Goal: Submit feedback/report problem: Submit feedback/report problem

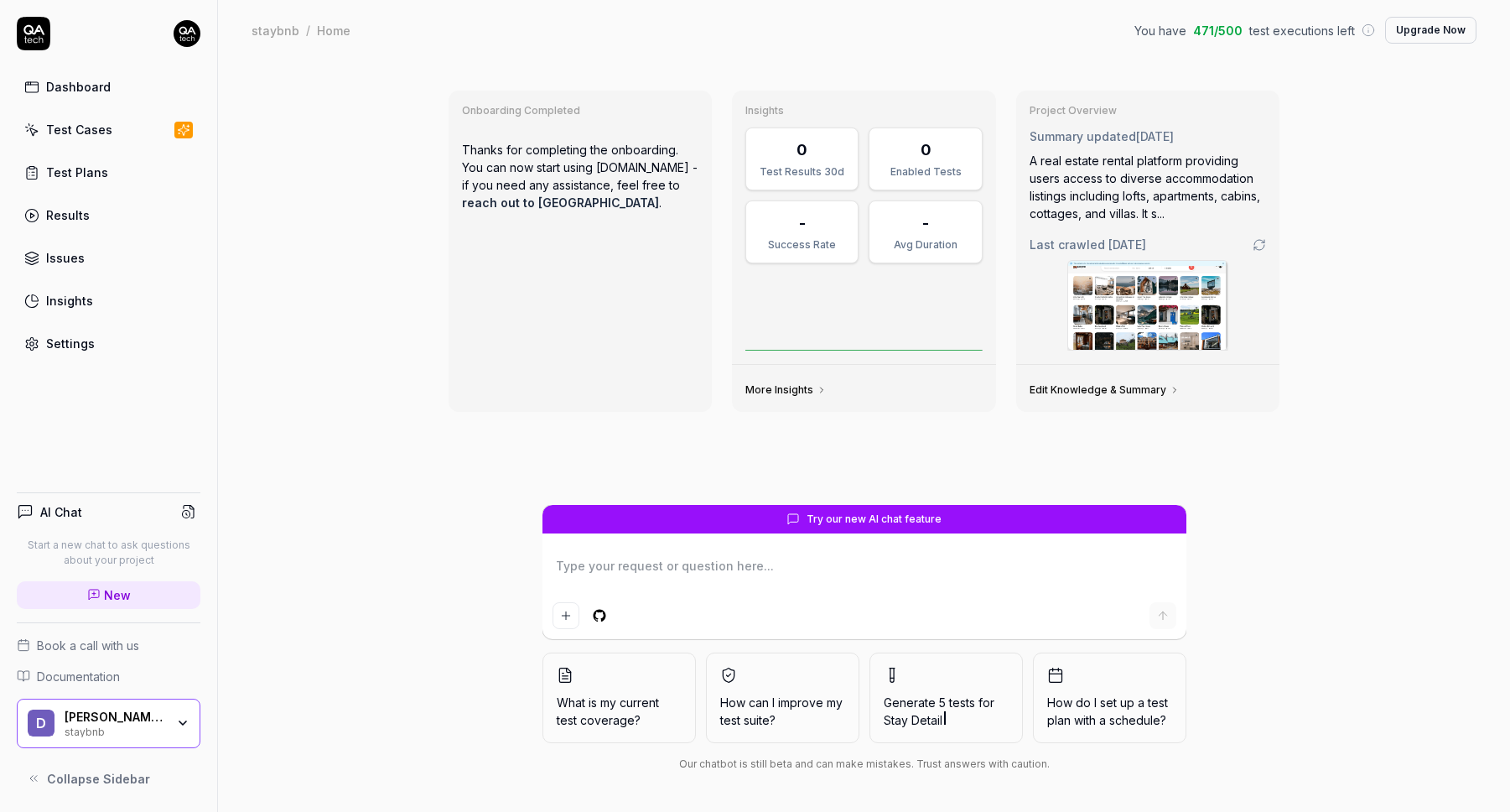
type textarea "*"
click at [123, 124] on link "Test Cases" at bounding box center [108, 130] width 184 height 33
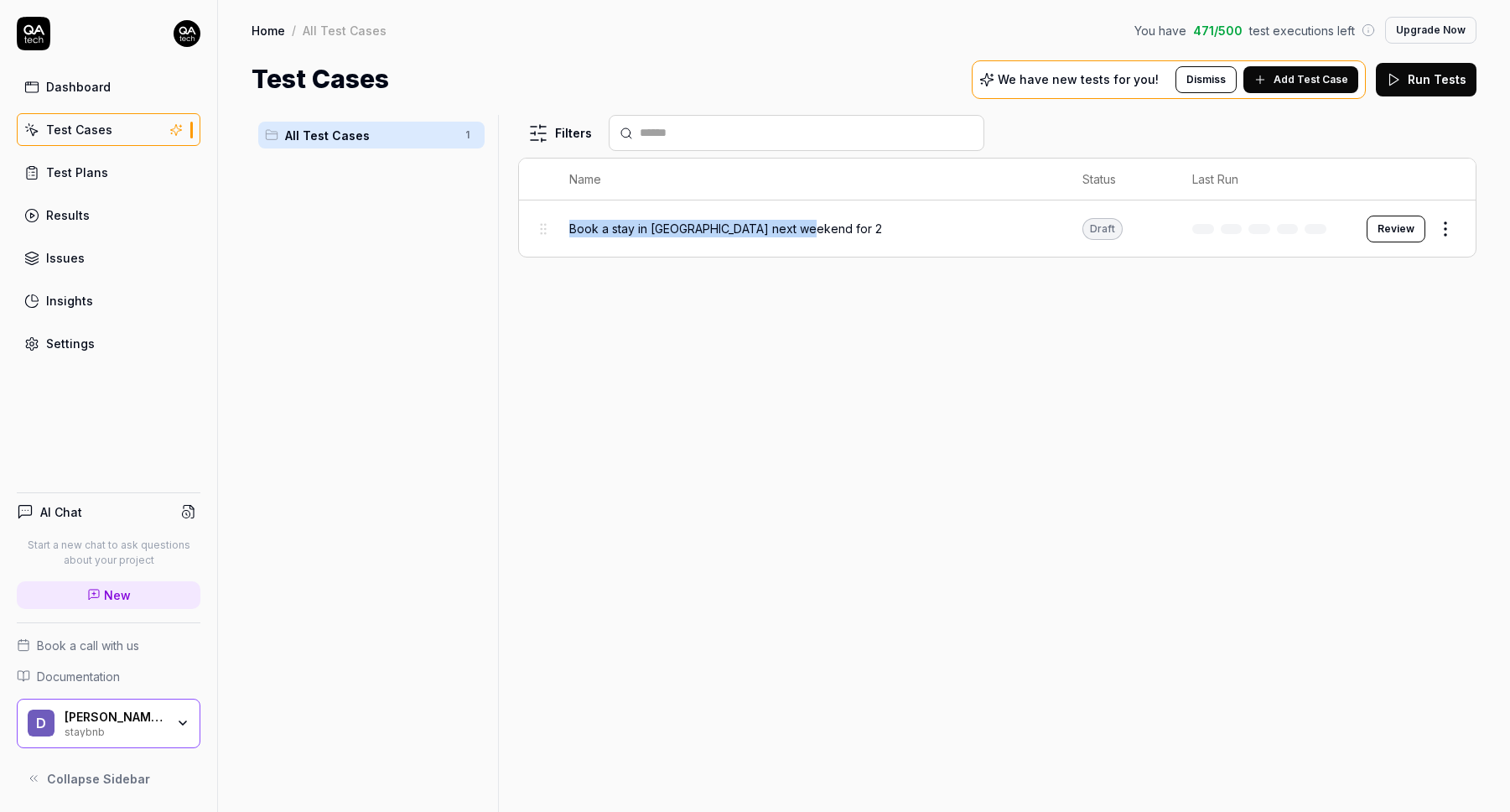
drag, startPoint x: 903, startPoint y: 227, endPoint x: 563, endPoint y: 227, distance: 340.0
click at [563, 227] on td "Book a stay in milano next weekend for 2" at bounding box center [809, 228] width 514 height 57
copy span "Book a stay in milano next weekend for 2"
click at [1308, 80] on span "Add Test Case" at bounding box center [1311, 79] width 75 height 15
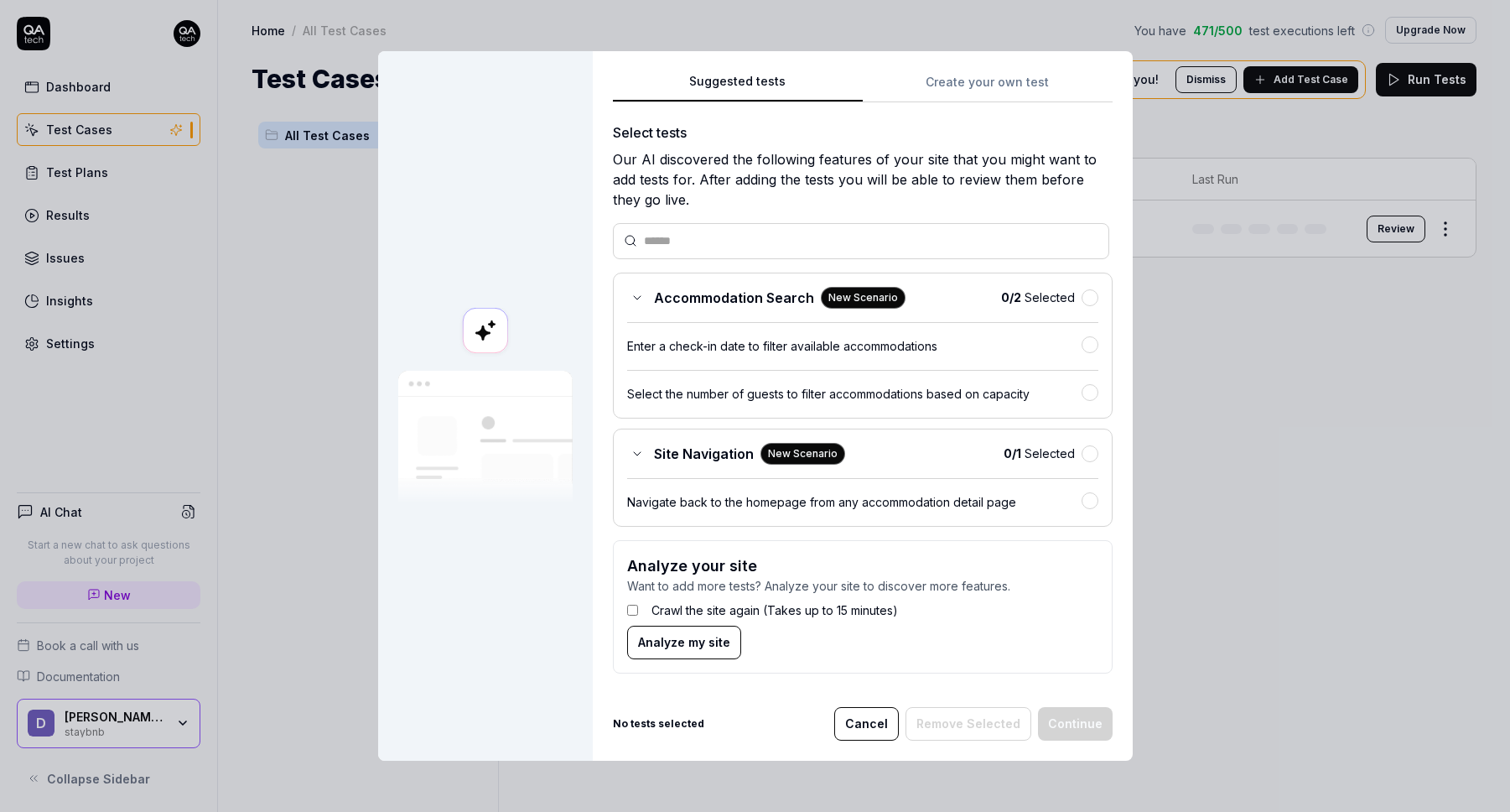
click at [993, 80] on div "Suggested tests Create your own test Select tests Our AI discovered the followi…" at bounding box center [862, 379] width 500 height 615
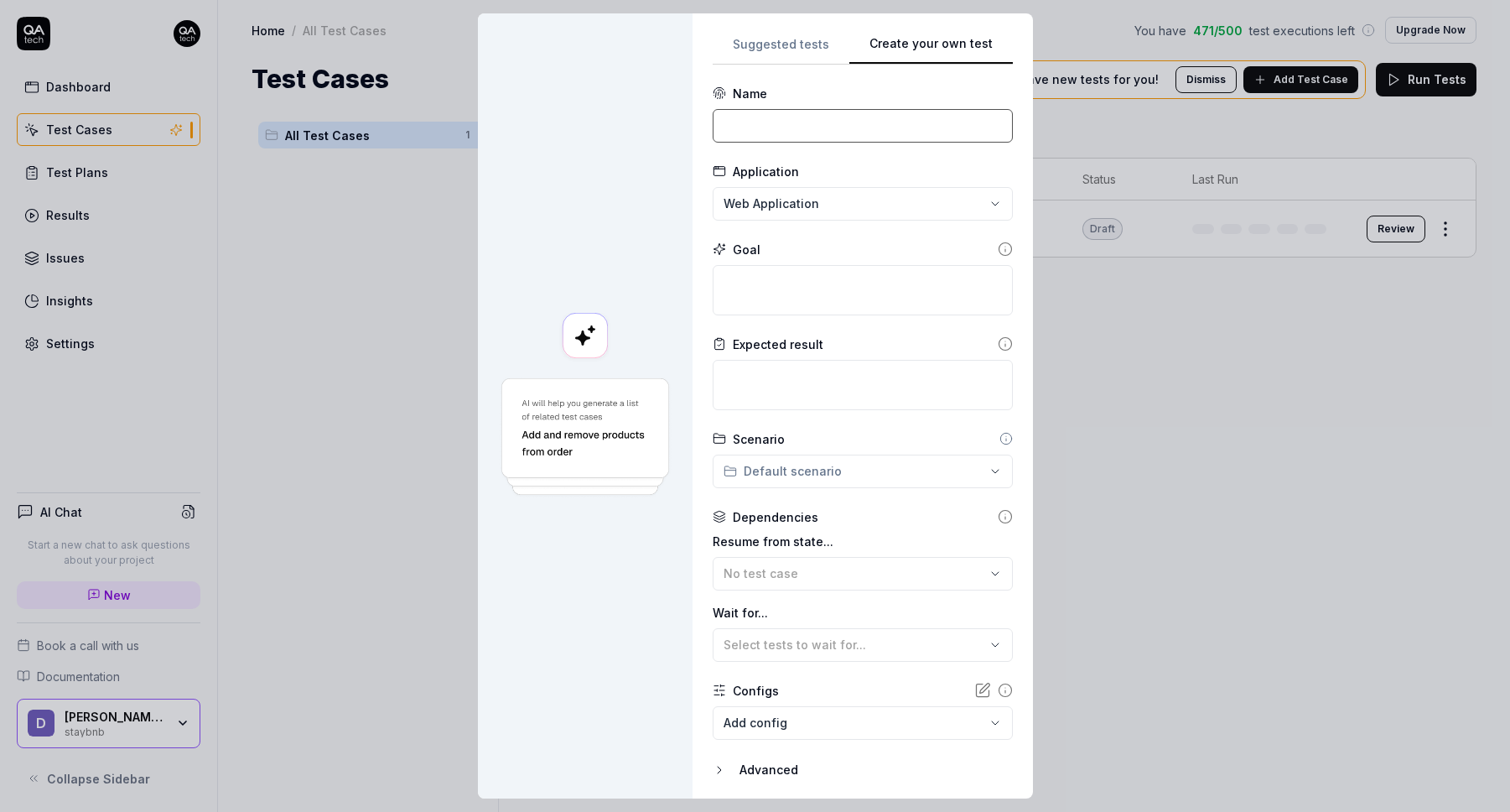
click at [848, 121] on input at bounding box center [862, 125] width 300 height 34
paste input "Book a stay in milano next weekend for 2"
type input "Book a stay in milano next weekend for 2"
paste textarea "Book a stay in milano next weekend for 2"
type textarea "*"
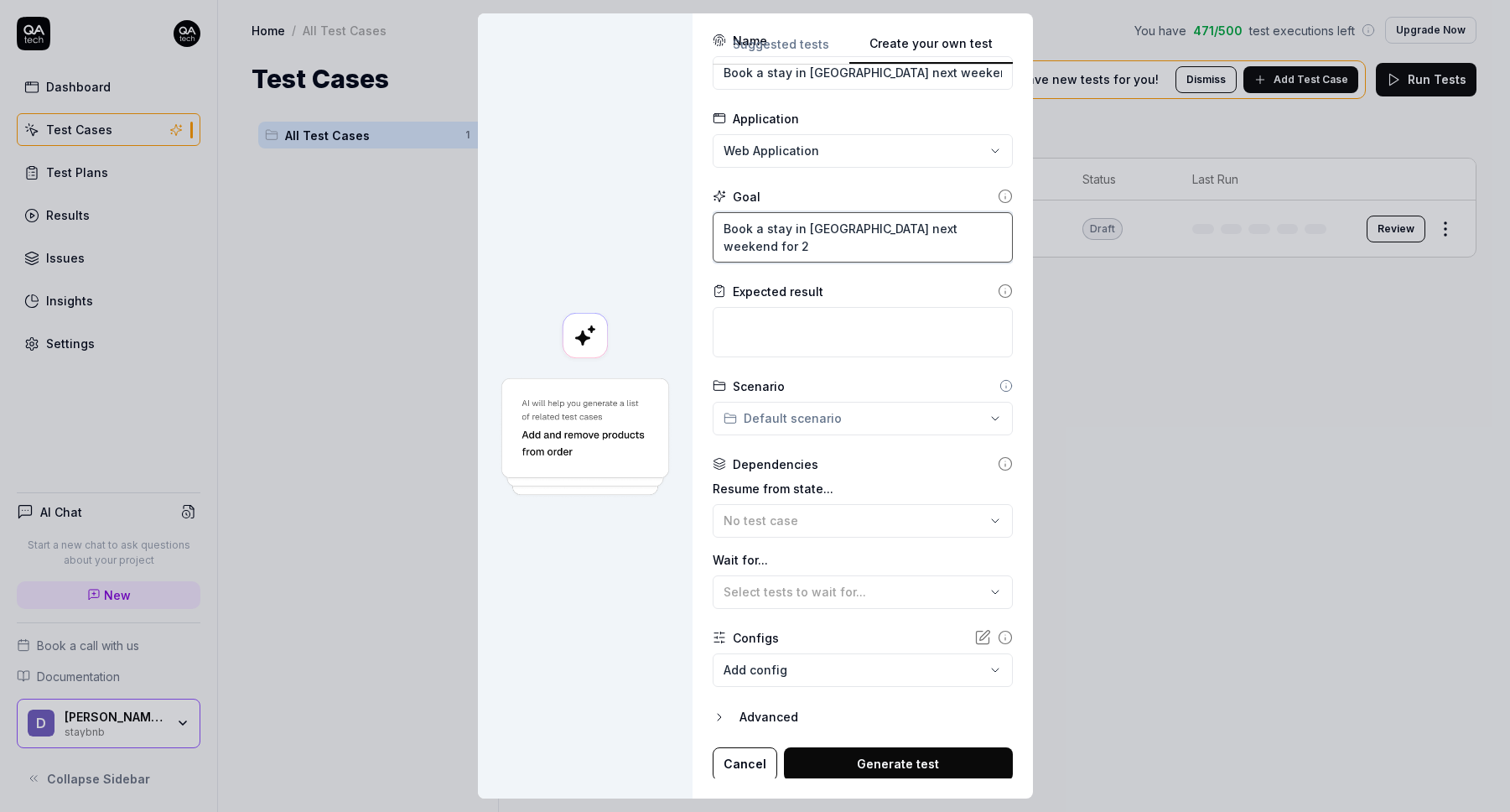
scroll to position [56, 0]
type textarea "Book a stay in milano next weekend for 2"
click at [775, 513] on span "No test case" at bounding box center [761, 518] width 75 height 14
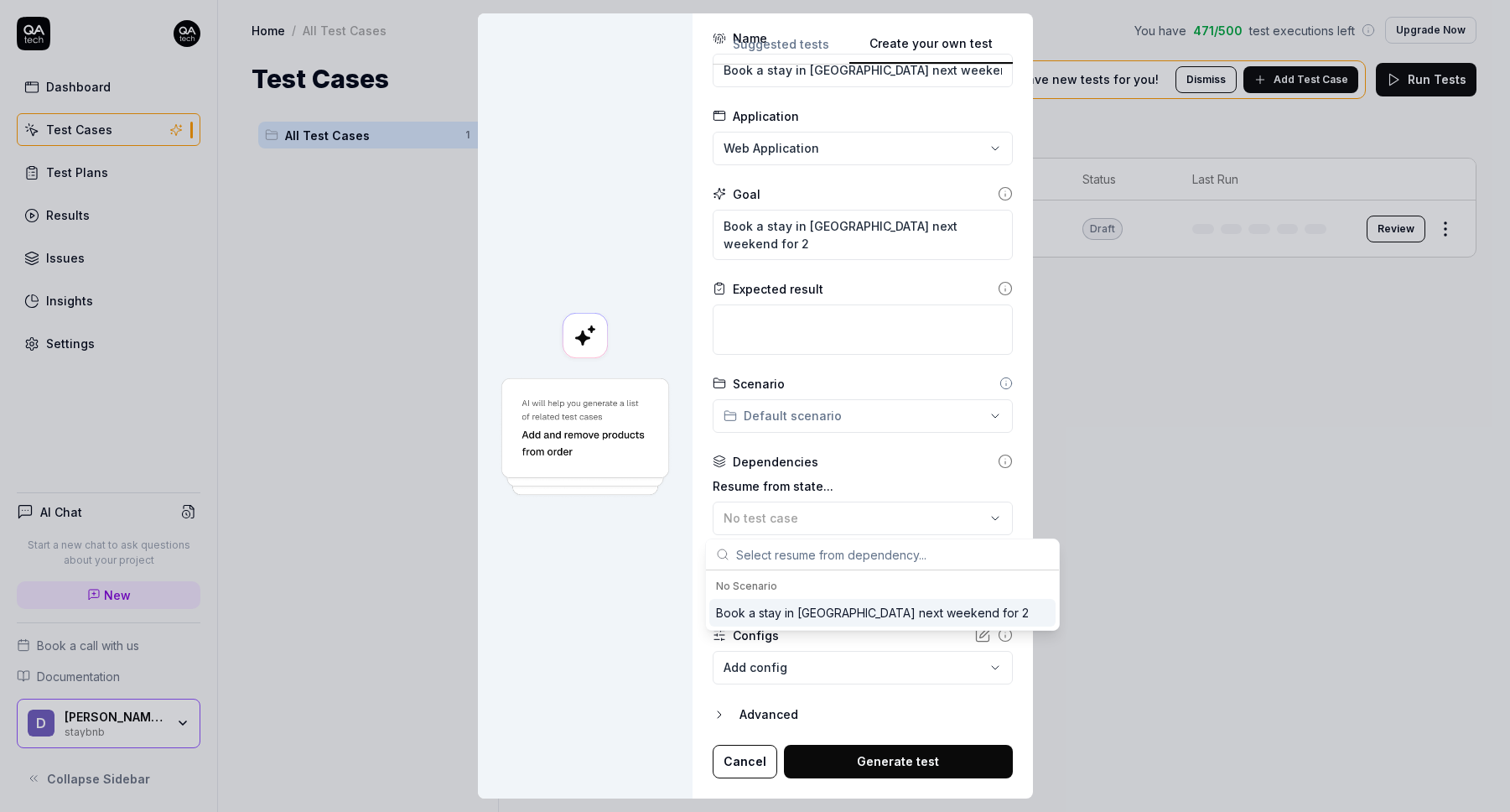
click at [777, 610] on div "Book a stay in milano next weekend for 2" at bounding box center [872, 613] width 312 height 17
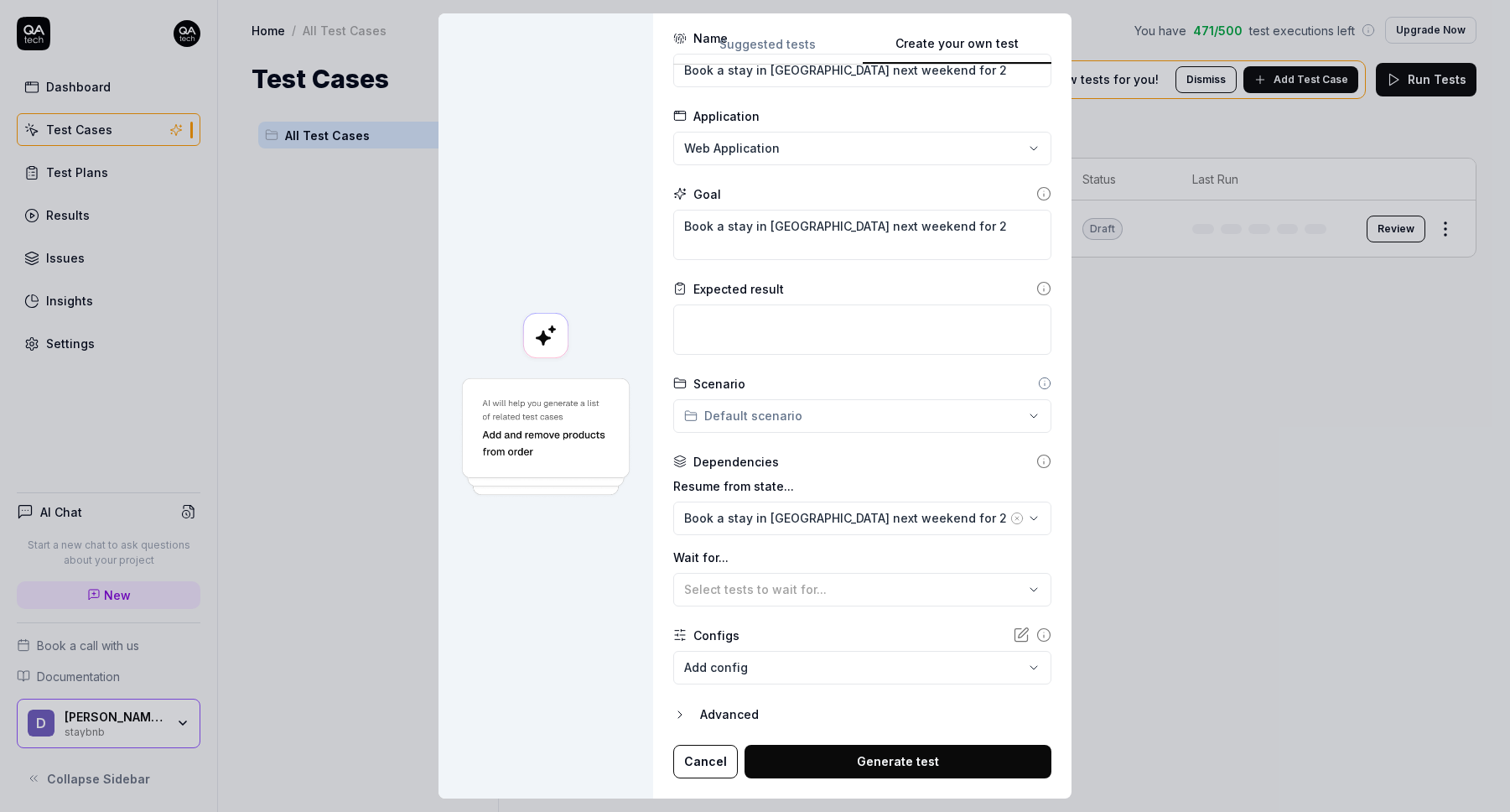
click at [854, 748] on button "Generate test" at bounding box center [897, 761] width 307 height 34
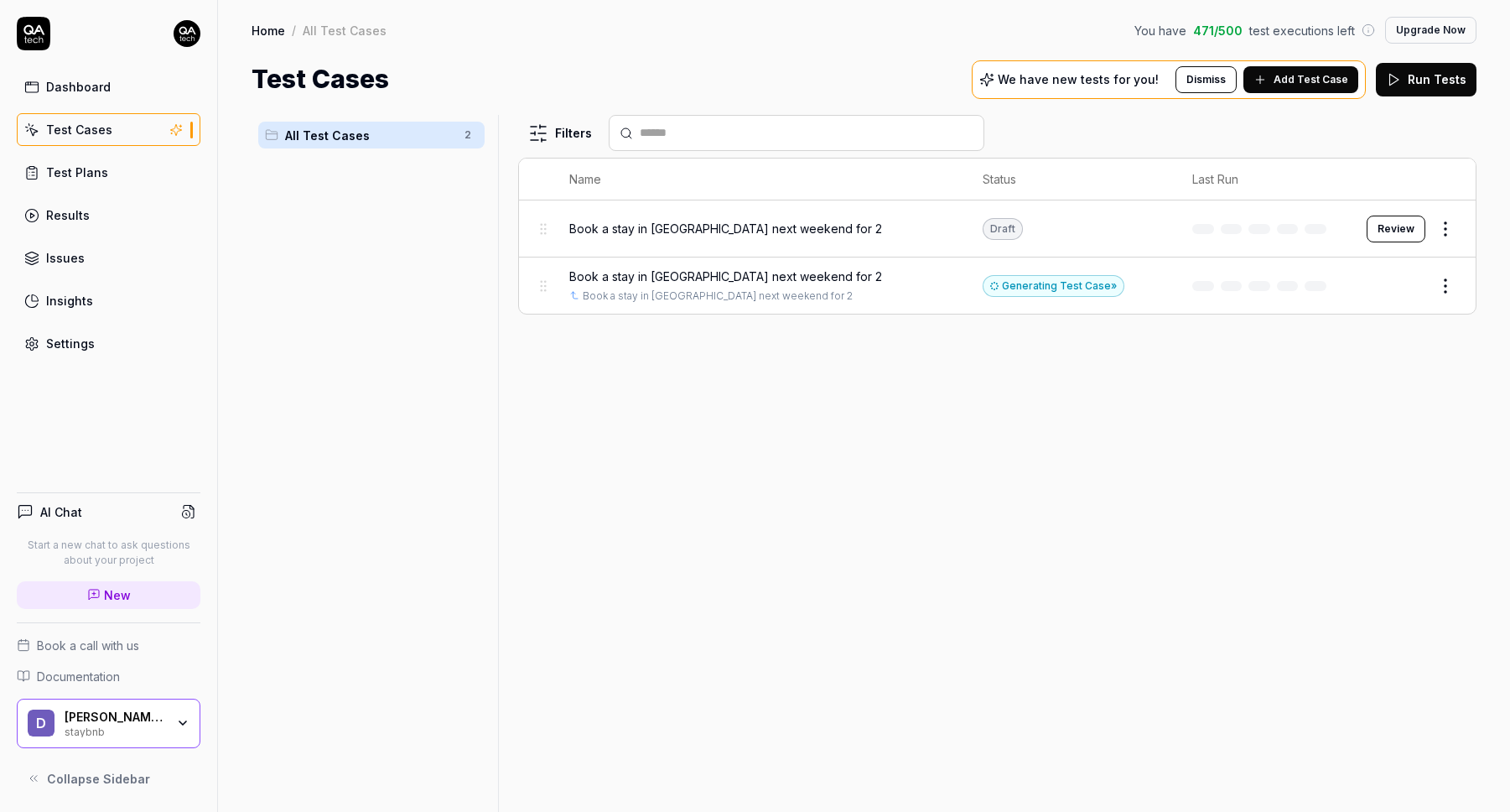
click at [1383, 221] on button "Review" at bounding box center [1395, 229] width 58 height 27
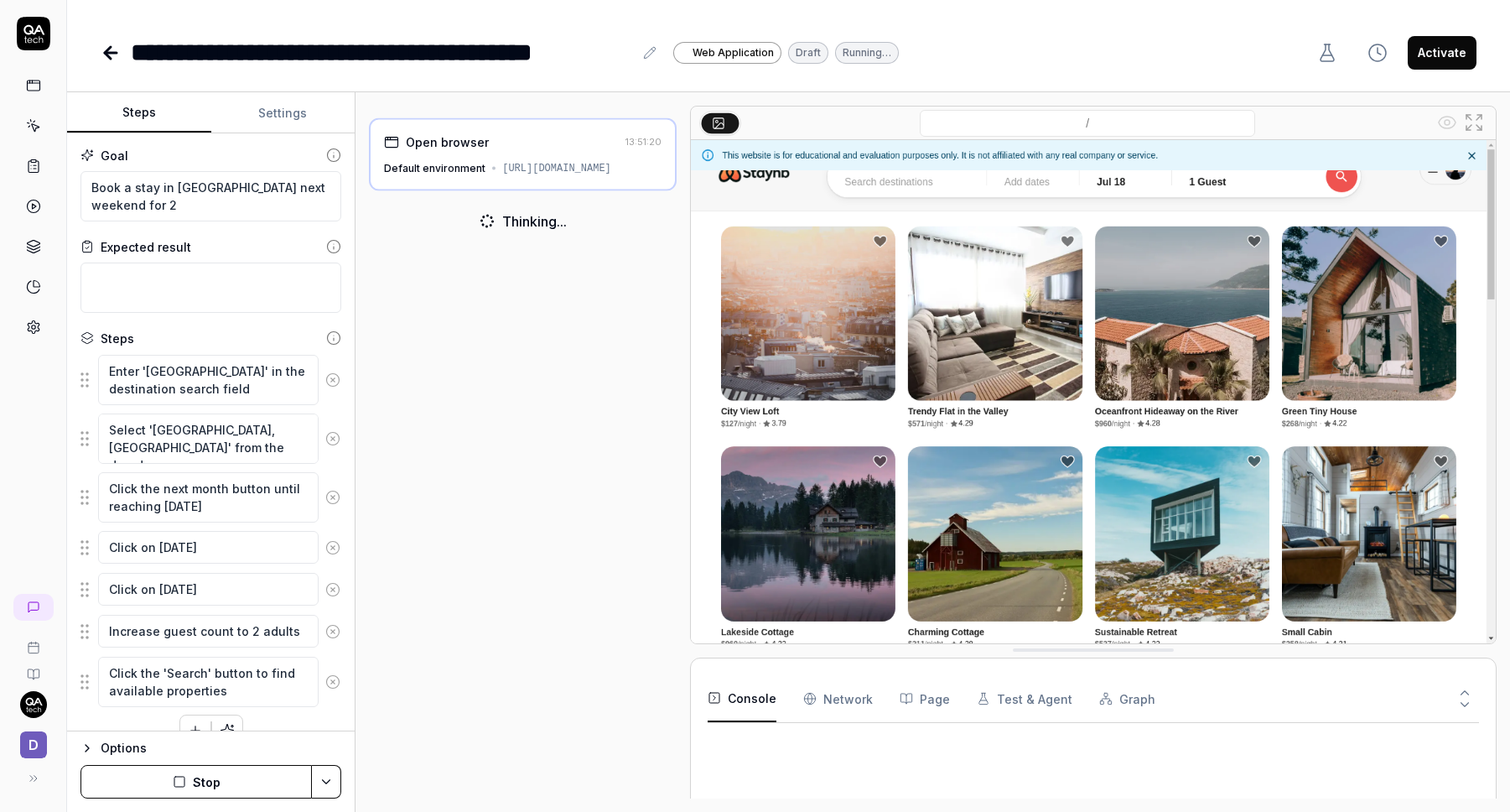
type textarea "*"
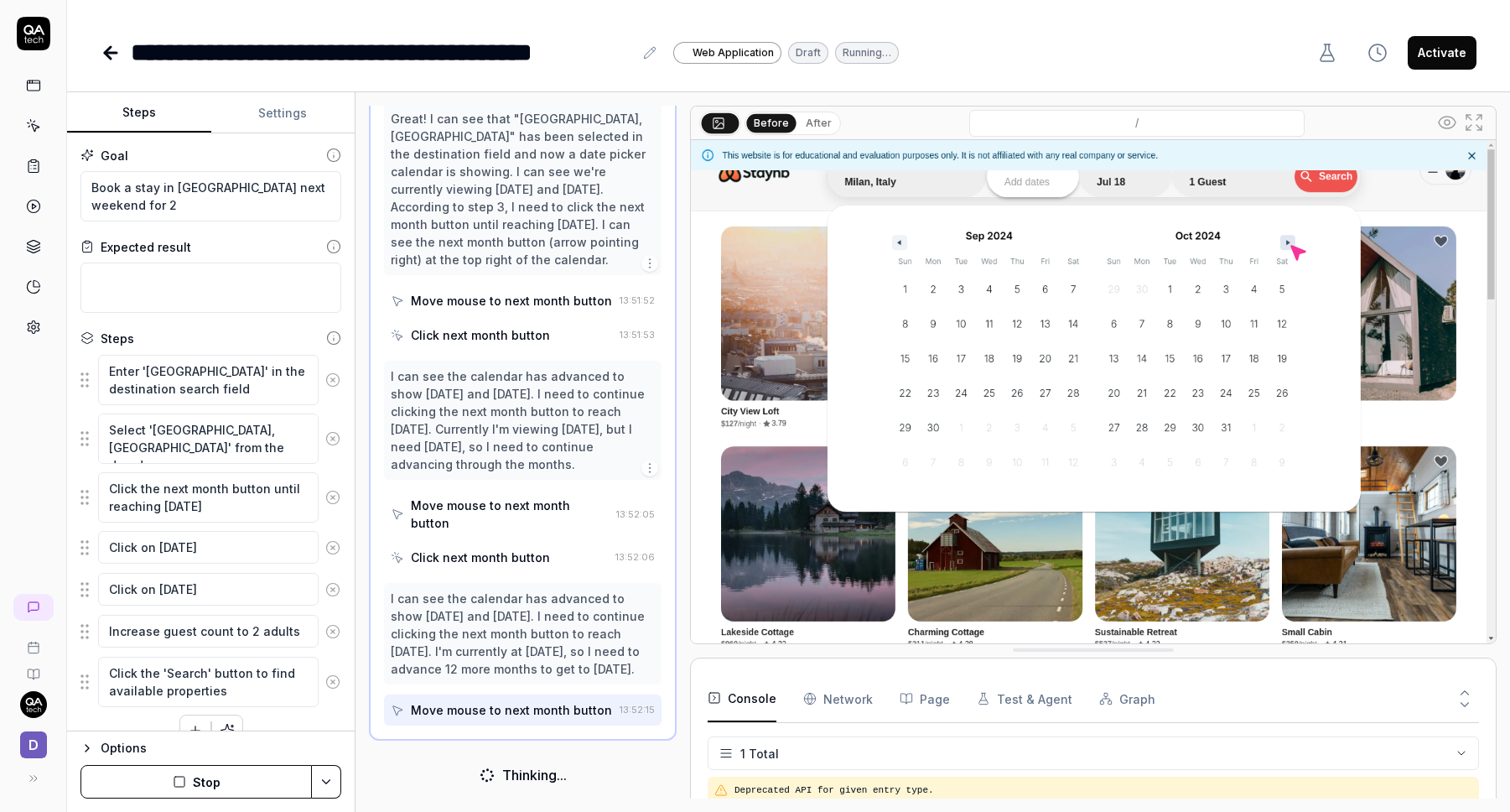
scroll to position [380, 0]
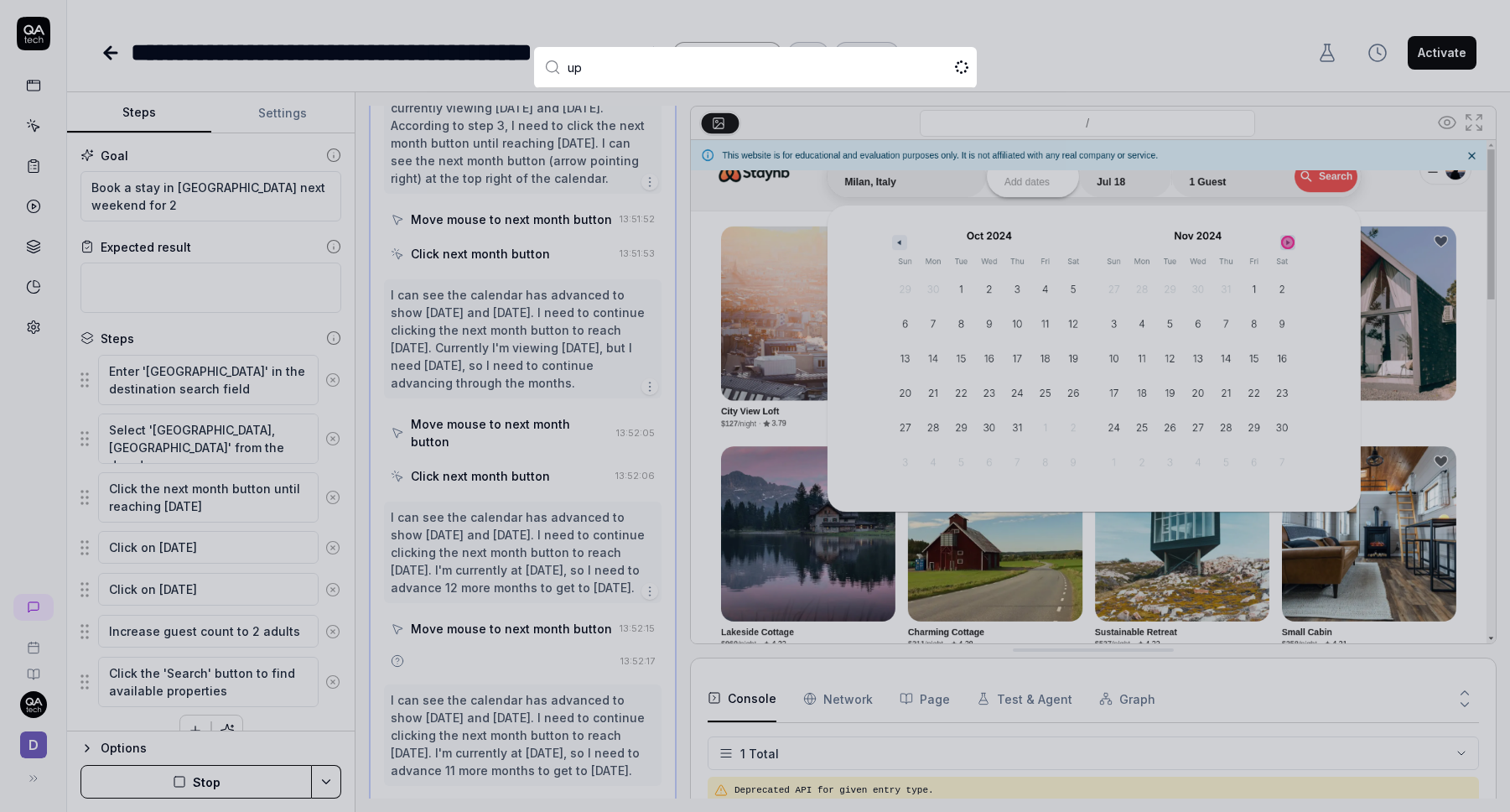
type input "ups"
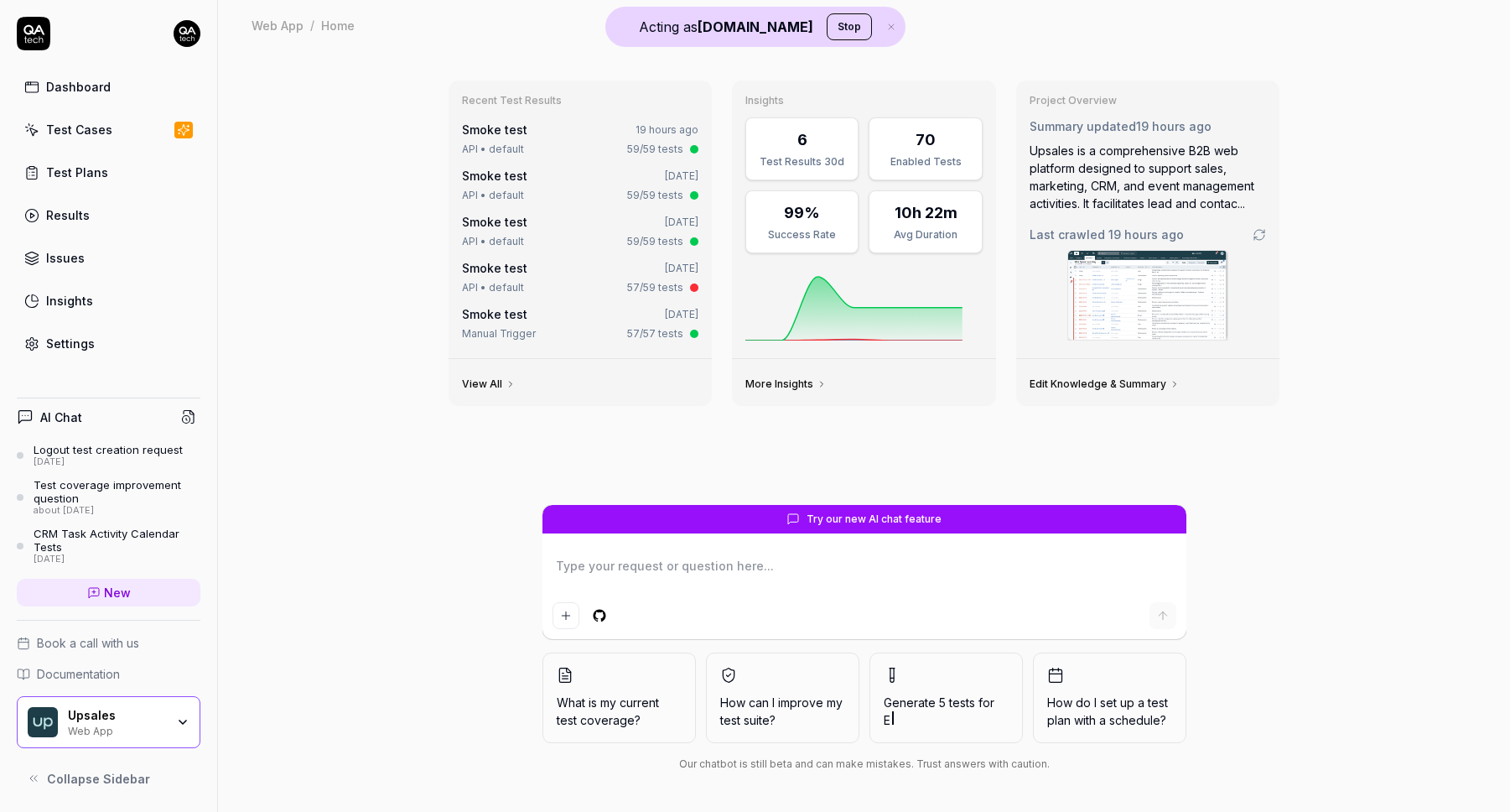
type textarea "*"
click at [99, 210] on link "Results" at bounding box center [108, 215] width 184 height 33
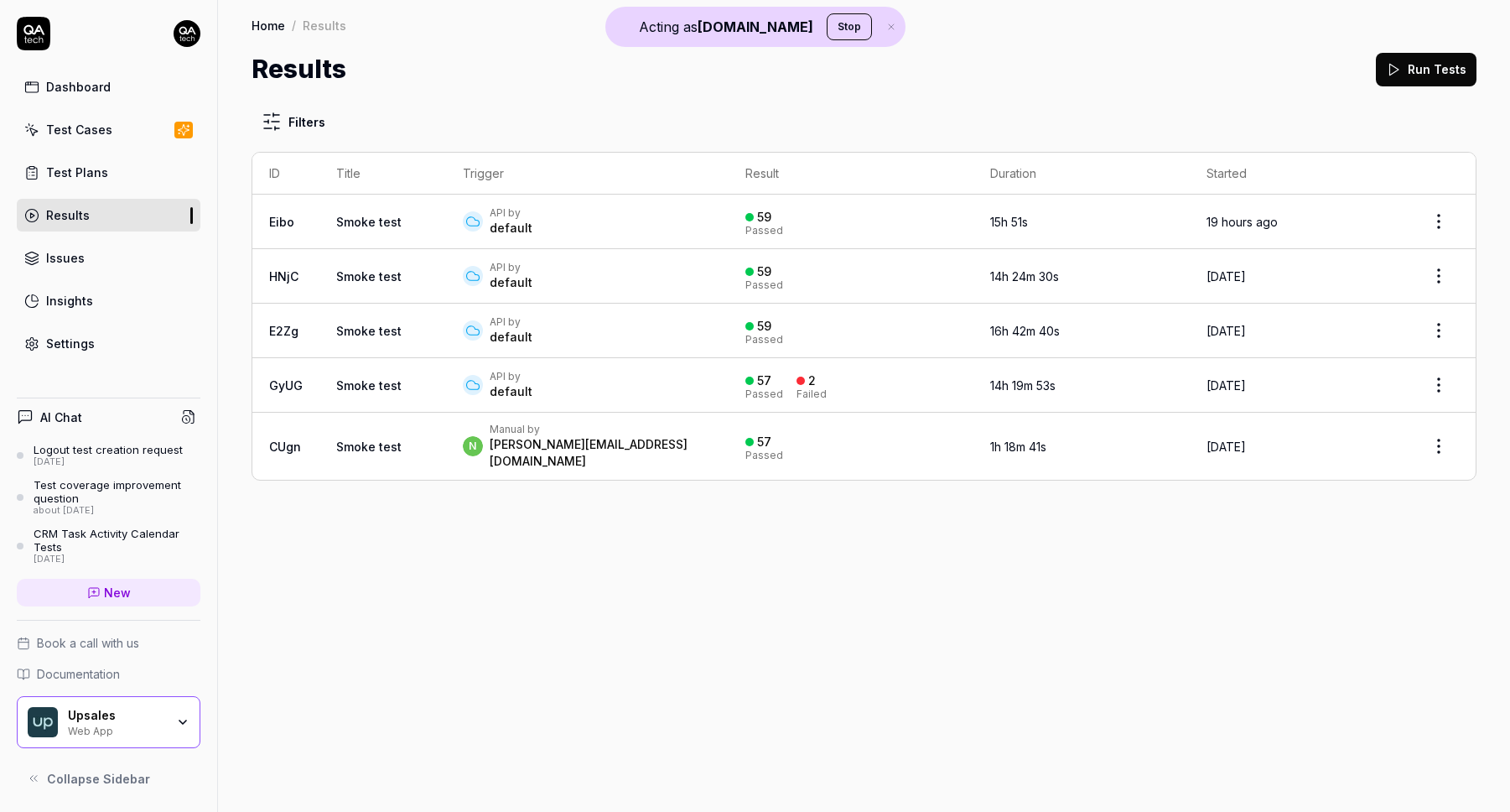
click at [619, 203] on td "API by default" at bounding box center [587, 222] width 283 height 55
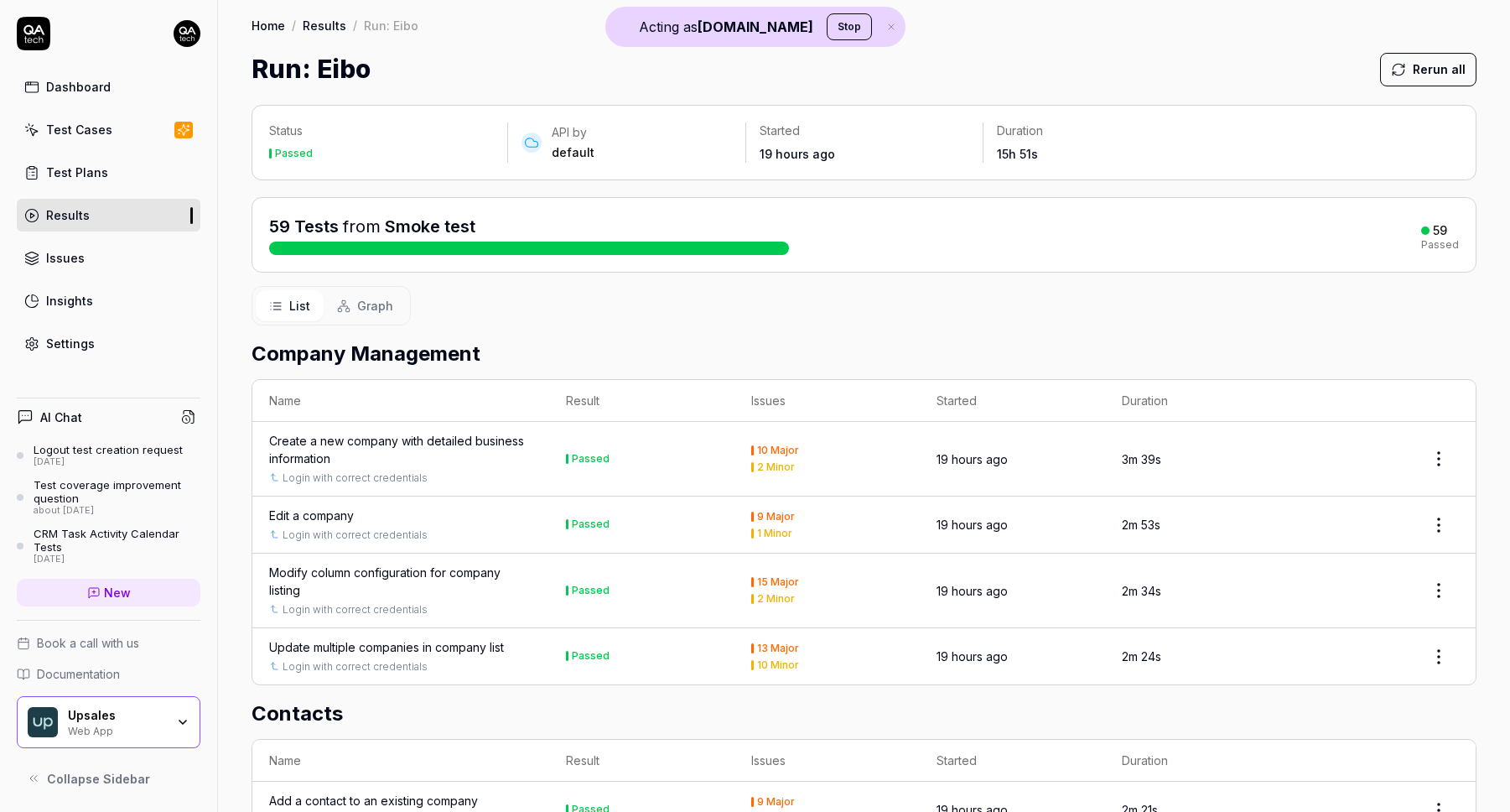
click at [380, 293] on button "Graph" at bounding box center [365, 305] width 83 height 31
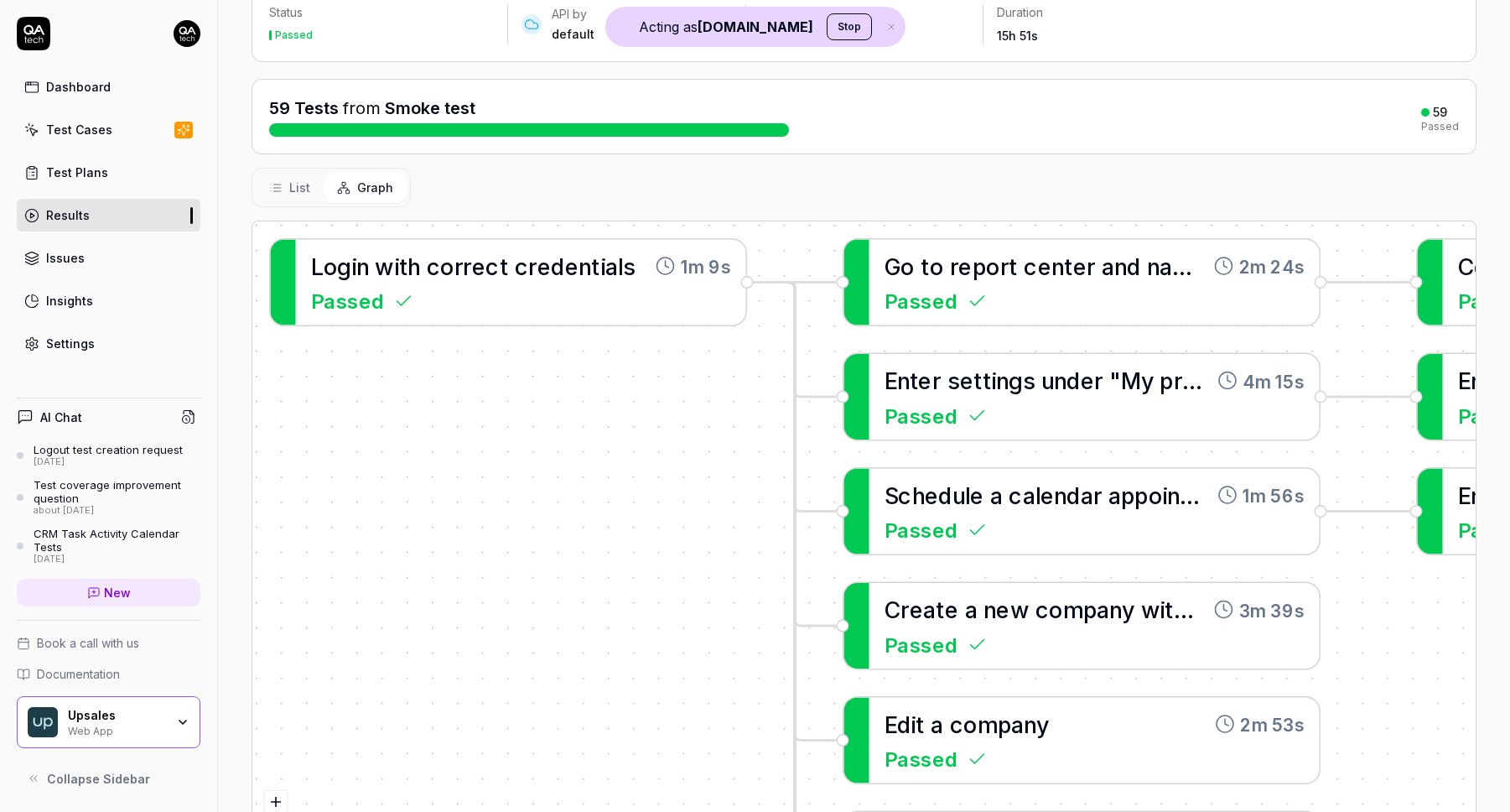
scroll to position [210, 0]
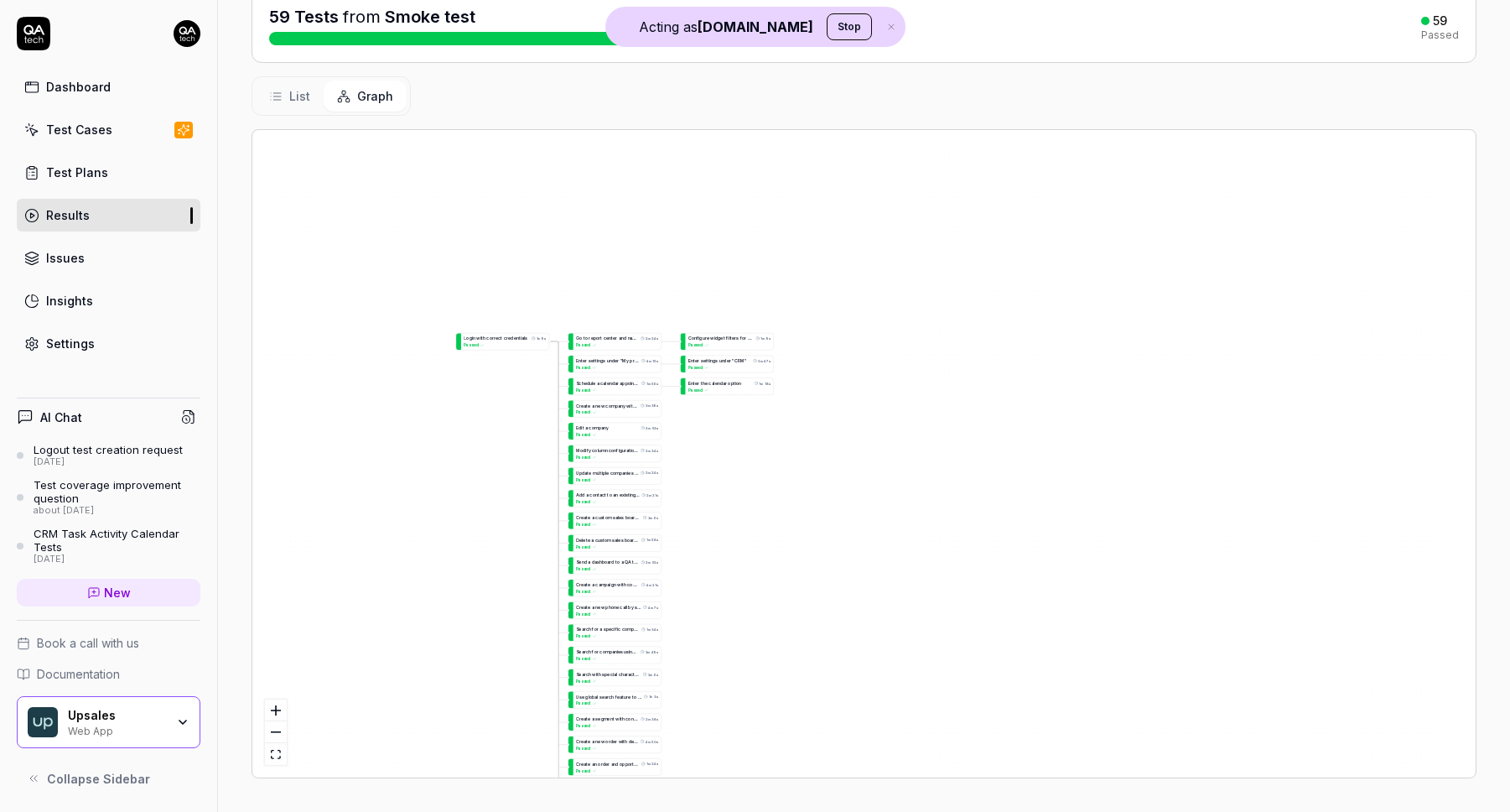
drag, startPoint x: 525, startPoint y: 567, endPoint x: 500, endPoint y: 309, distance: 259.2
click at [500, 315] on div "C r e a t e a n e w c o m p a n y w i t h d e t a i l e d b u s i n e s s i n f…" at bounding box center [864, 453] width 1224 height 648
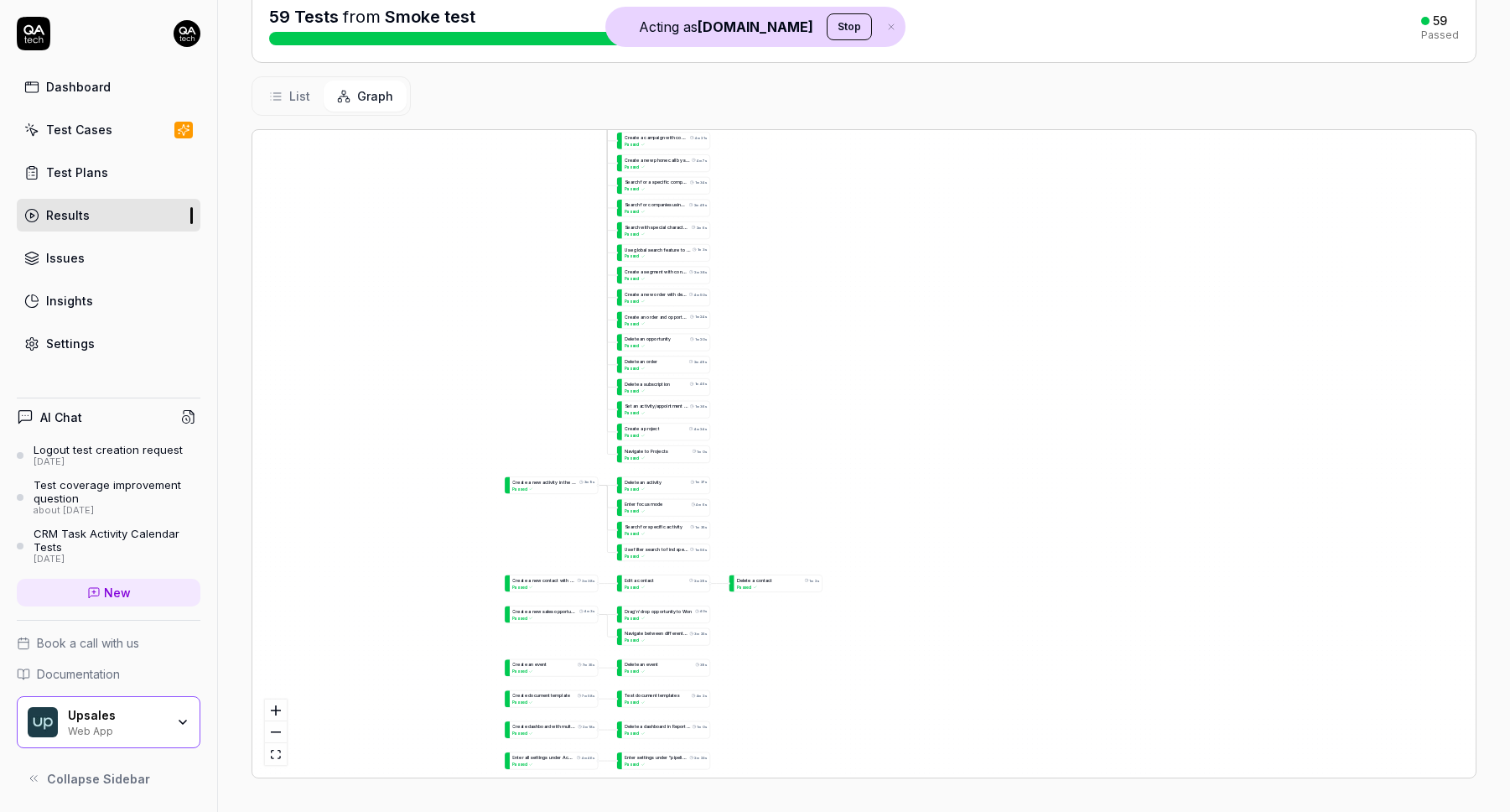
drag, startPoint x: 535, startPoint y: 325, endPoint x: 587, endPoint y: 176, distance: 157.8
click at [585, 179] on div "C r e a t e a n e w c o m p a n y w i t h d e t a i l e d b u s i n e s s i n f…" at bounding box center [864, 453] width 1224 height 648
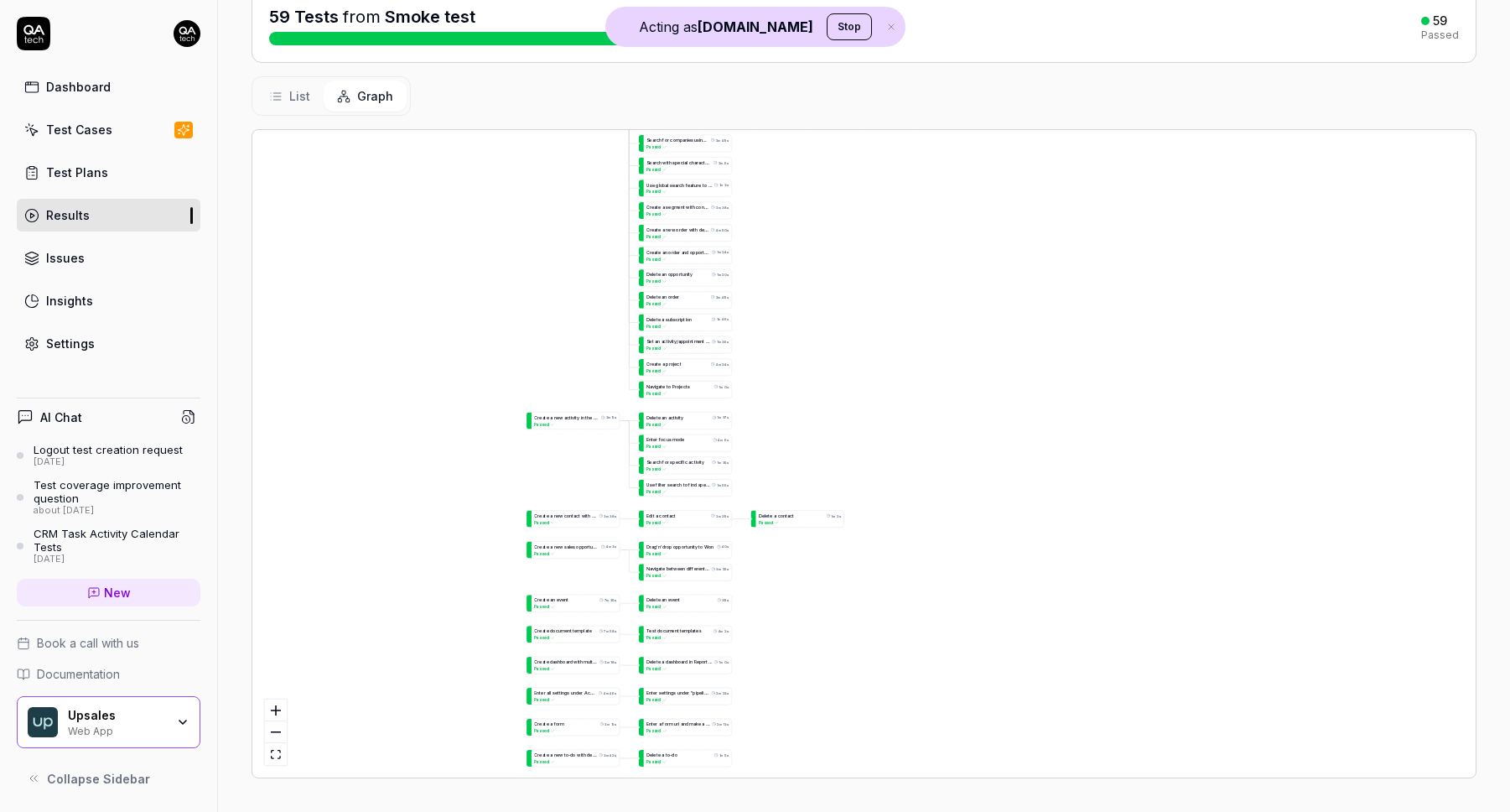
drag, startPoint x: 509, startPoint y: 368, endPoint x: 534, endPoint y: 185, distance: 184.7
click at [533, 208] on div "C r e a t e a n e w c o m p a n y w i t h d e t a i l e d b u s i n e s s i n f…" at bounding box center [864, 453] width 1224 height 648
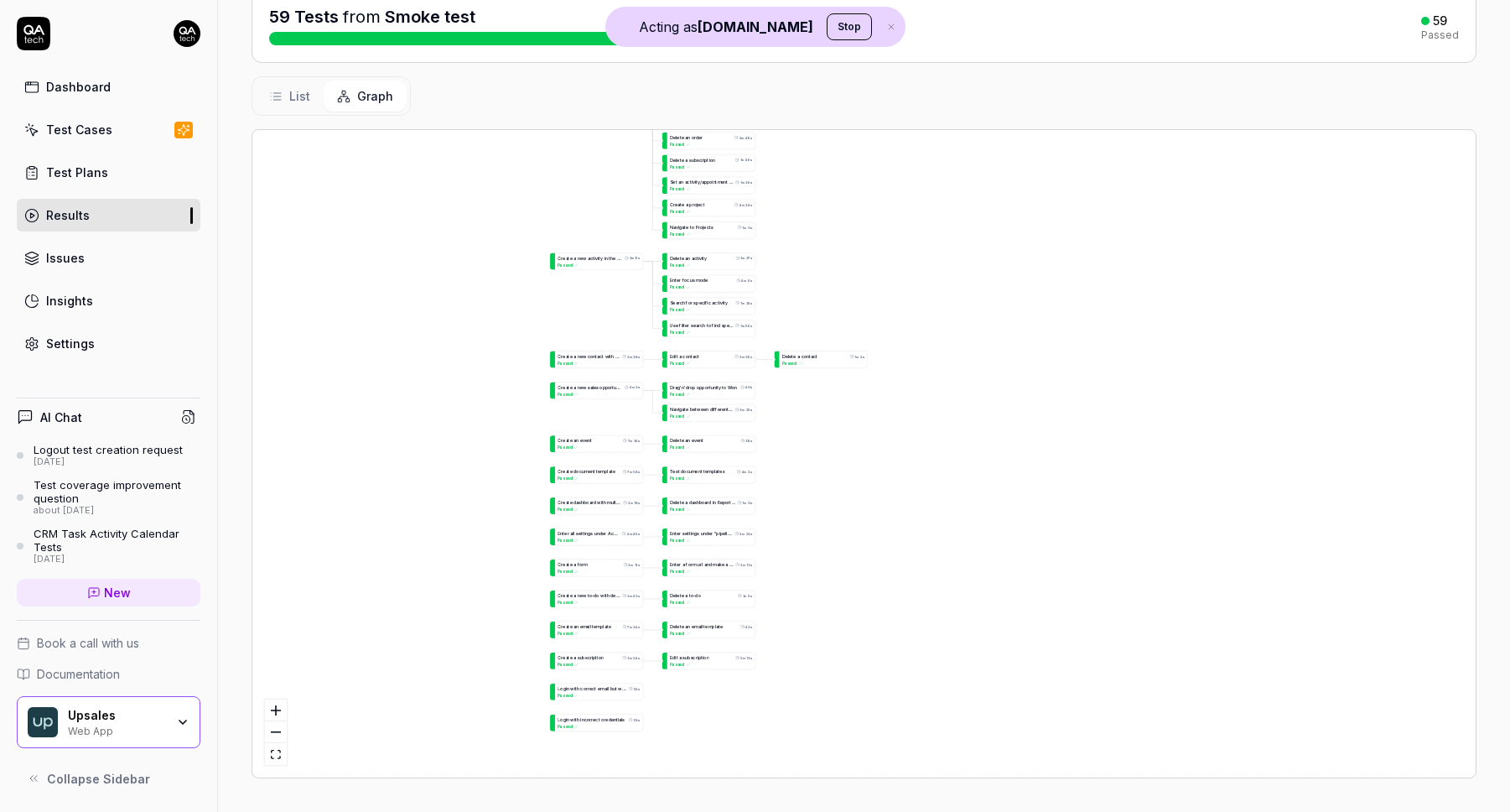
drag, startPoint x: 477, startPoint y: 363, endPoint x: 477, endPoint y: 192, distance: 171.0
click at [477, 193] on div "C r e a t e a n e w c o m p a n y w i t h d e t a i l e d b u s i n e s s i n f…" at bounding box center [864, 453] width 1224 height 648
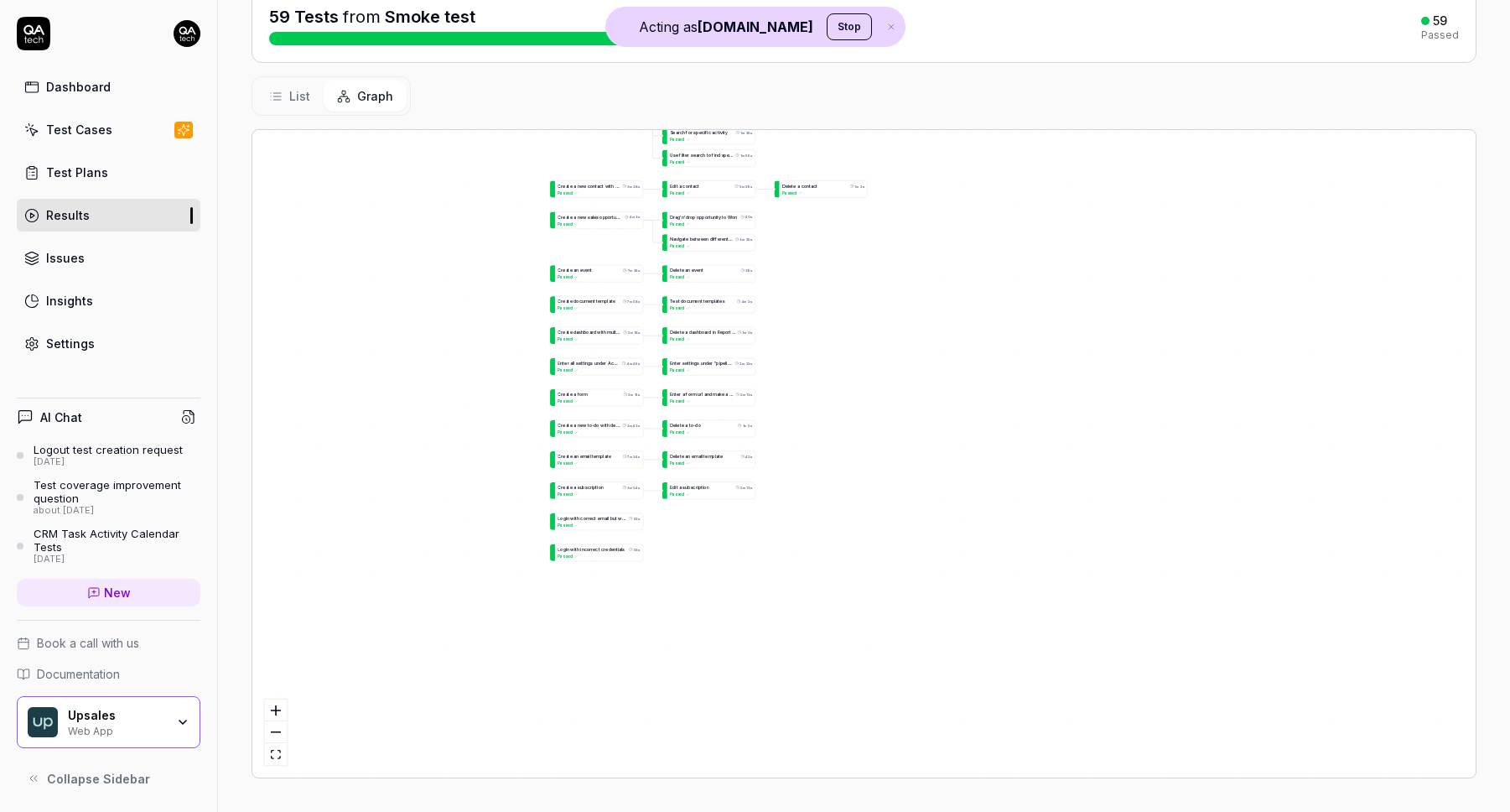
click at [736, 232] on div "C r e a t e a n e w c o m p a n y w i t h d e t a i l e d b u s i n e s s i n f…" at bounding box center [864, 453] width 1224 height 648
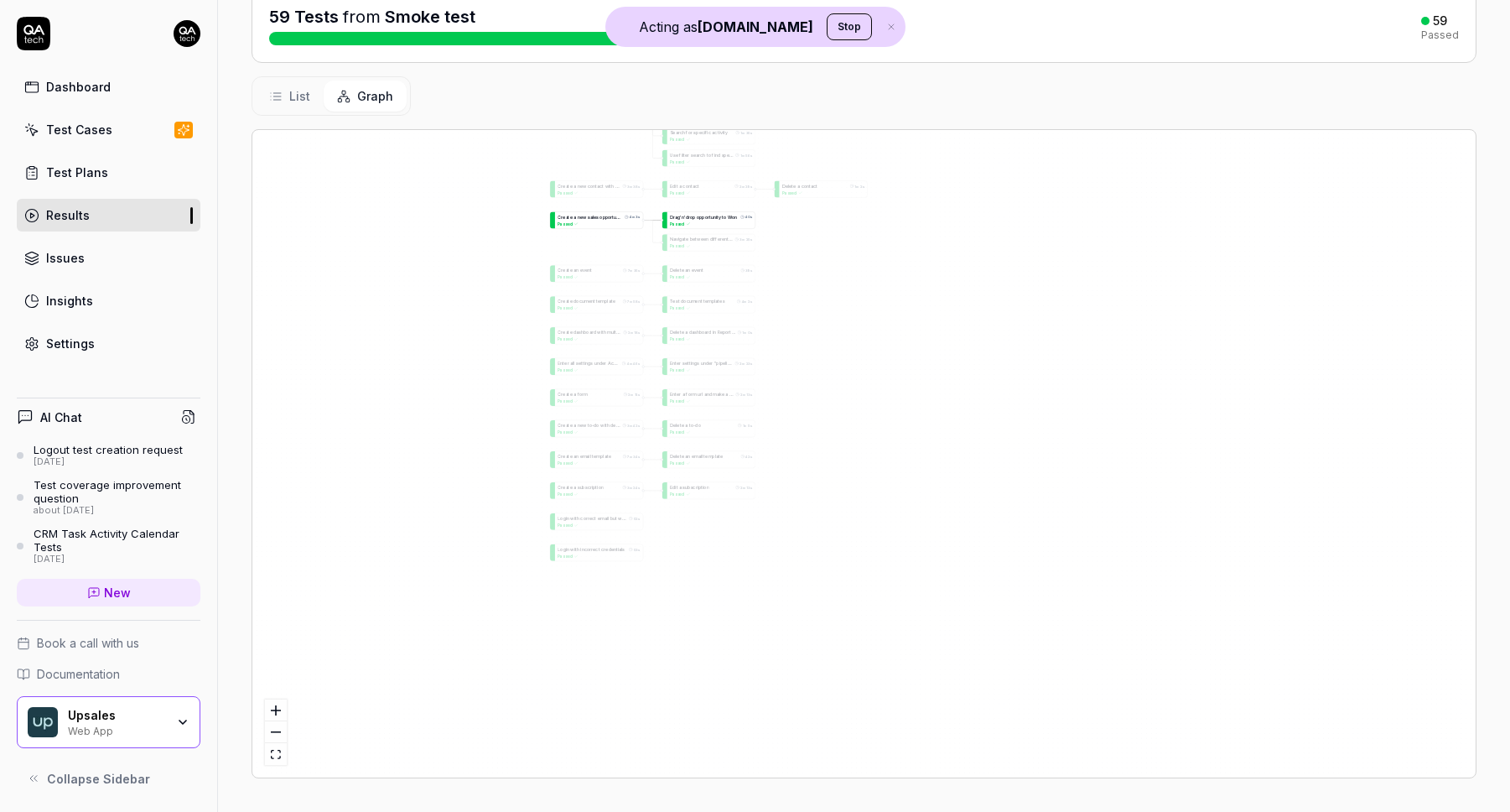
click at [725, 226] on div "D r a g ' n ' d r o p o p p o r t u n i t y t o W o n 40s Passed" at bounding box center [711, 220] width 88 height 17
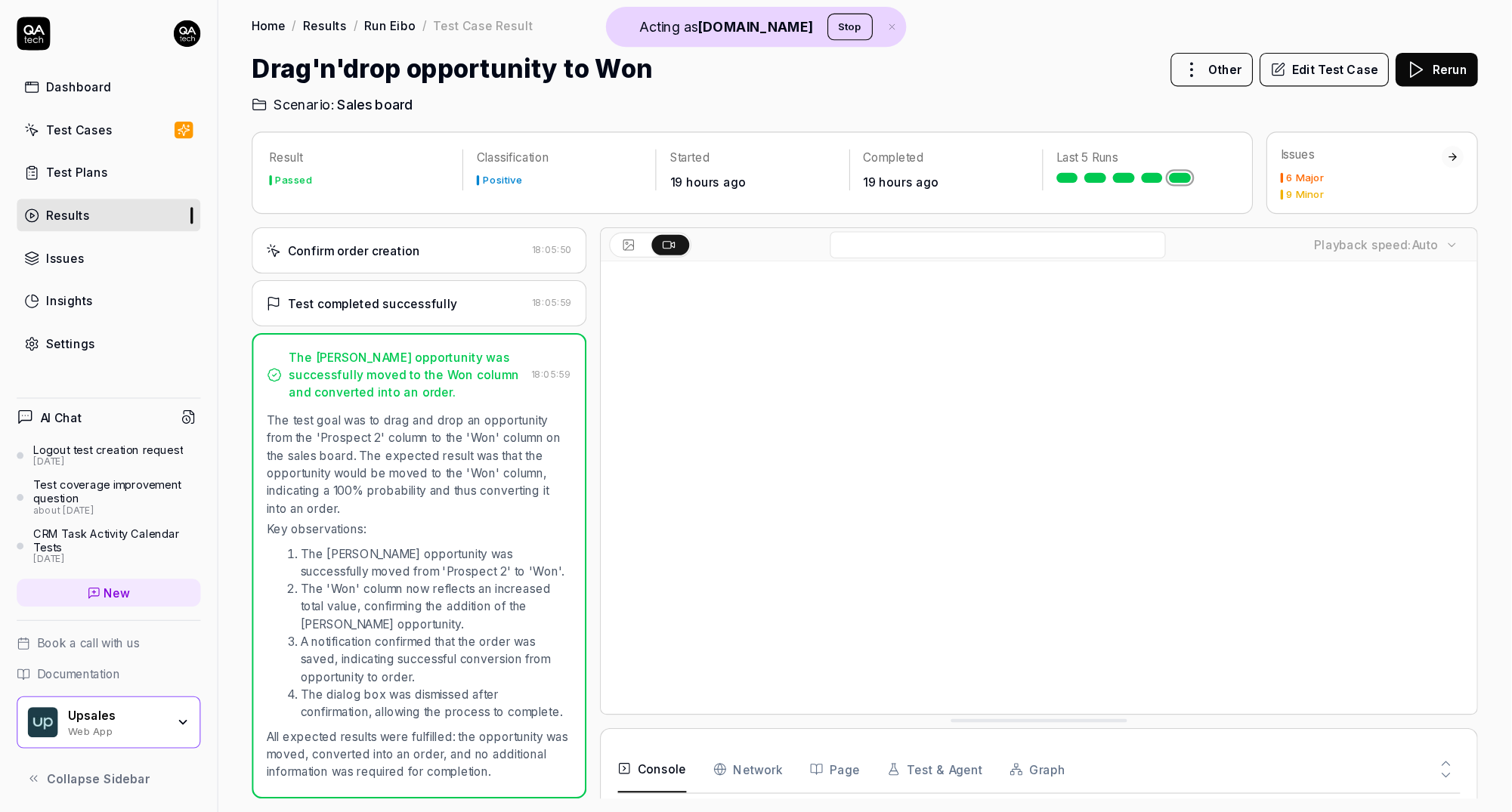
scroll to position [129, 0]
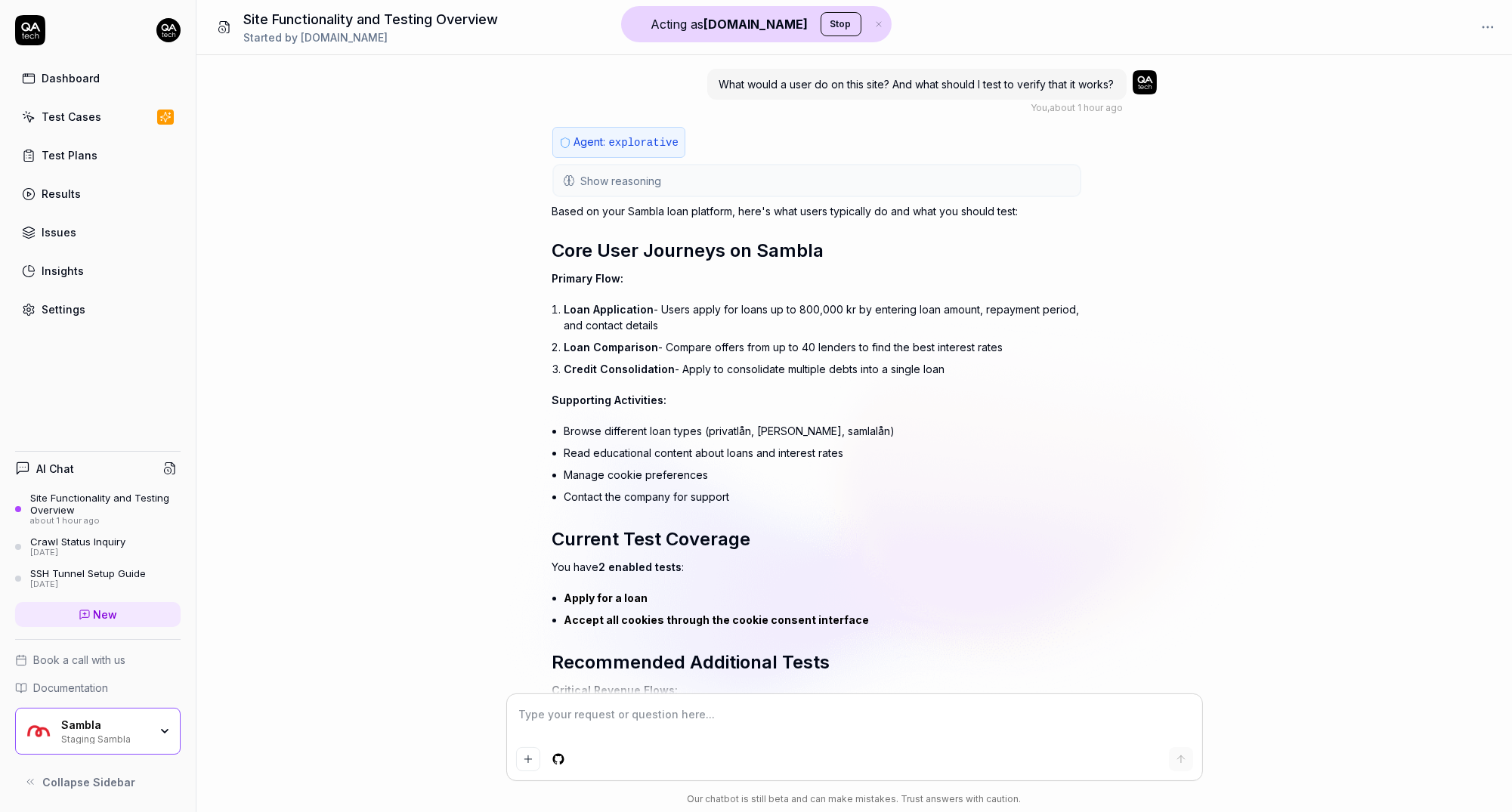
type textarea "*"
click at [131, 620] on link "New" at bounding box center [97, 614] width 165 height 25
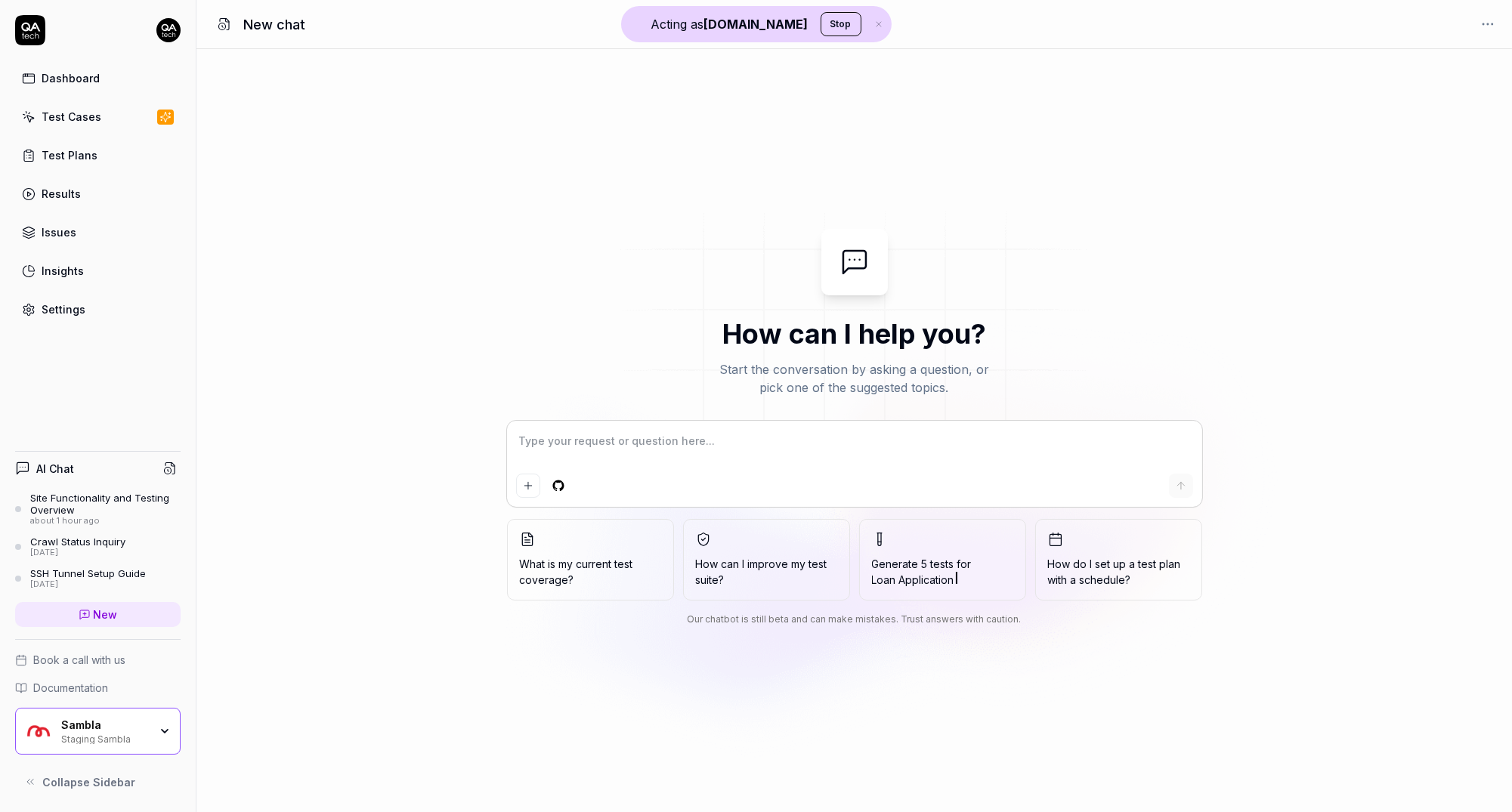
click at [623, 444] on textarea at bounding box center [854, 448] width 677 height 38
type textarea "*"
type textarea "W"
type textarea "*"
type textarea "Wh"
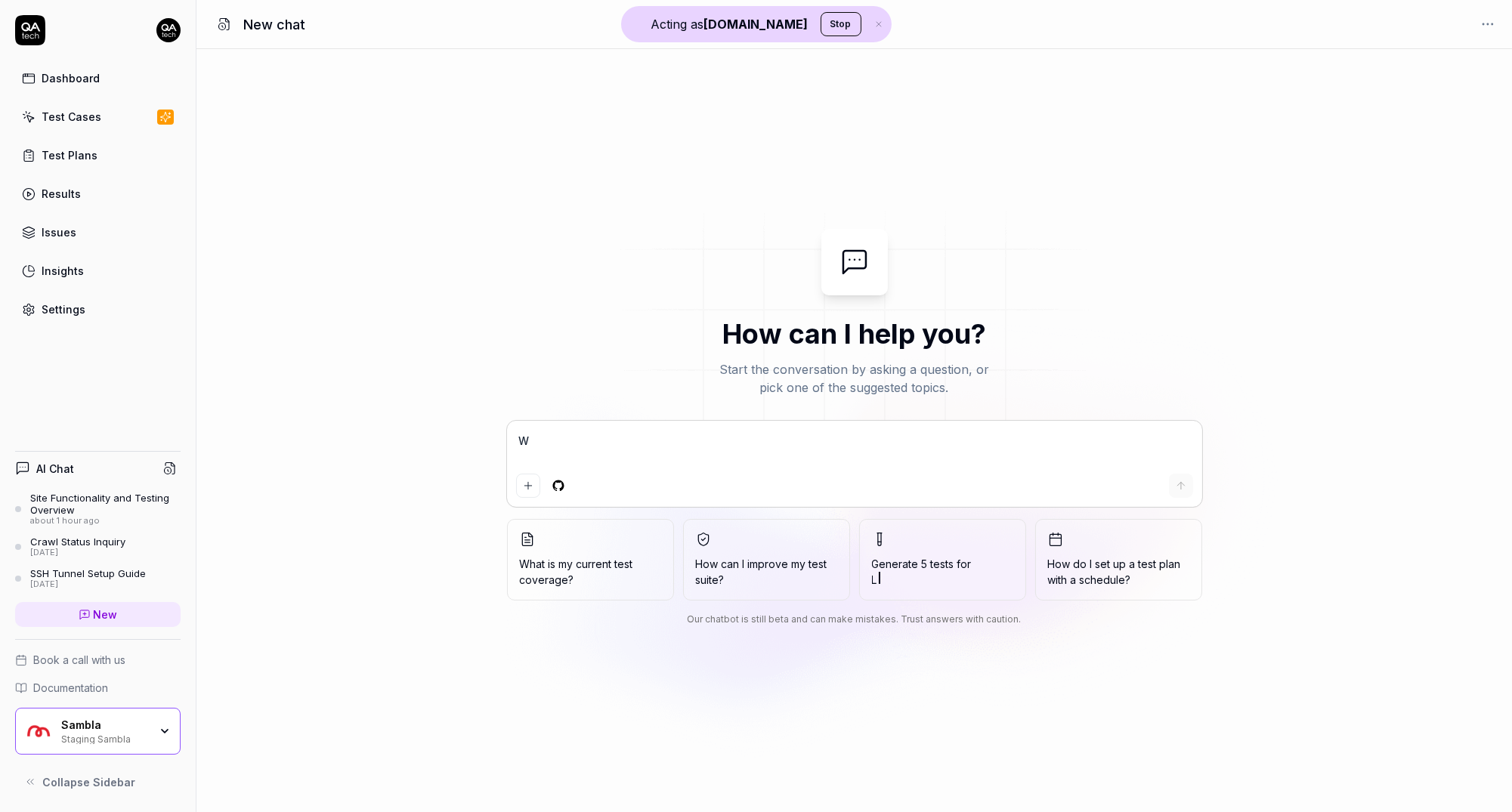
type textarea "*"
type textarea "Wha"
type textarea "*"
type textarea "What"
type textarea "*"
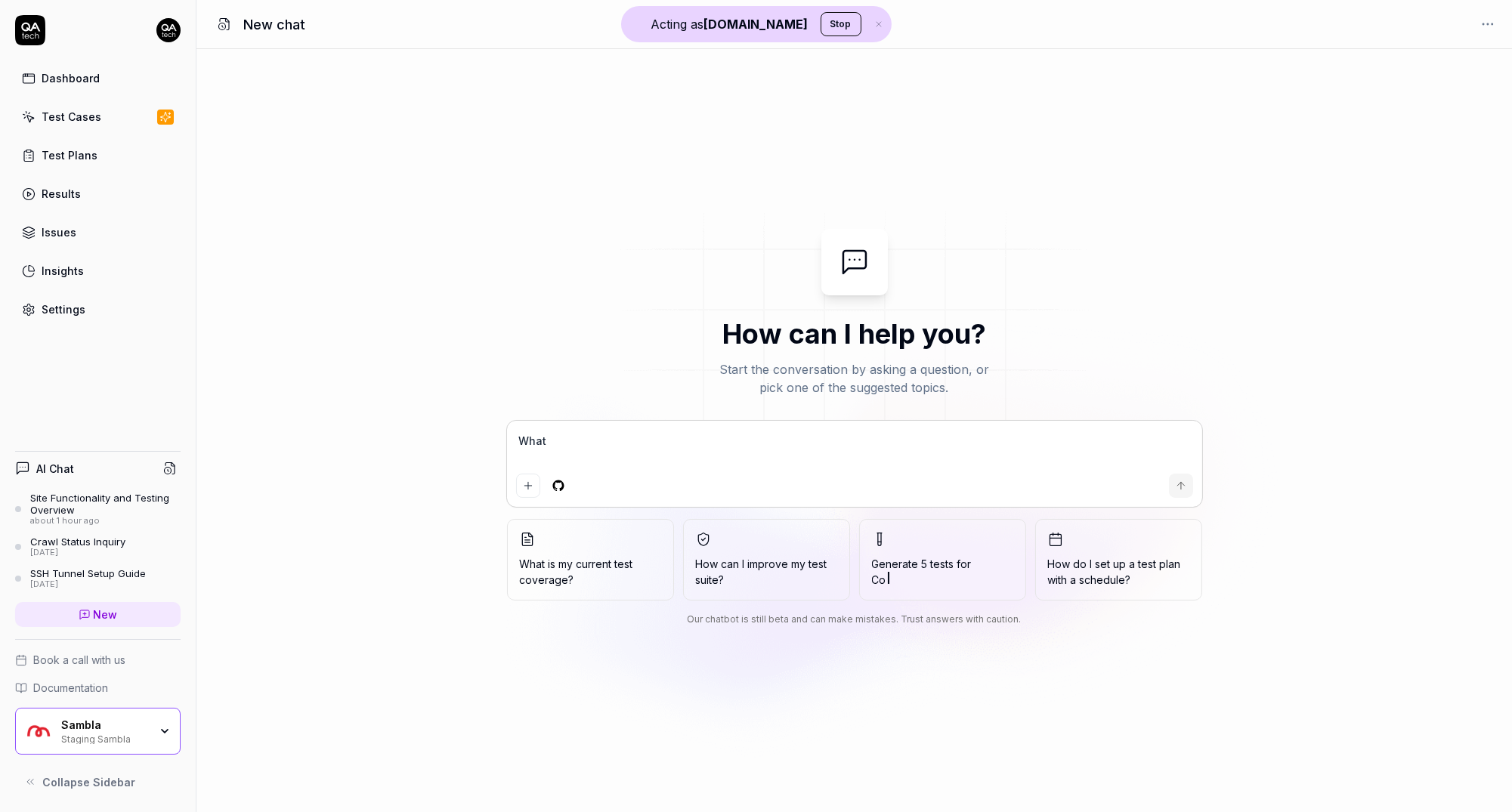
type textarea "What"
type textarea "*"
type textarea "What i"
type textarea "*"
type textarea "What is"
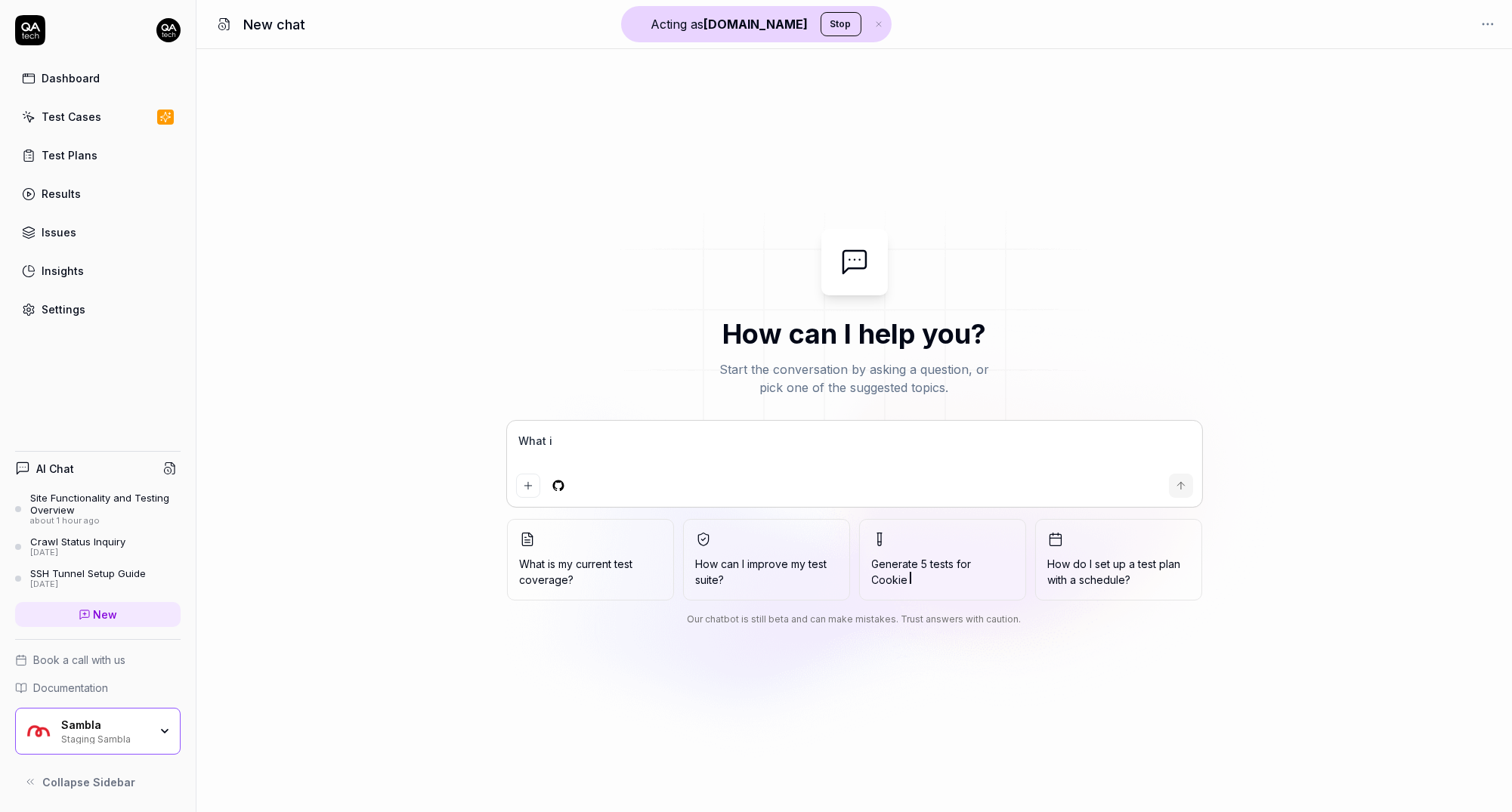
type textarea "*"
type textarea "What is"
type textarea "*"
type textarea "What is m"
type textarea "*"
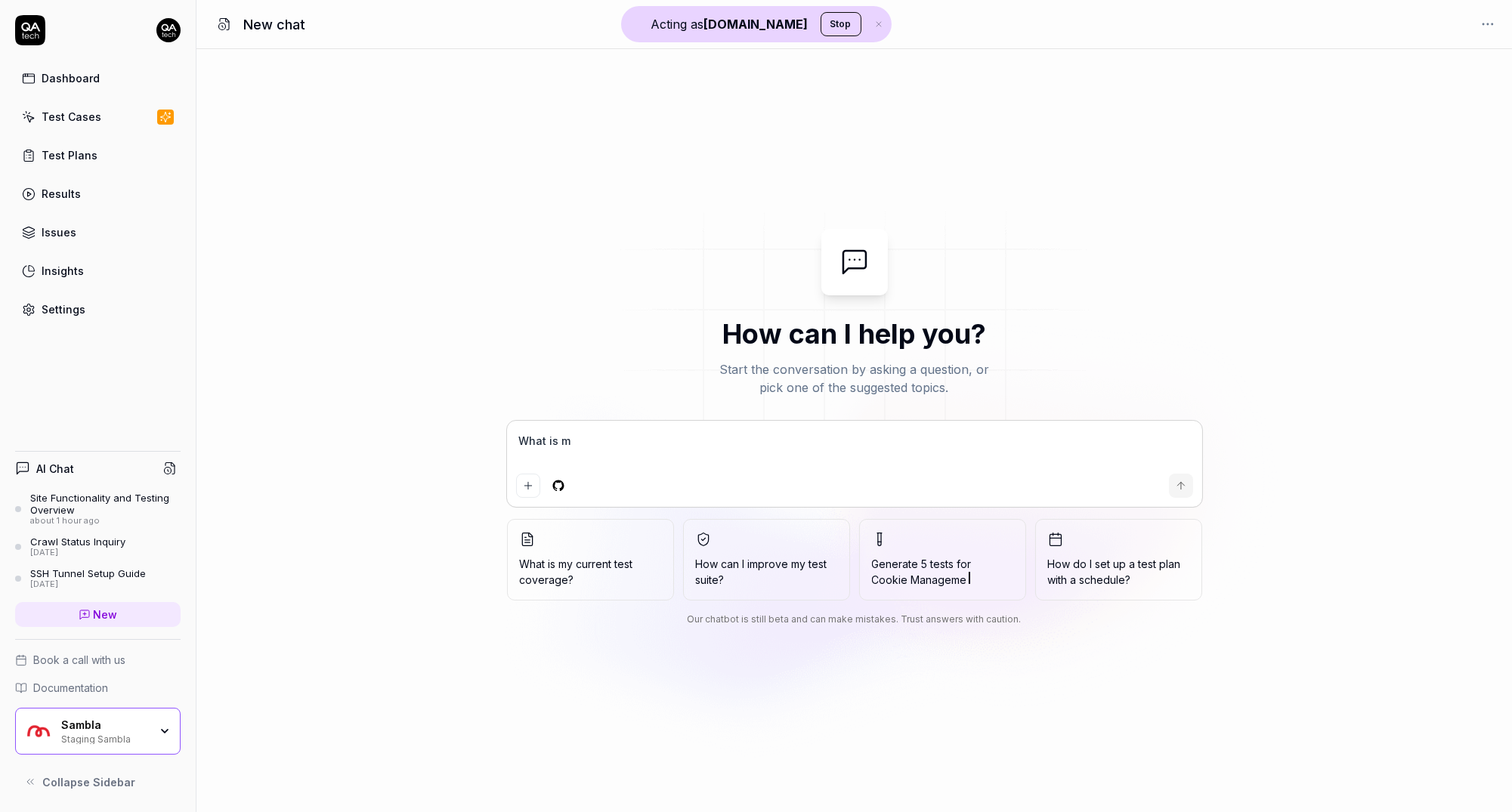
type textarea "What is my"
type textarea "*"
type textarea "What is my"
type textarea "*"
type textarea "What is my s"
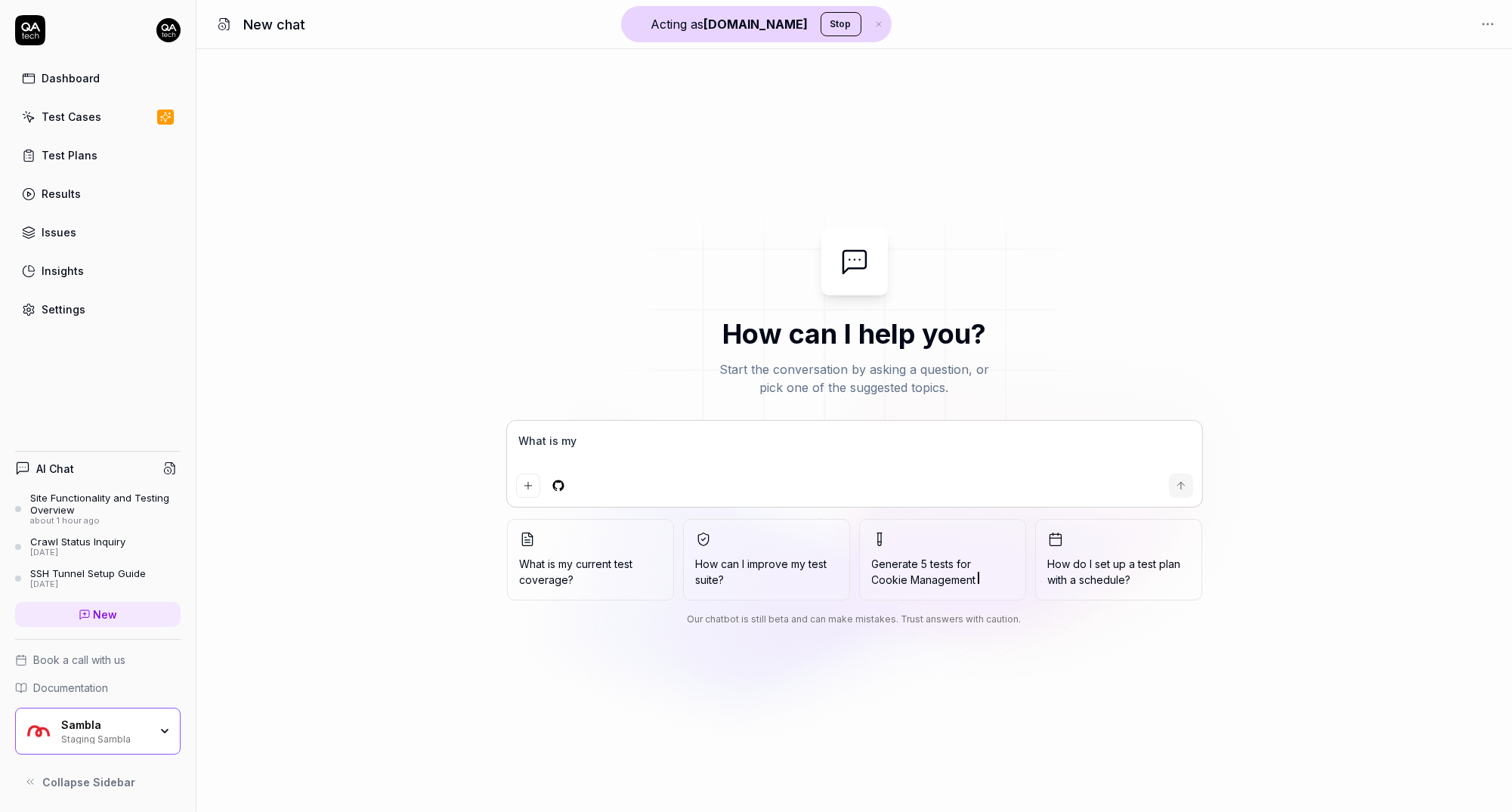
type textarea "*"
type textarea "What is my si"
type textarea "*"
type textarea "What is my sit"
type textarea "*"
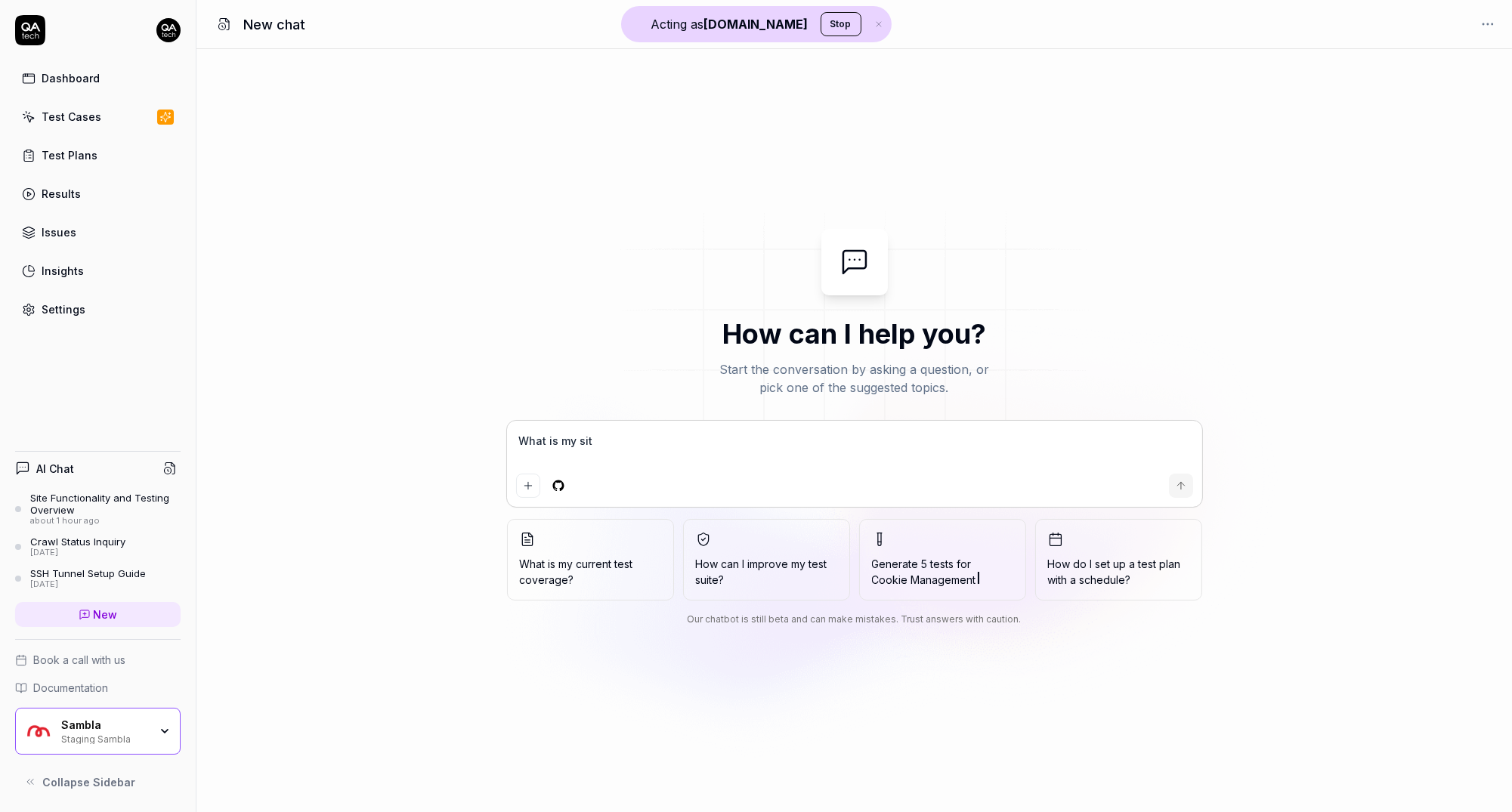
type textarea "What is my site"
type textarea "*"
type textarea "What is my site"
type textarea "*"
type textarea "What is my site a"
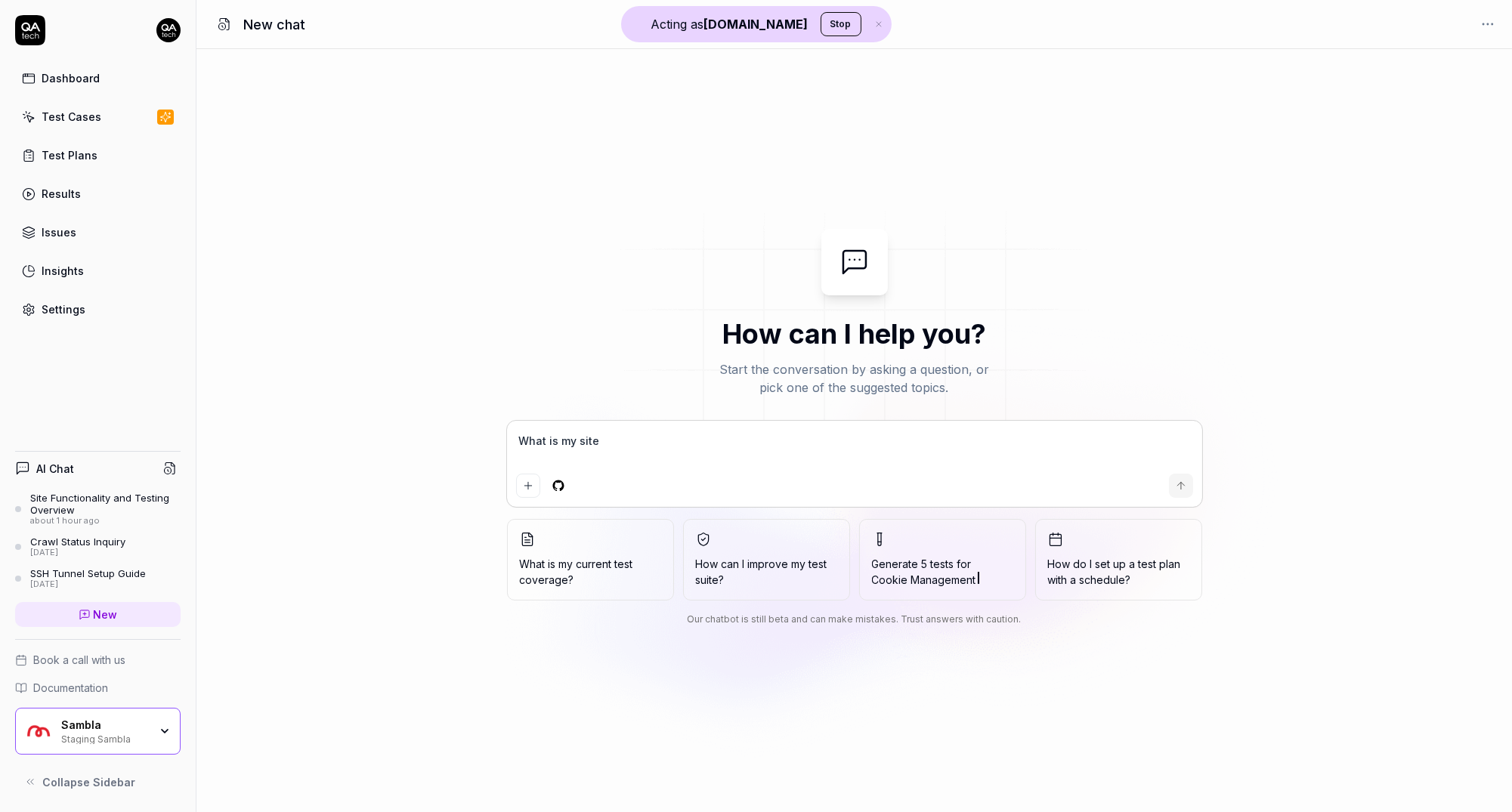
type textarea "*"
type textarea "What is my site ab"
type textarea "*"
type textarea "What is my site abo"
type textarea "*"
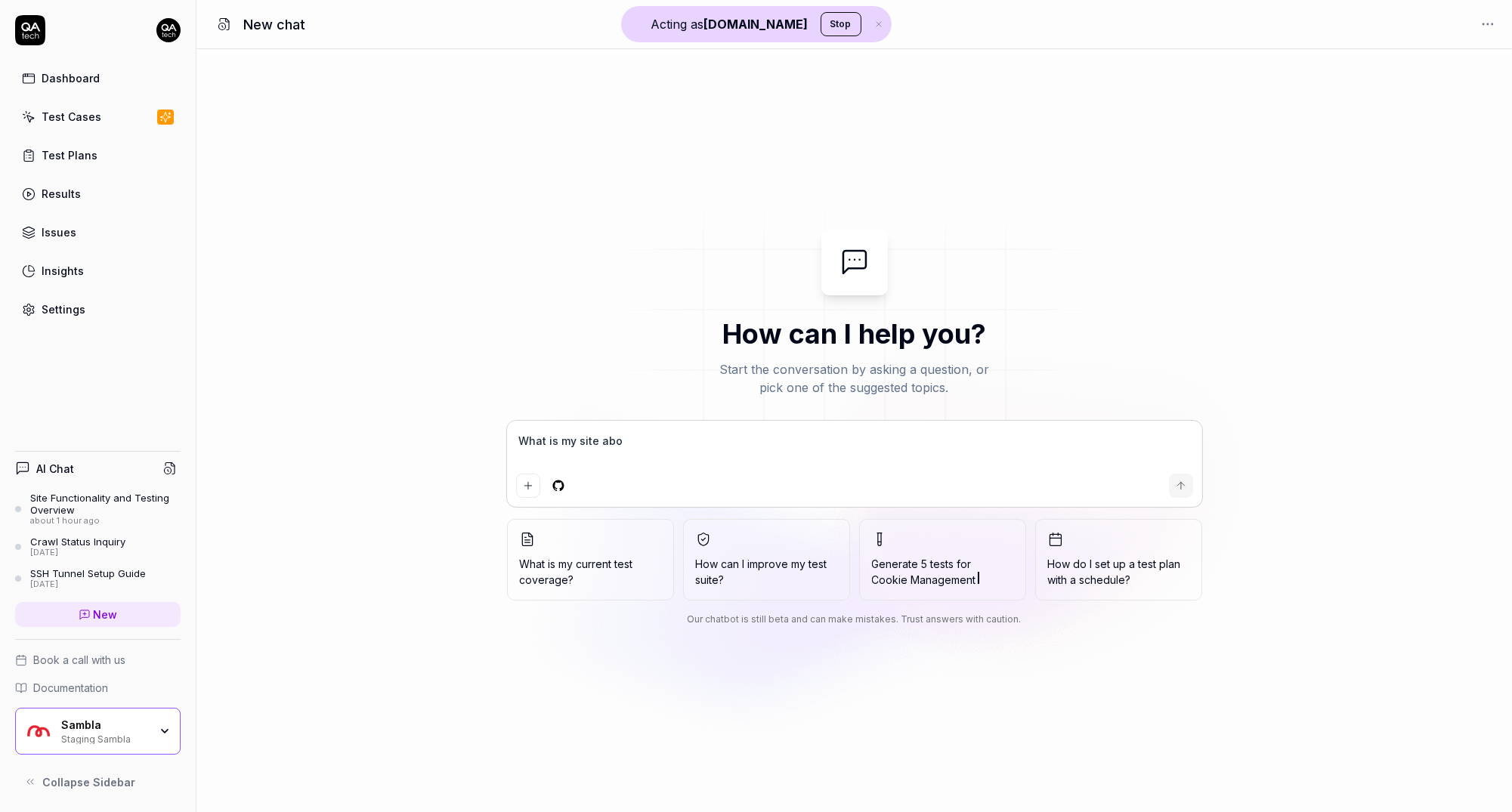
type textarea "What is my site abou"
type textarea "*"
type textarea "What is my site about"
type textarea "*"
type textarea "What is my site about?"
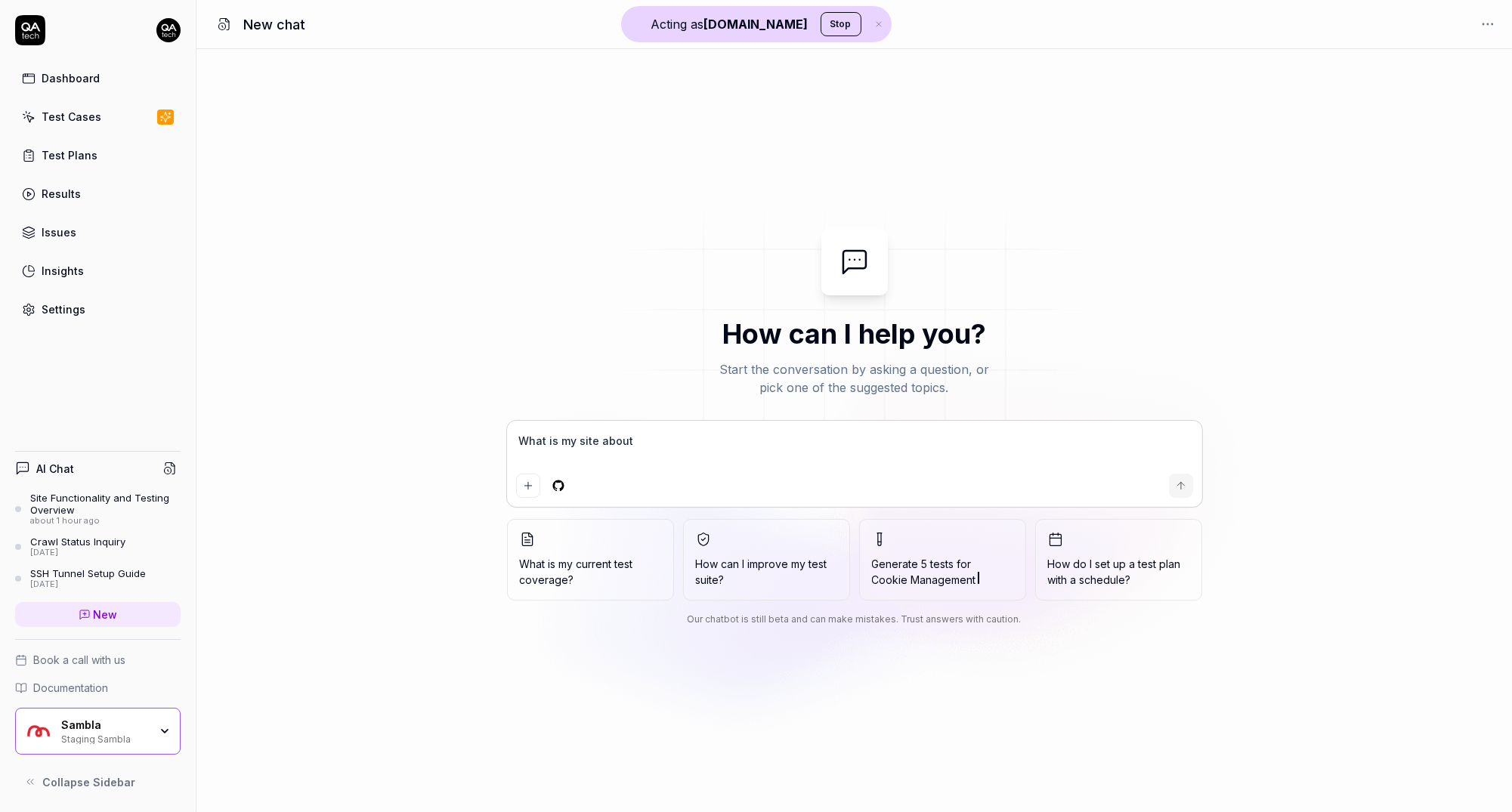
type textarea "*"
type textarea "What is my site about?"
type textarea "*"
type textarea "What is my site about? W"
type textarea "*"
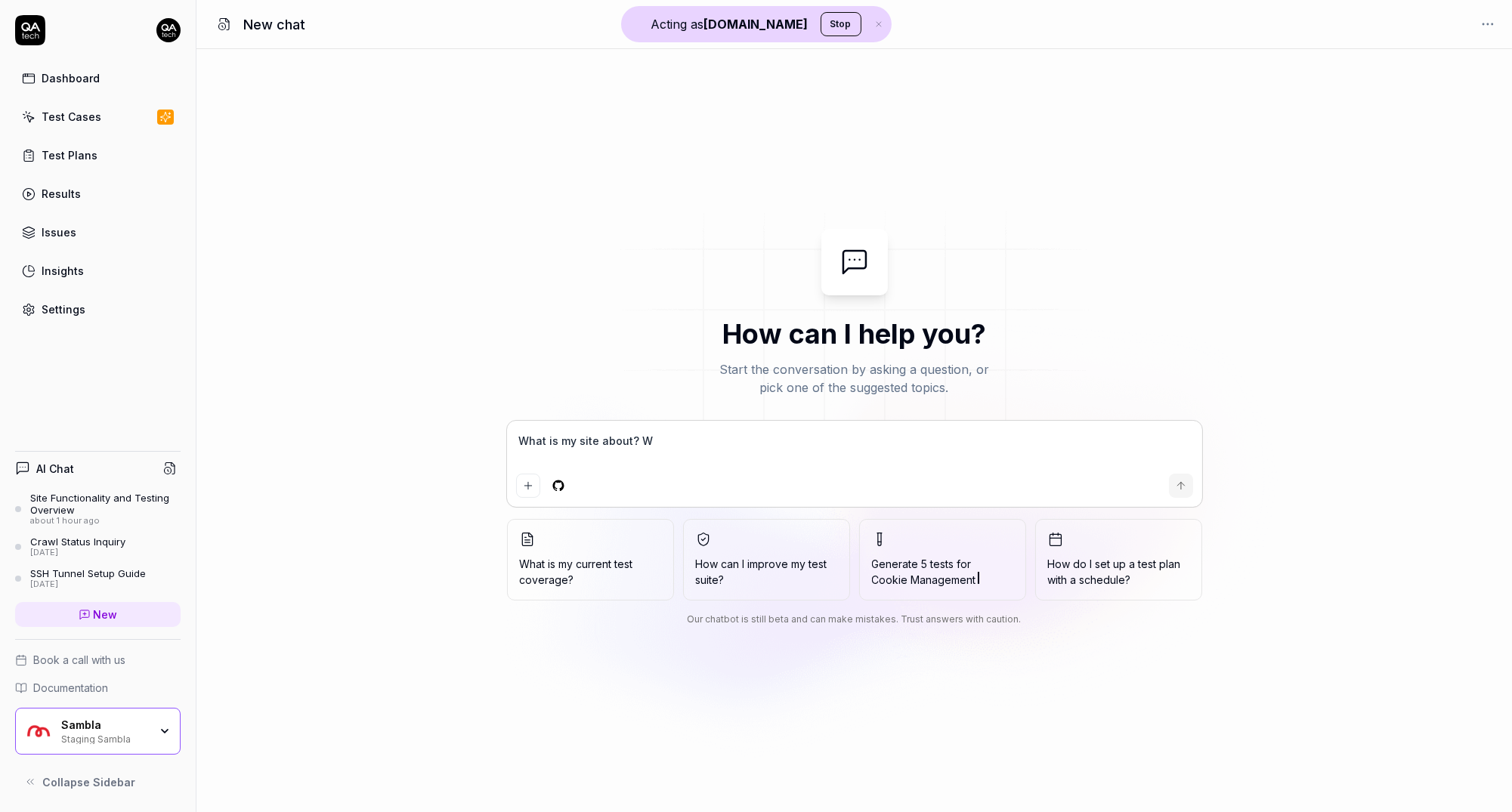
type textarea "What is my site about? Wh"
type textarea "*"
type textarea "What is my site about? Wha"
type textarea "*"
type textarea "What is my site about? What"
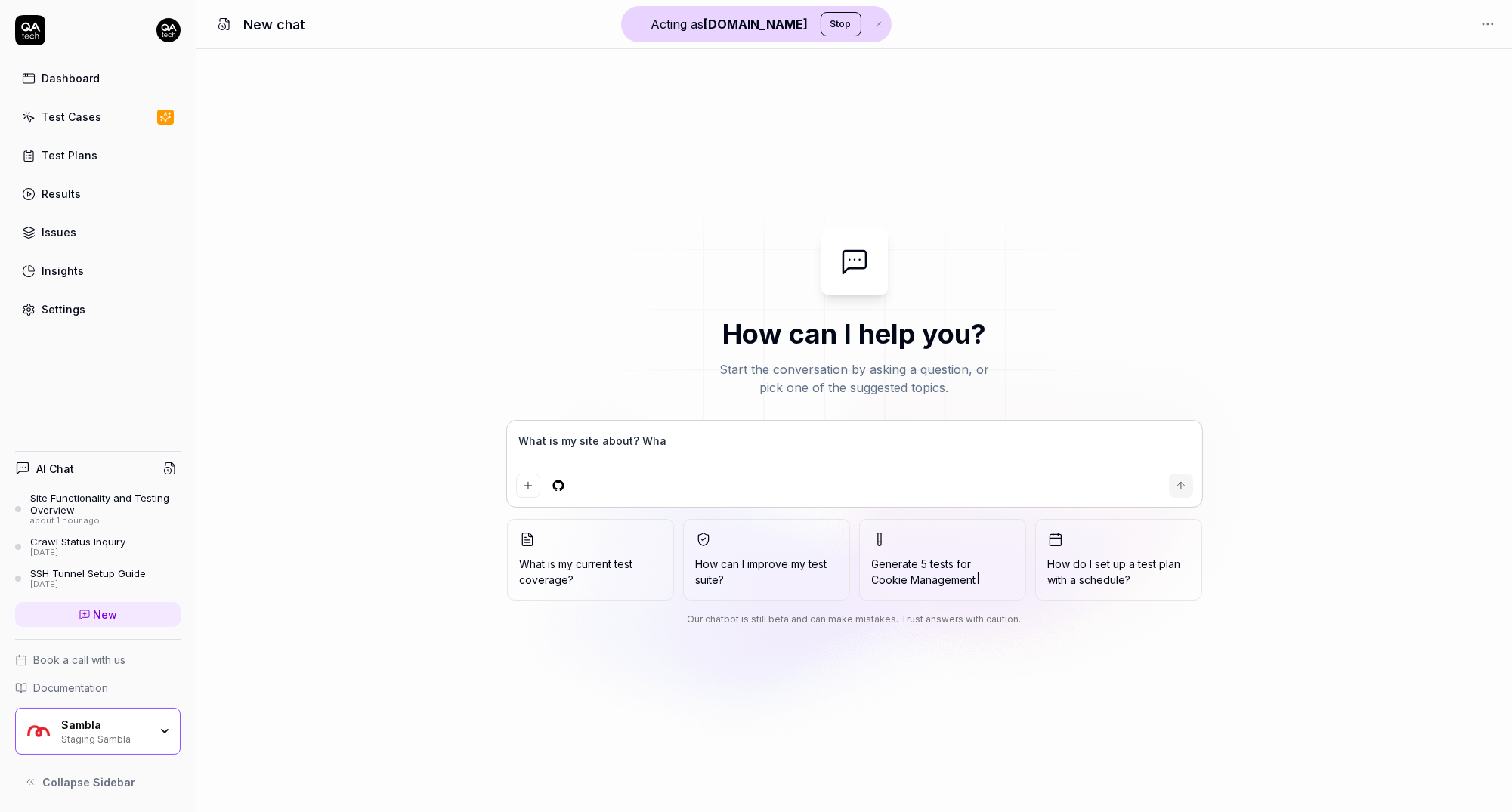
type textarea "*"
type textarea "What is my site about? What"
type textarea "*"
type textarea "What is my site about? What s"
type textarea "*"
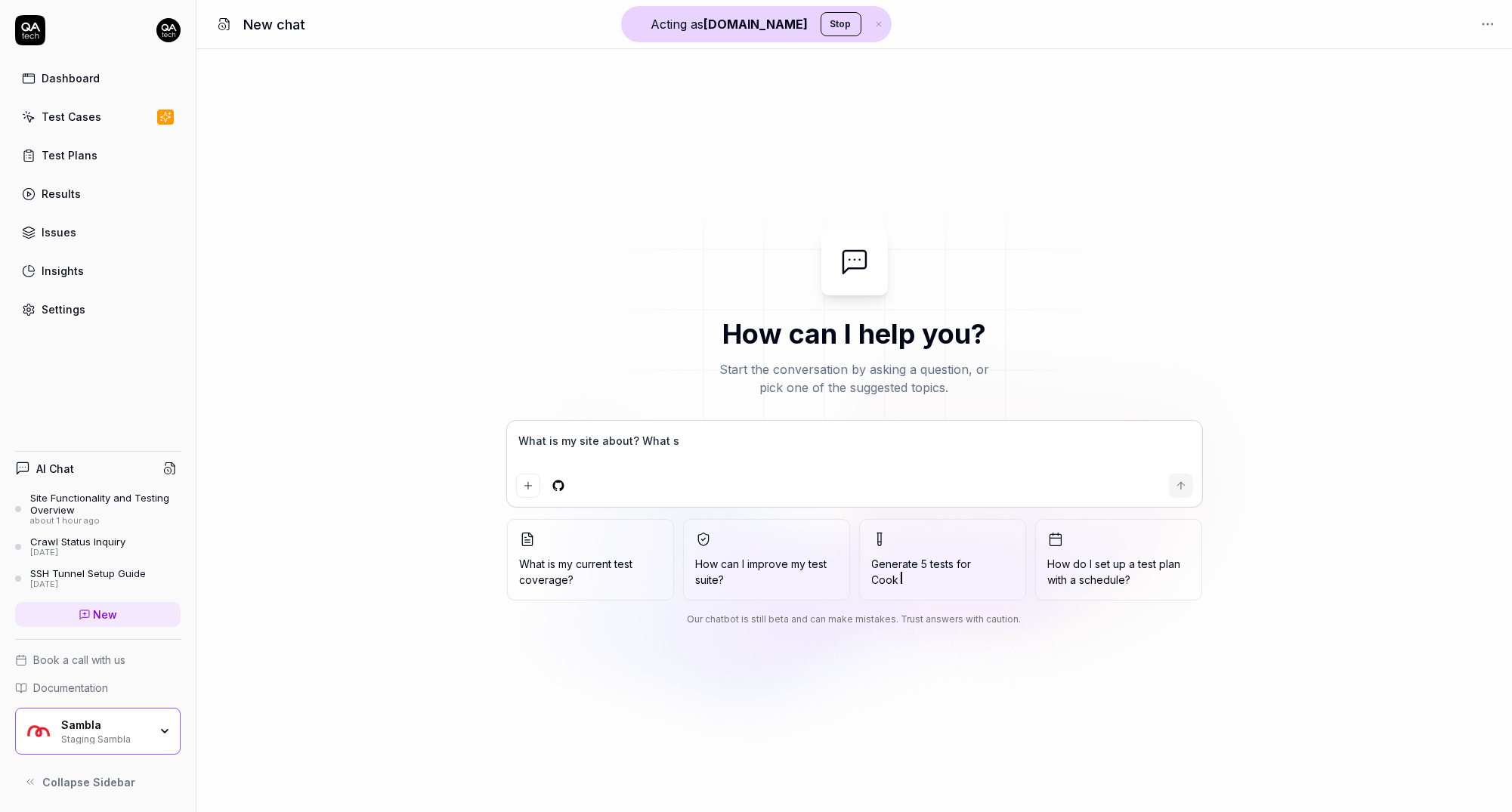
type textarea "What is my site about? What sh"
type textarea "*"
type textarea "What is my site about? What sho"
type textarea "*"
type textarea "What is my site about? What shou"
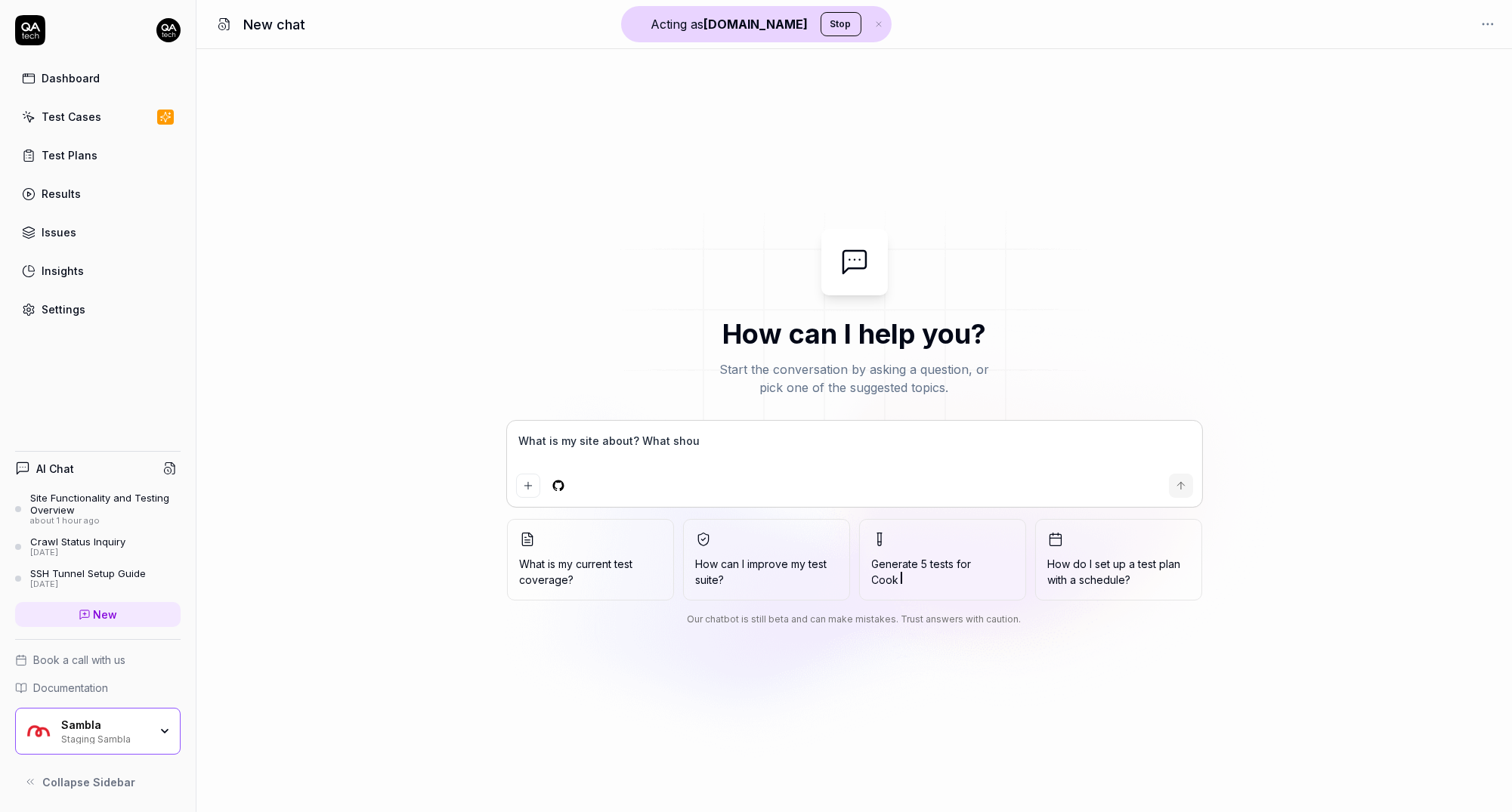
type textarea "*"
type textarea "What is my site about? What shoul"
type textarea "*"
type textarea "What is my site about? What should"
type textarea "*"
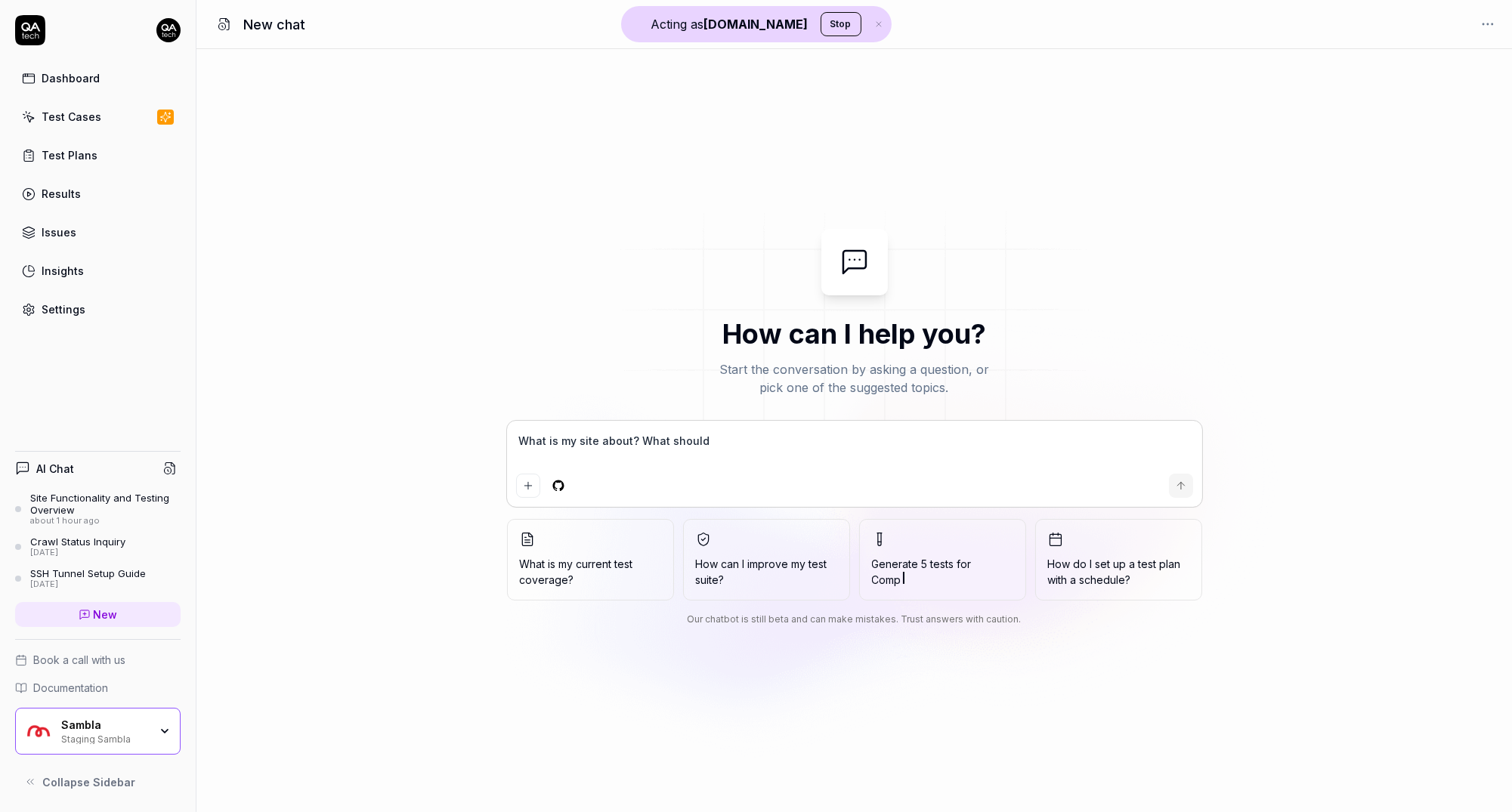
type textarea "What is my site about? What should"
type textarea "*"
type textarea "What is my site about? What should I"
type textarea "*"
type textarea "What is my site about? What should I"
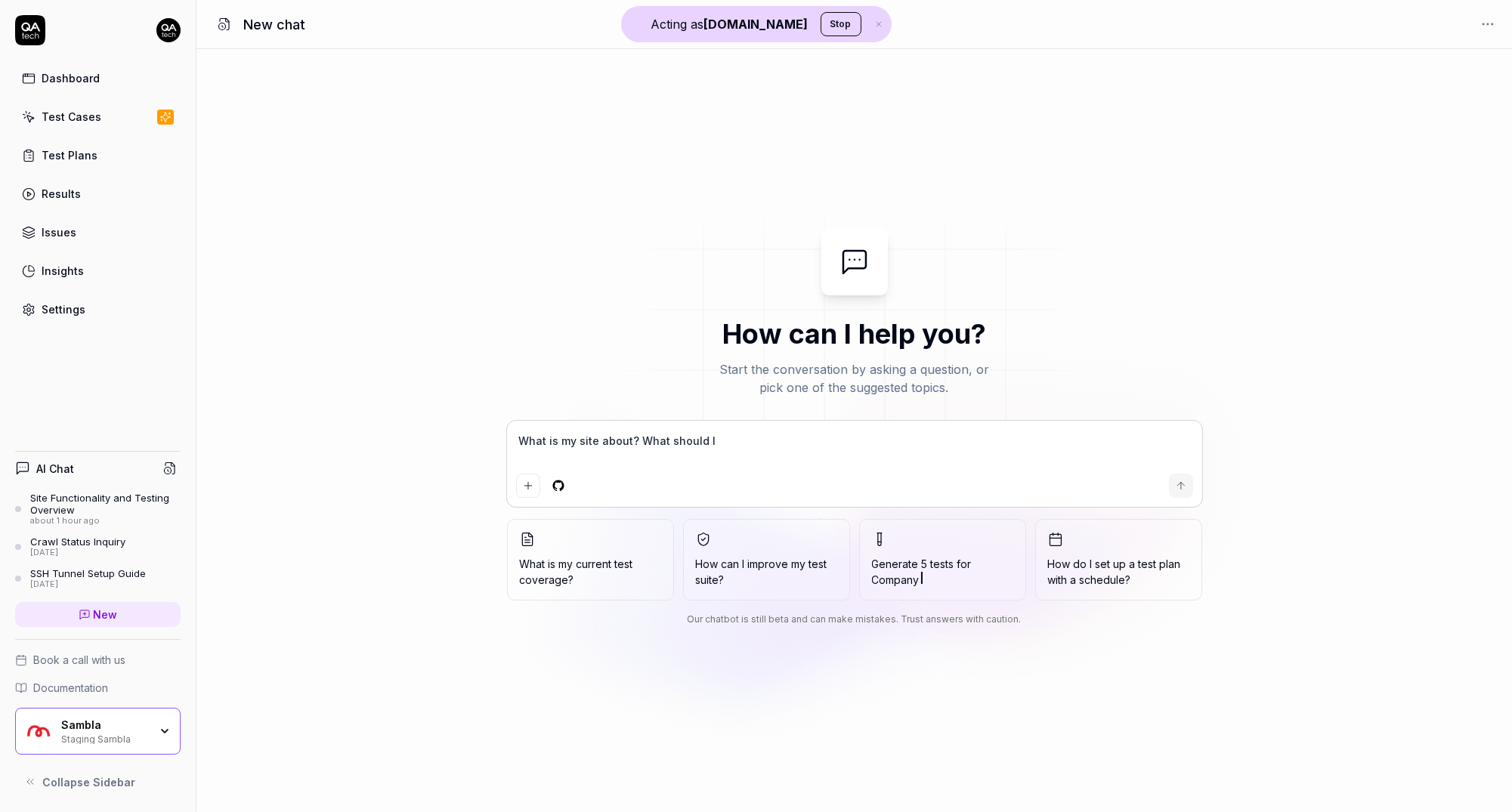
type textarea "*"
type textarea "What is my site about? What should I t"
type textarea "*"
type textarea "What is my site about? What should I ts"
type textarea "*"
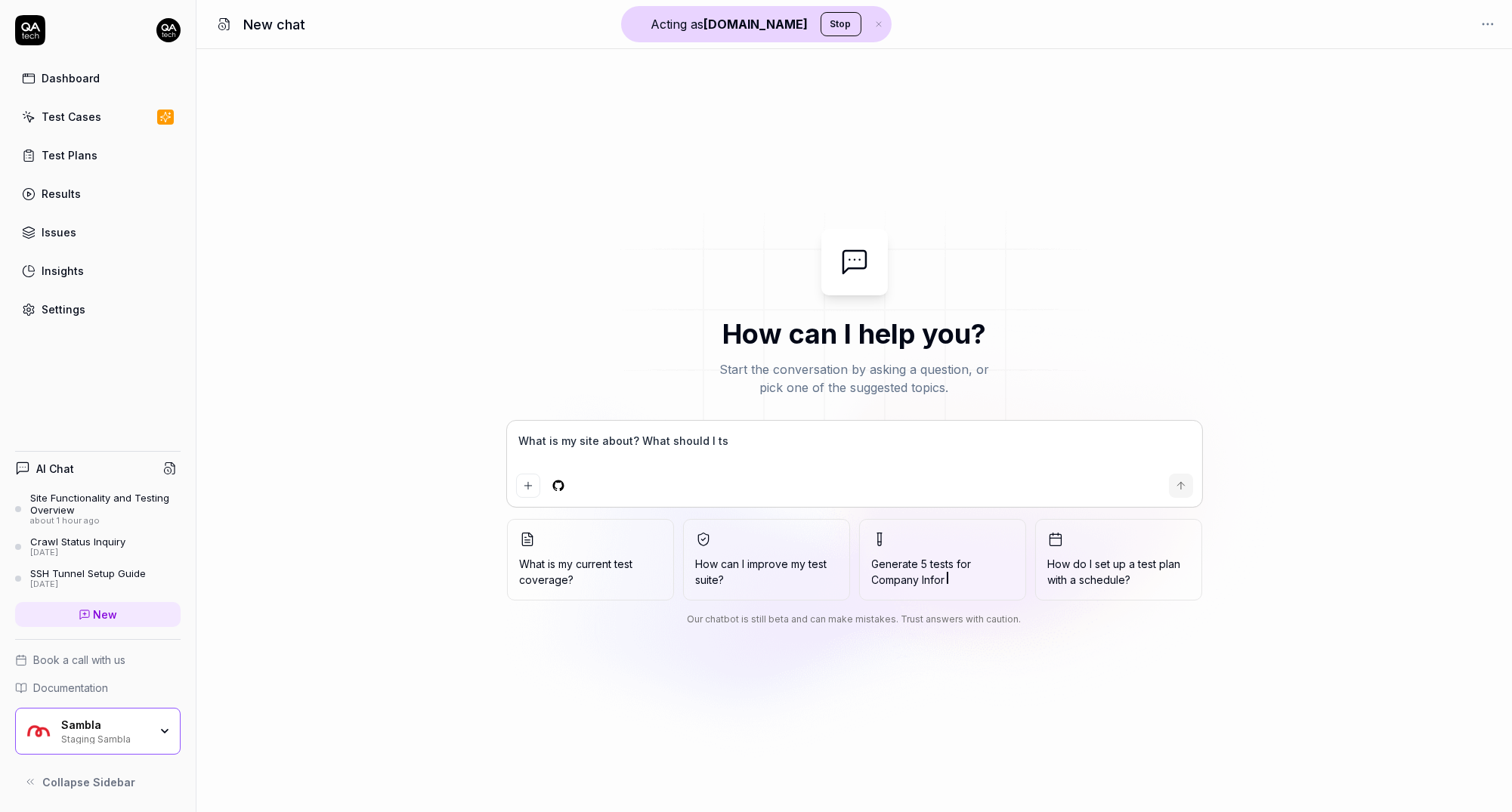
type textarea "What is my site about? What should I t"
type textarea "*"
type textarea "What is my site about? What should I te"
type textarea "*"
type textarea "What is my site about? What should I tes"
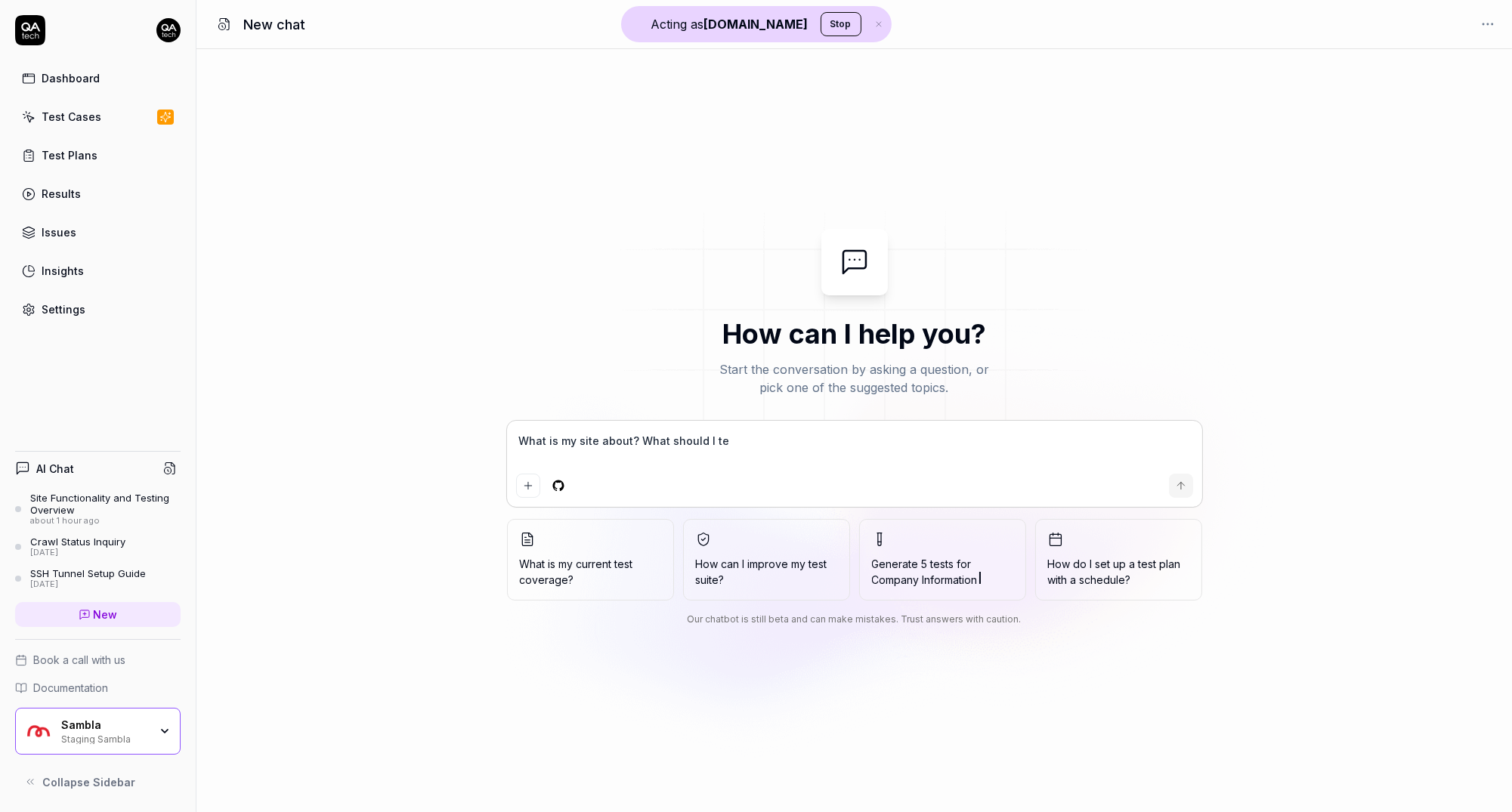
type textarea "*"
type textarea "What is my site about? What should I test"
type textarea "*"
type textarea "What is my site about? What should I test?"
type textarea "*"
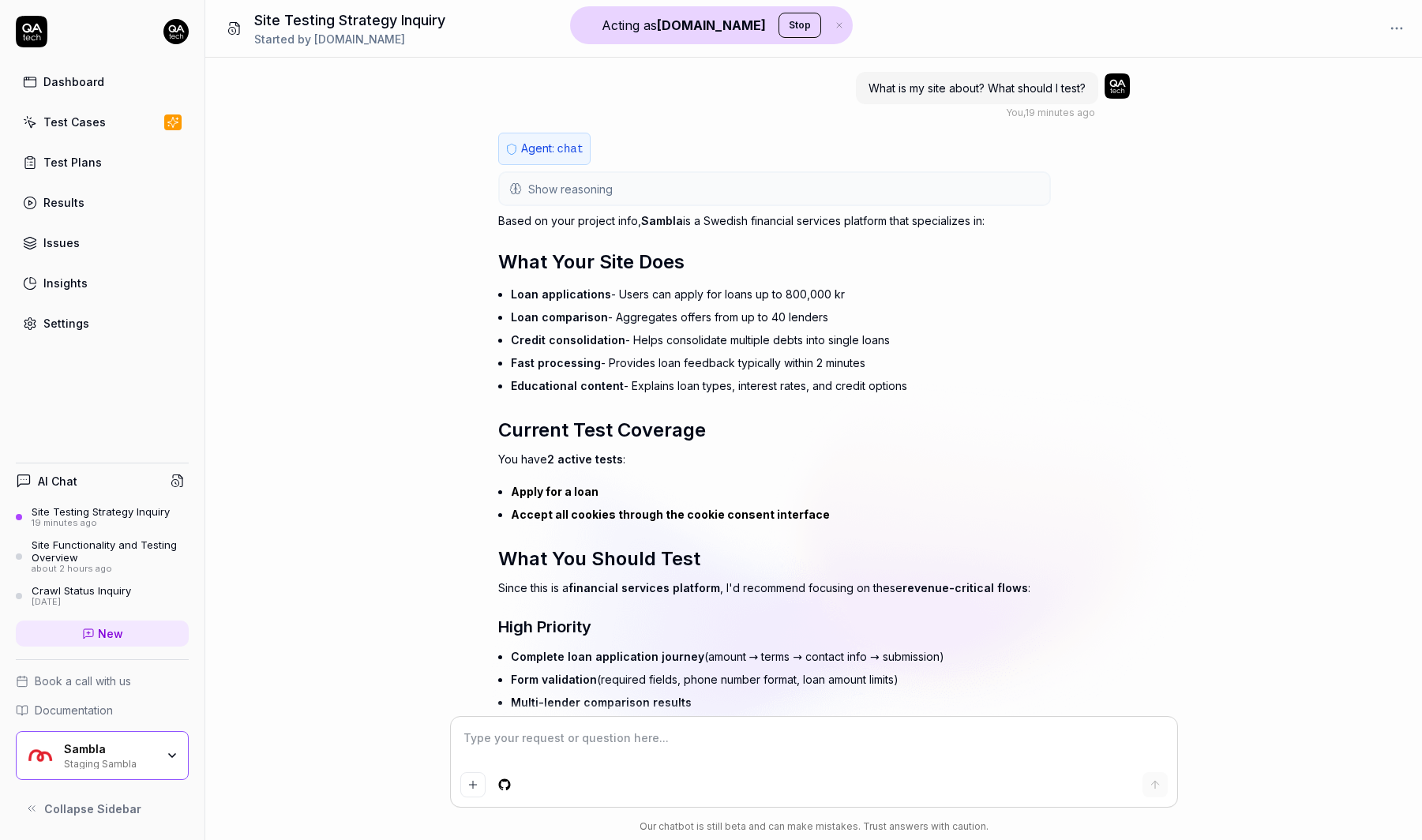
scroll to position [376, 0]
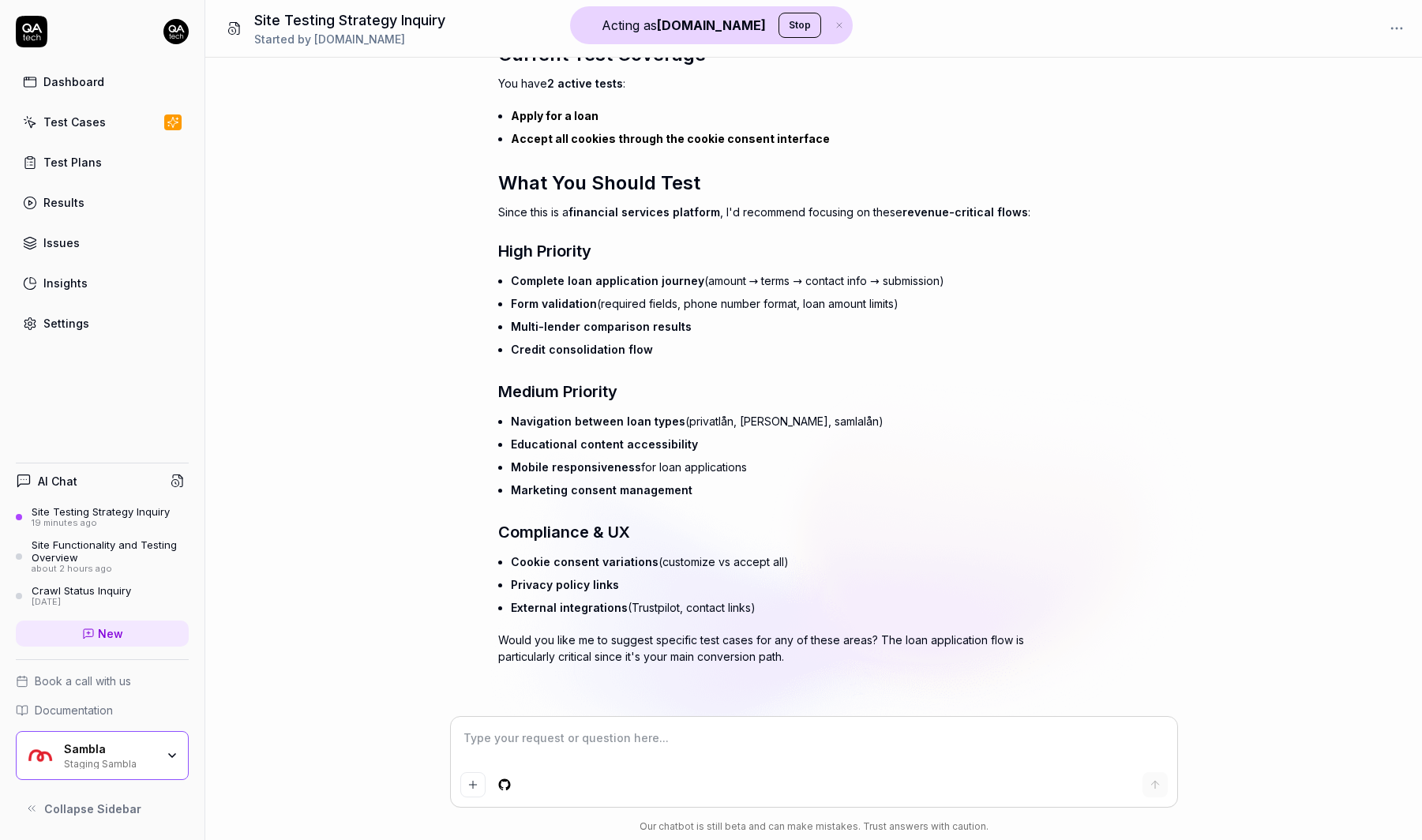
click at [114, 125] on link "Test Cases" at bounding box center [102, 122] width 173 height 31
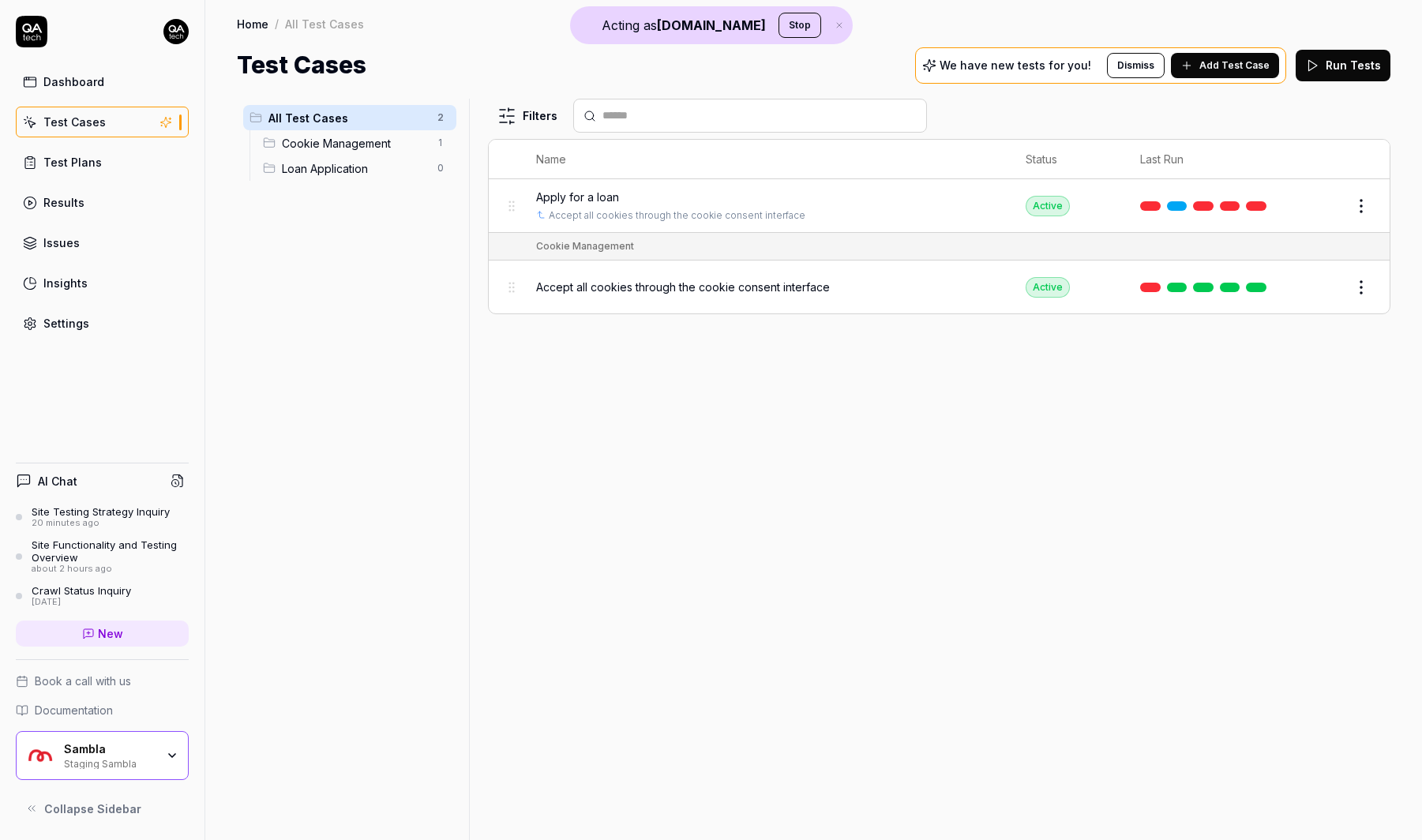
click at [1274, 102] on div "Filters" at bounding box center [938, 115] width 902 height 34
click at [1325, 205] on button "Edit" at bounding box center [1323, 206] width 38 height 25
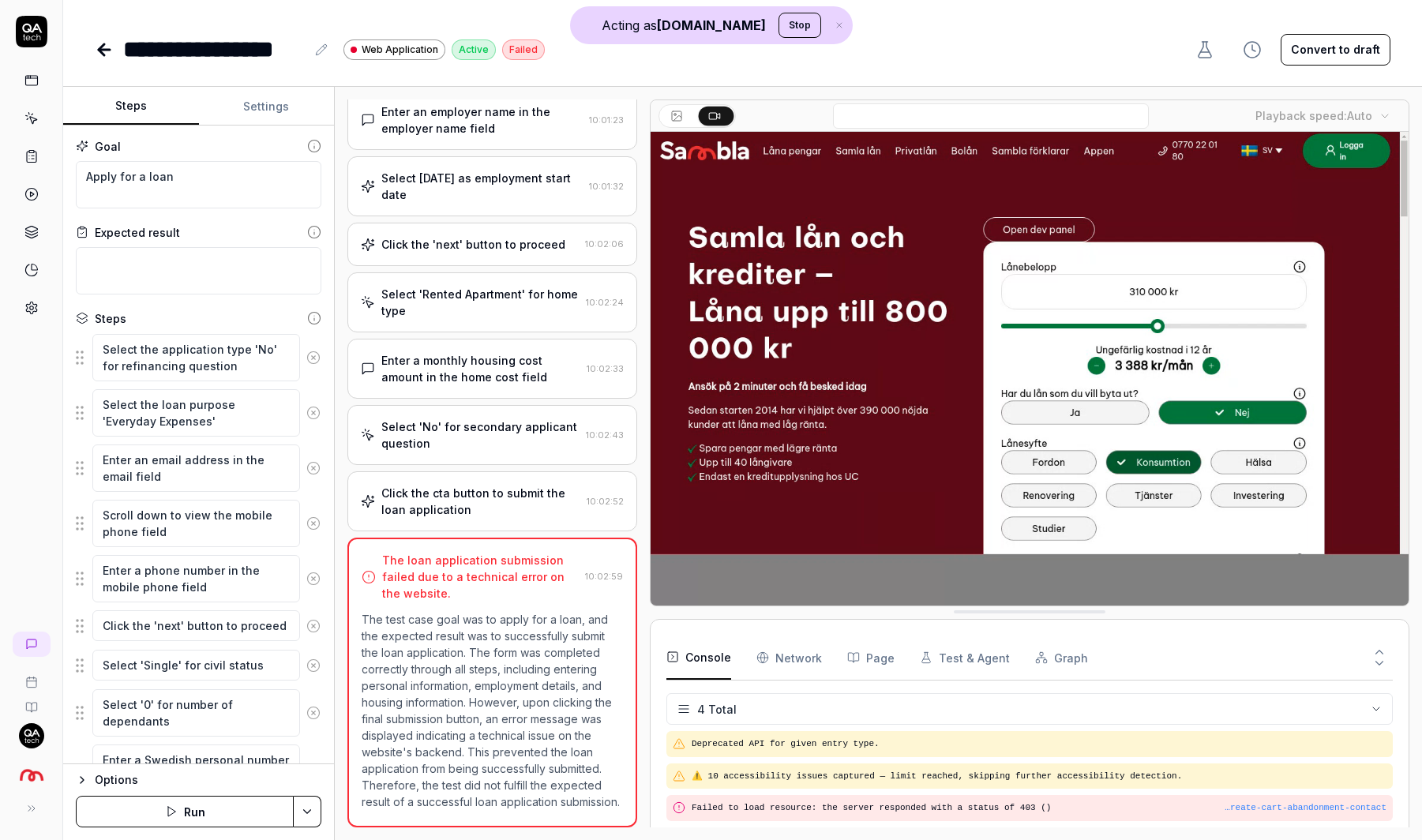
scroll to position [11, 0]
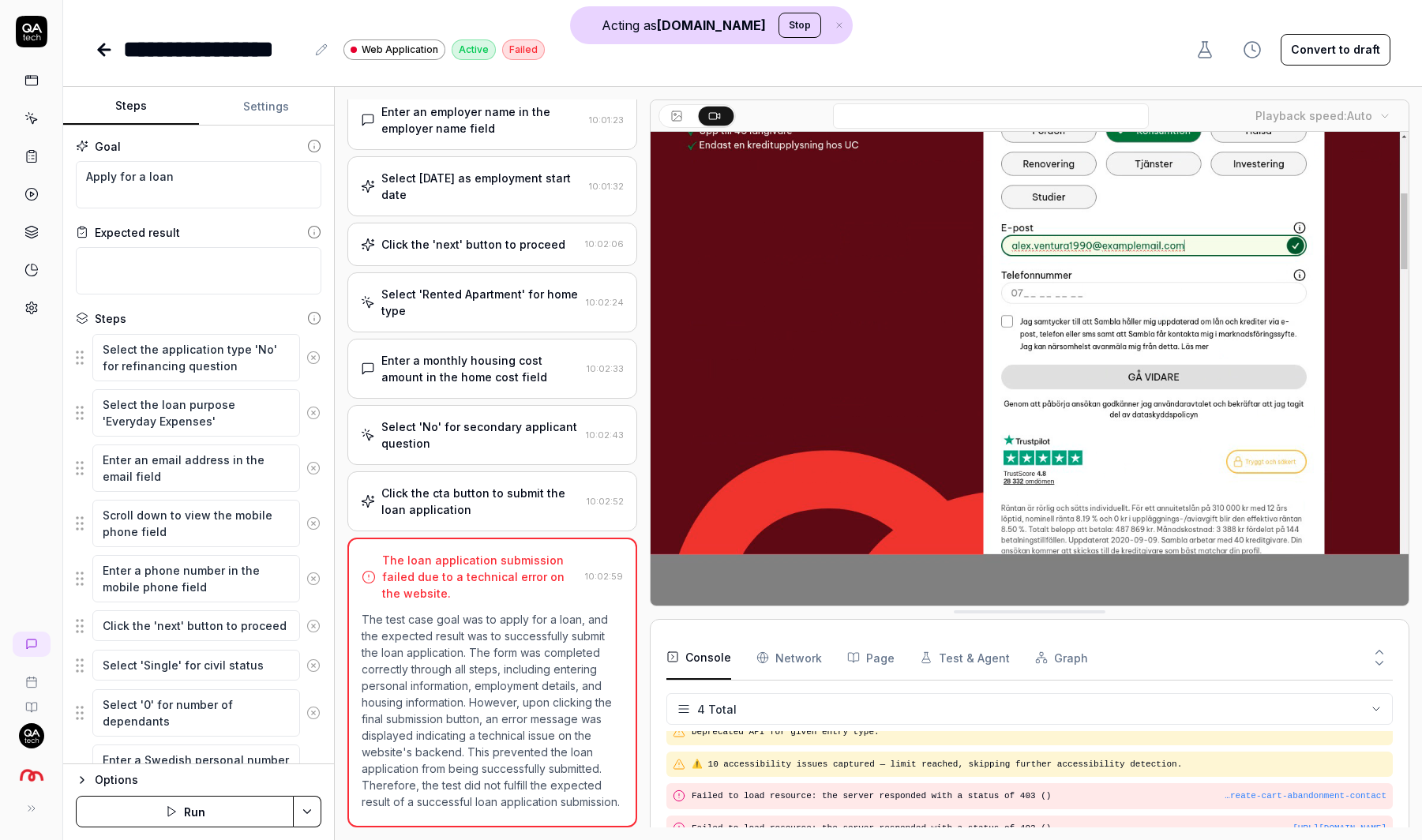
click at [491, 309] on div "Select 'Rented Apartment' for home type 10:02:24" at bounding box center [493, 302] width 290 height 60
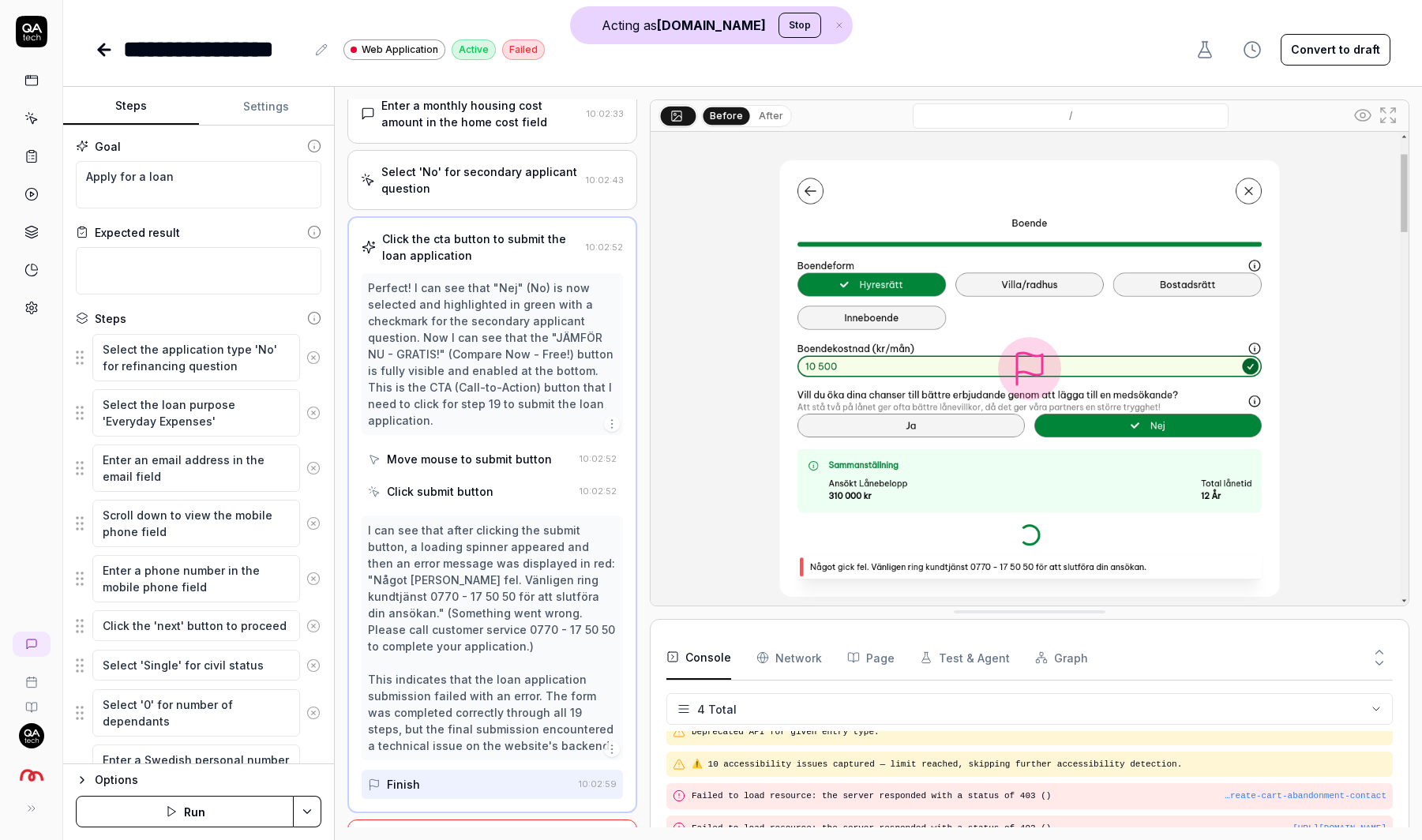
scroll to position [0, 0]
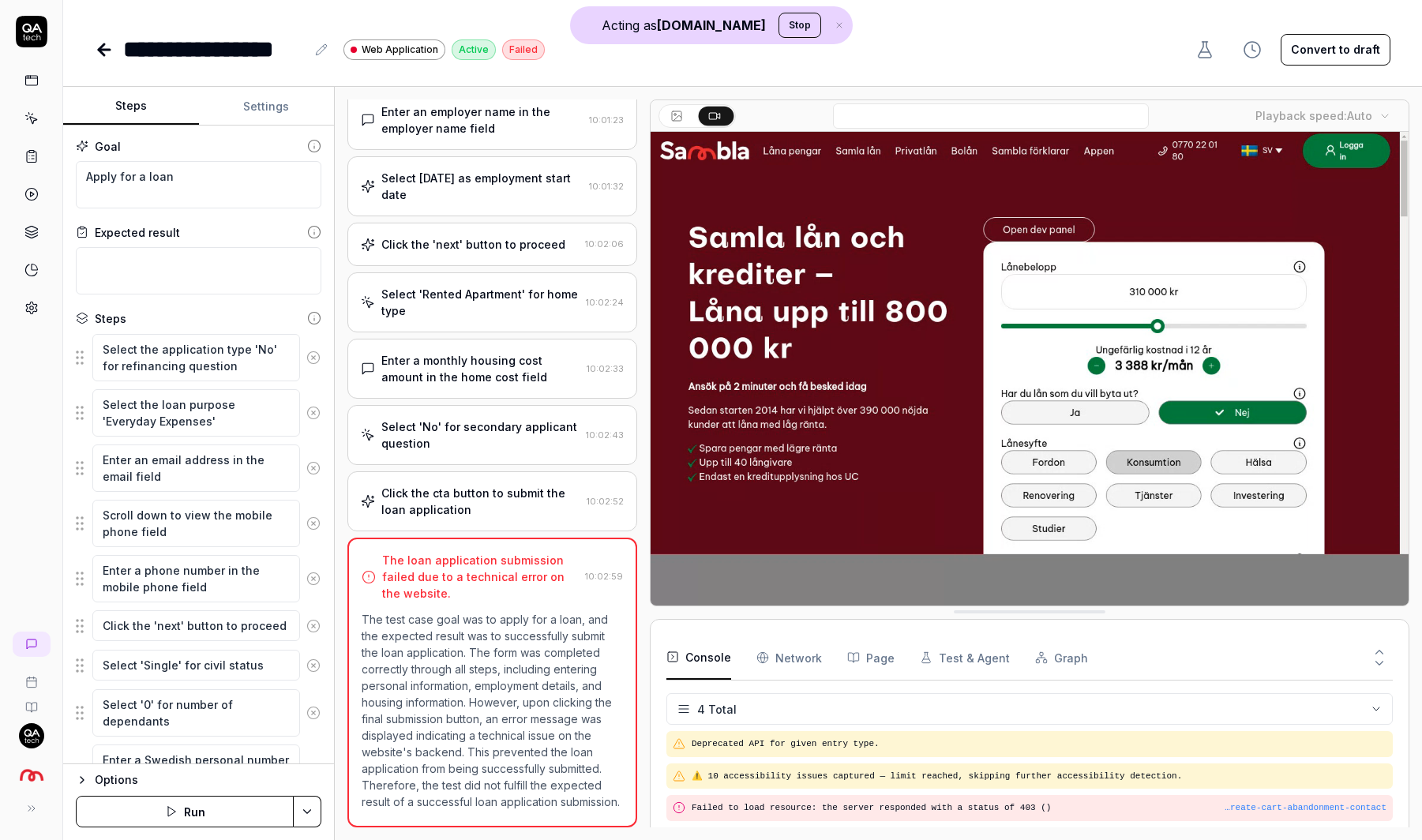
click at [485, 498] on div "Click the cta button to submit the loan application" at bounding box center [480, 502] width 199 height 33
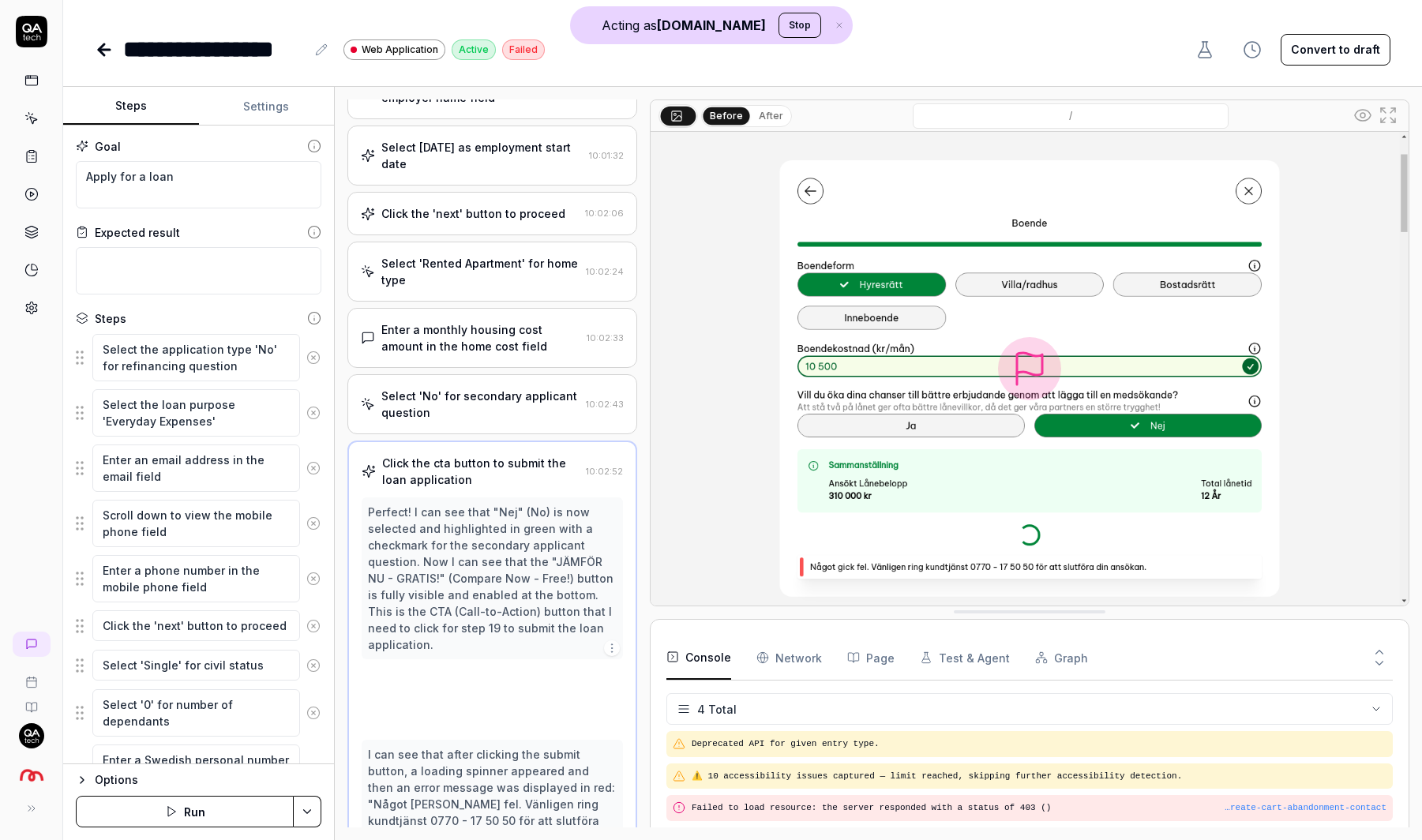
scroll to position [11, 0]
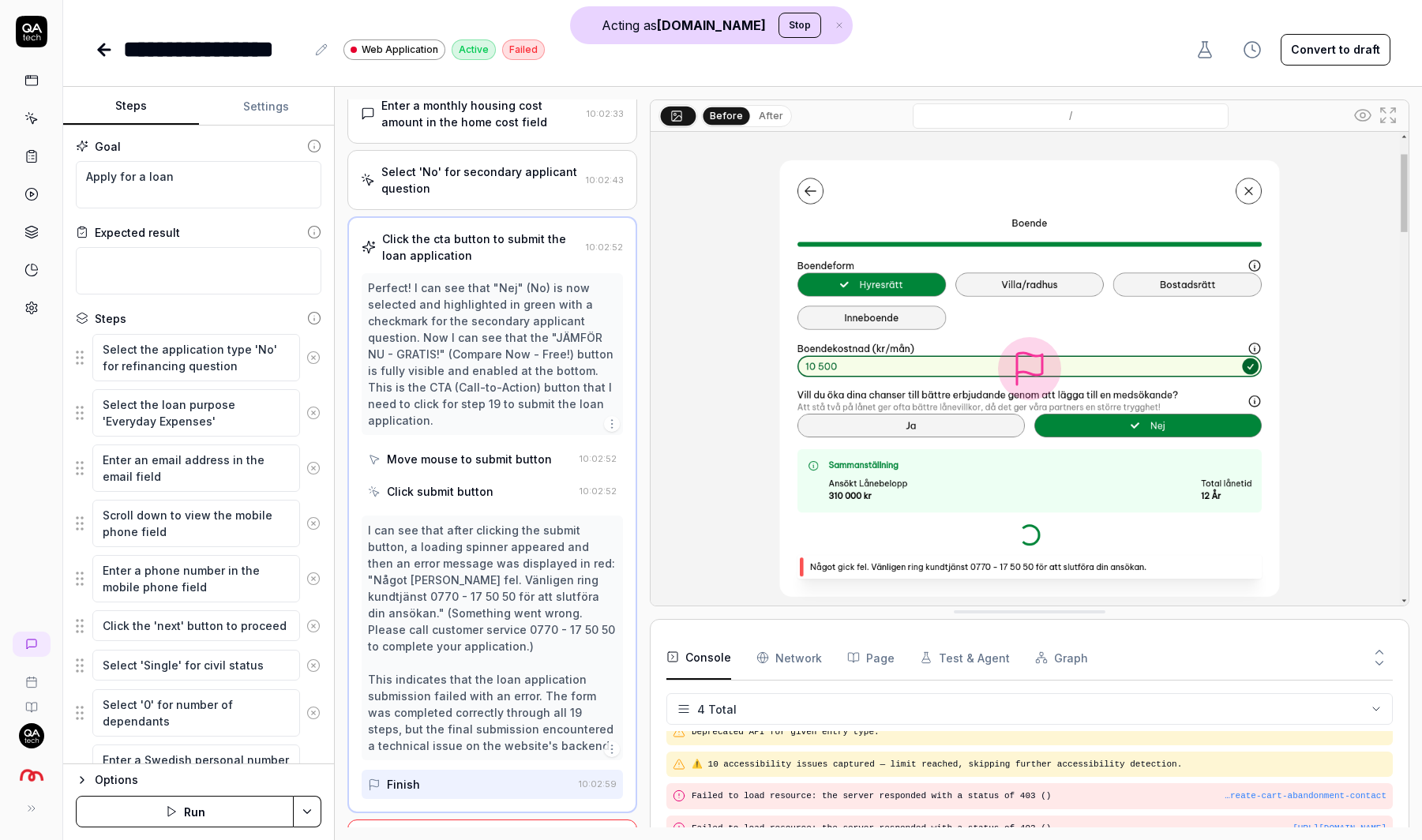
click at [757, 119] on button "After" at bounding box center [770, 116] width 37 height 17
click at [32, 89] on link at bounding box center [31, 80] width 29 height 29
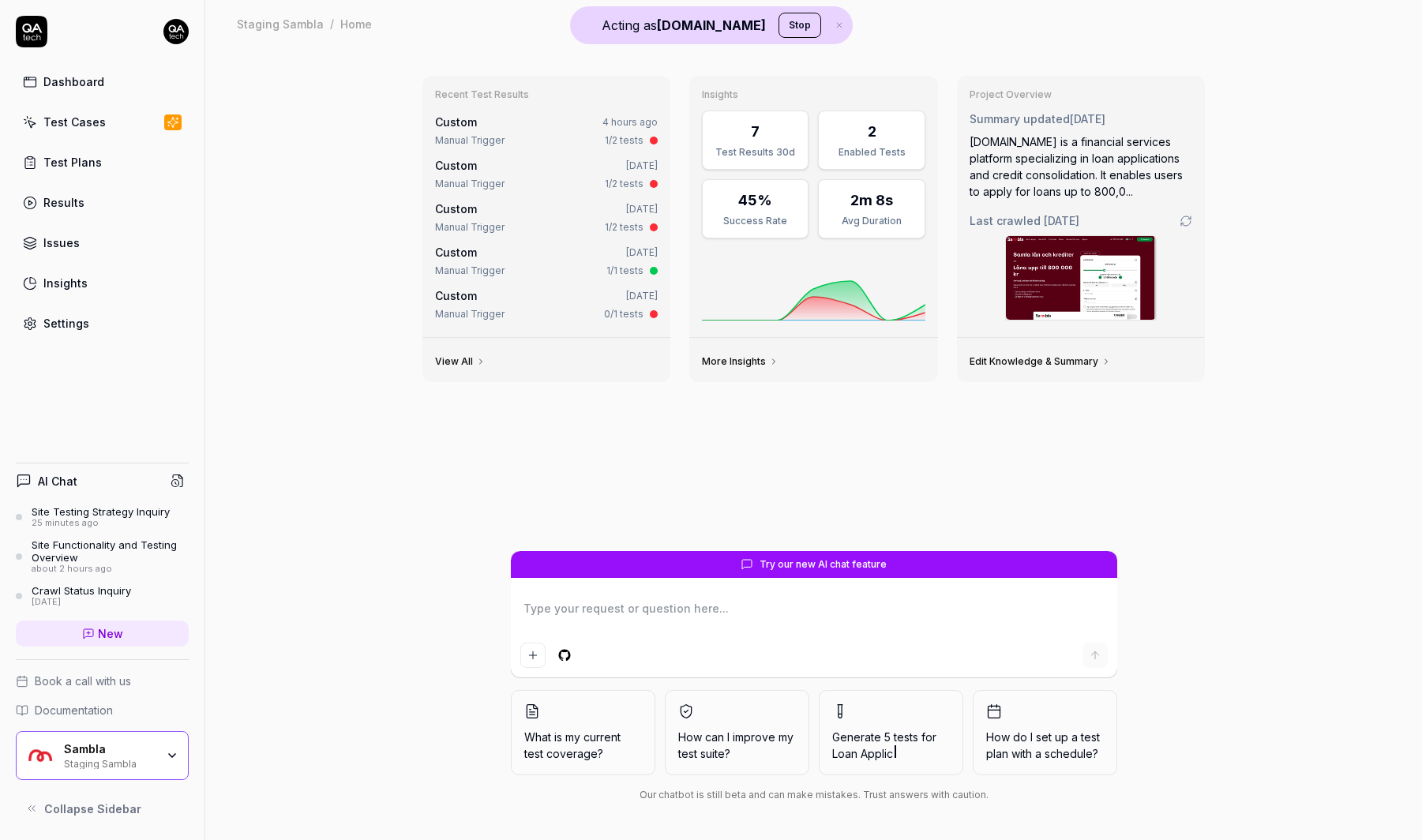
type textarea "*"
type textarea "R"
type textarea "*"
type textarea "Re"
type textarea "*"
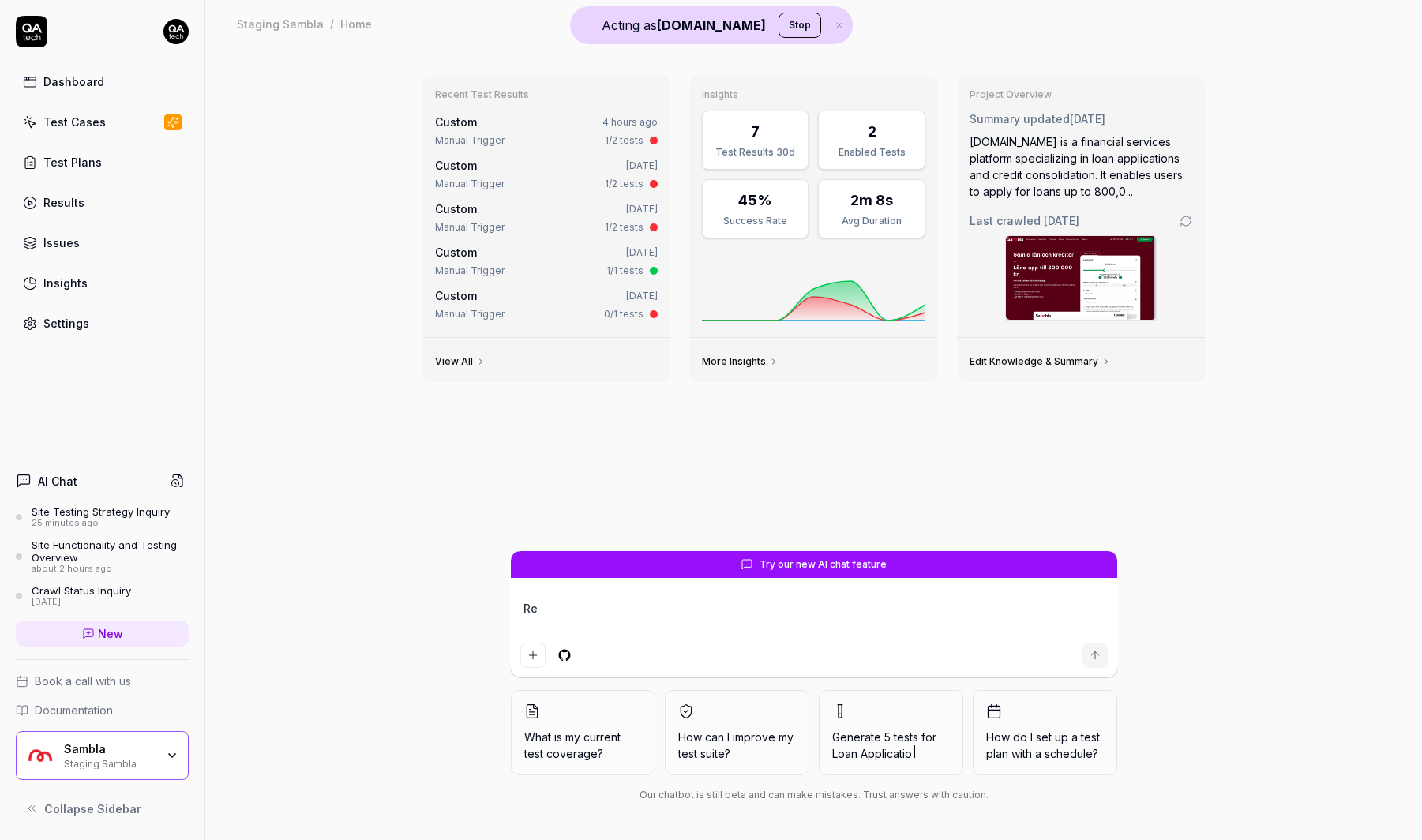
type textarea "Rep"
type textarea "*"
type textarea "Repr"
type textarea "*"
type textarea "Repro"
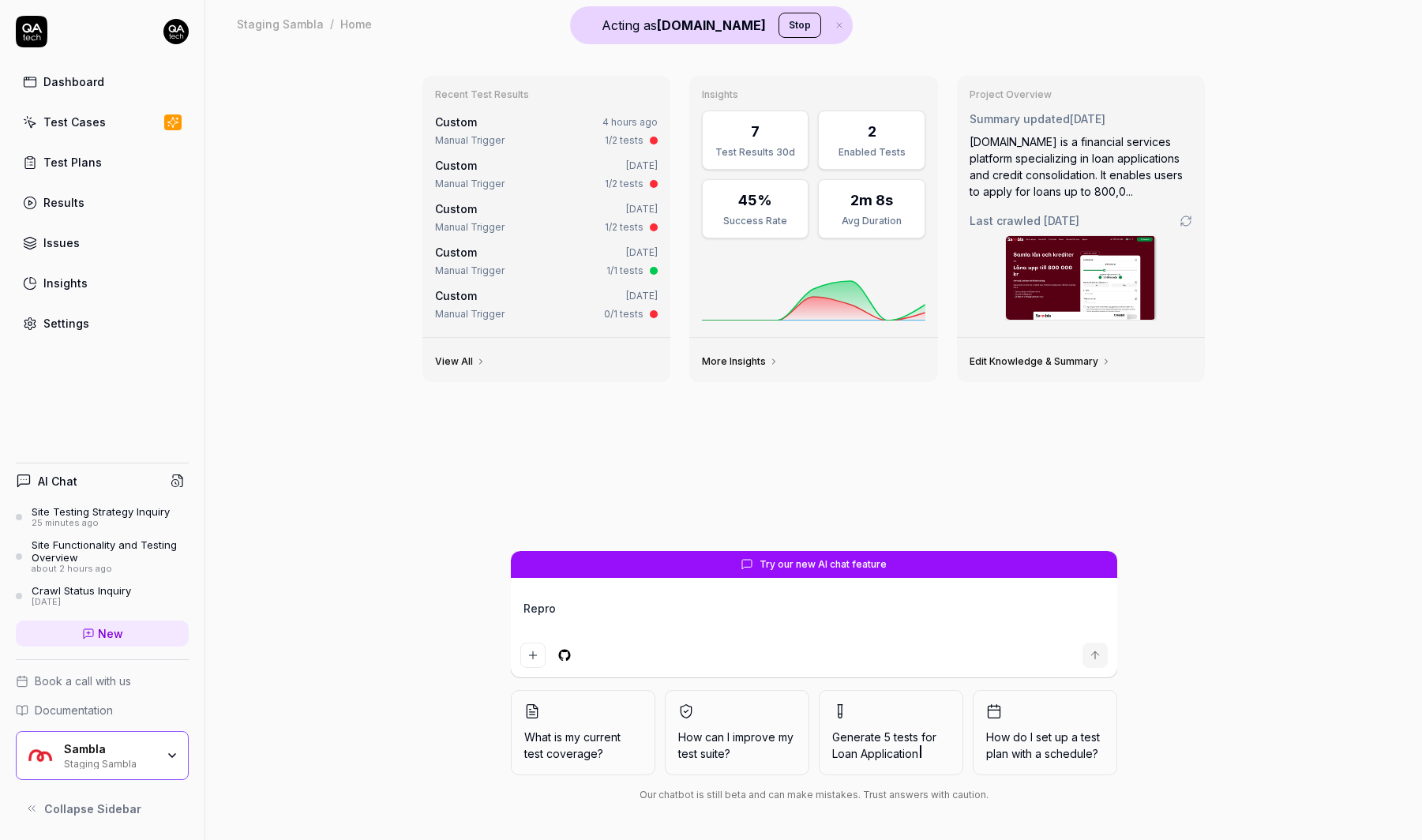
type textarea "*"
type textarea "Reprod"
type textarea "*"
type textarea "Reprodu"
type textarea "*"
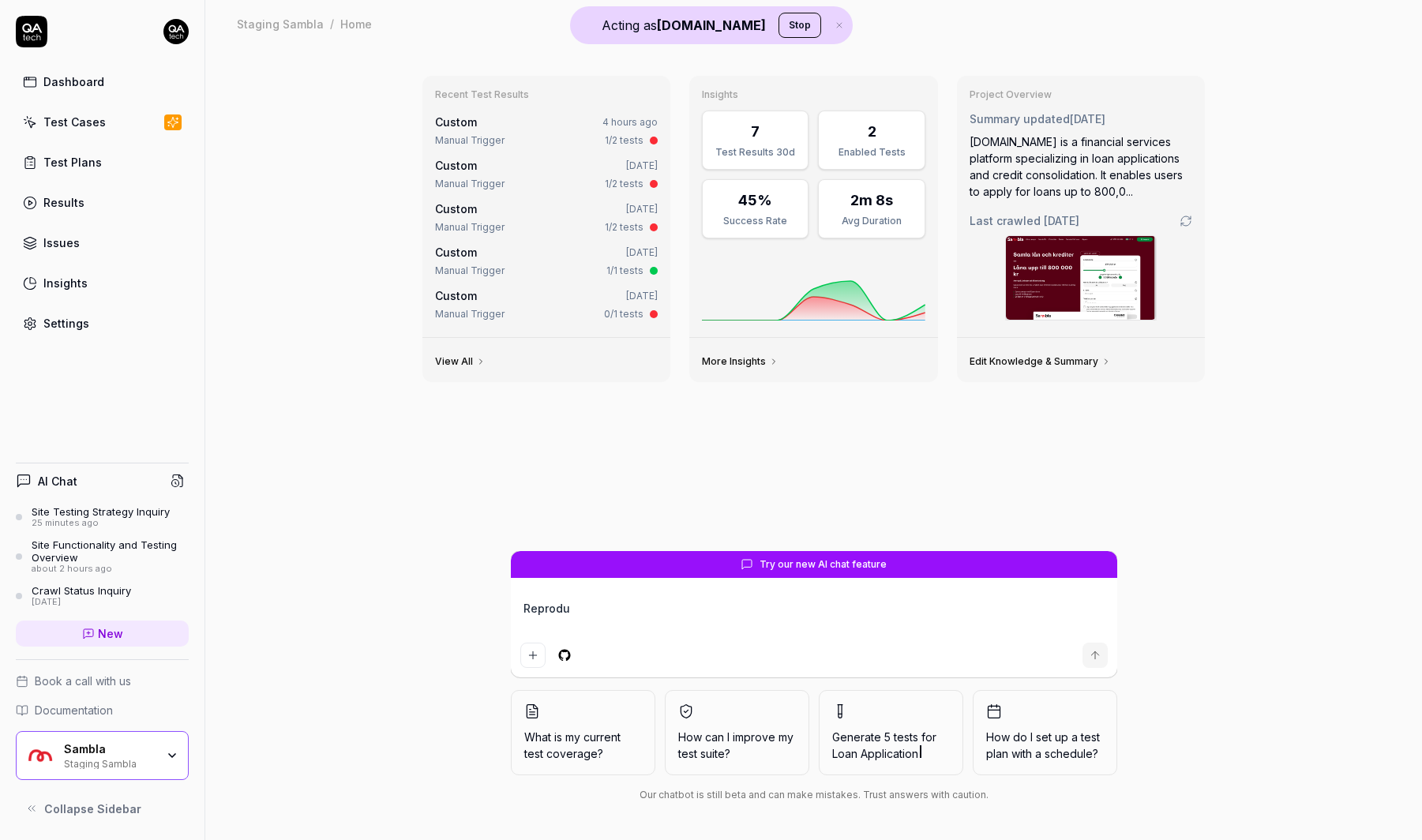
type textarea "Reproduc"
type textarea "*"
type textarea "Reproduct"
type textarea "*"
type textarea "Reproduct3"
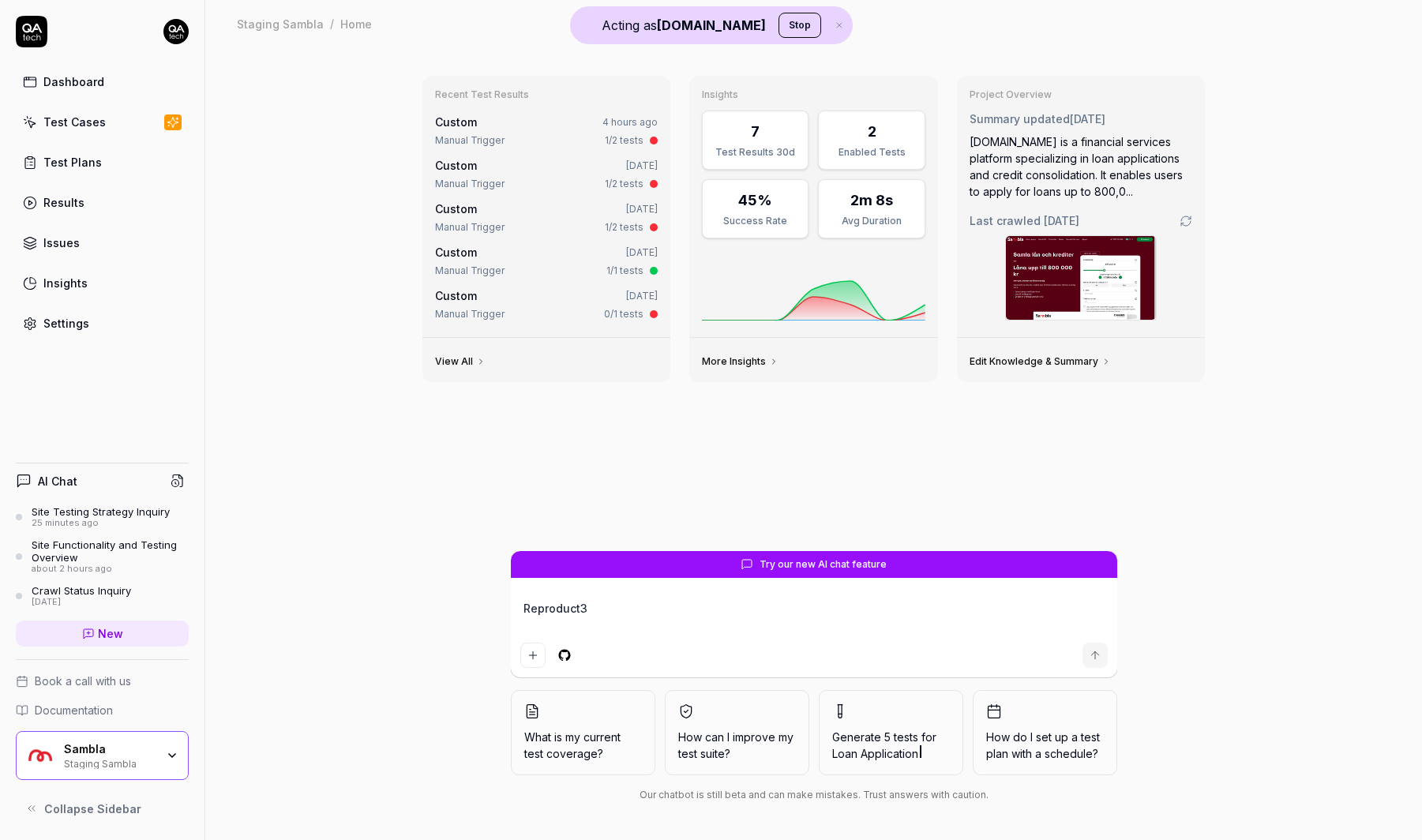
type textarea "*"
type textarea "Reproduct3e"
type textarea "*"
type textarea "Reproduct3"
type textarea "*"
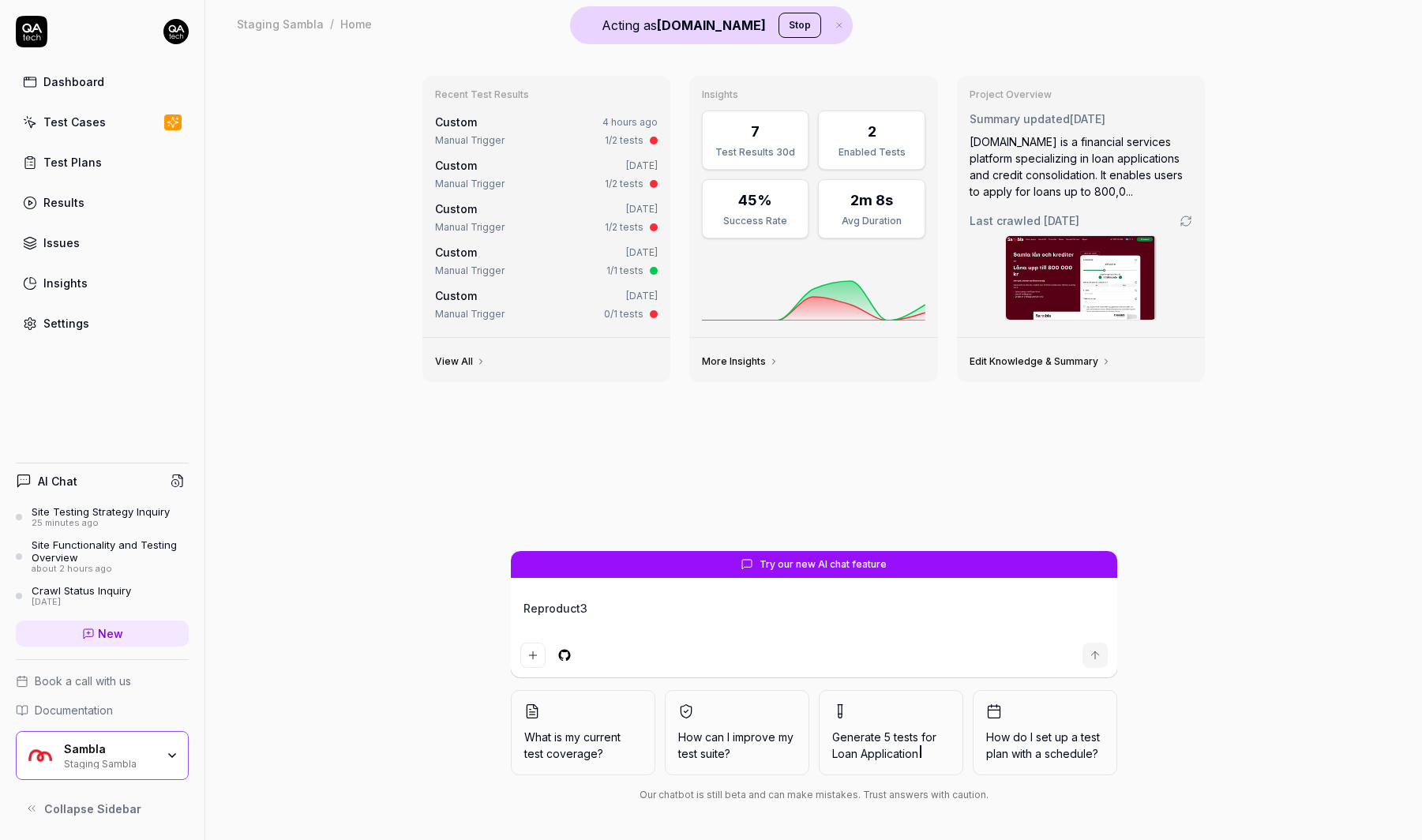
type textarea "Reproduct"
type textarea "*"
type textarea "Reproduce"
type textarea "*"
type textarea "Reproduce"
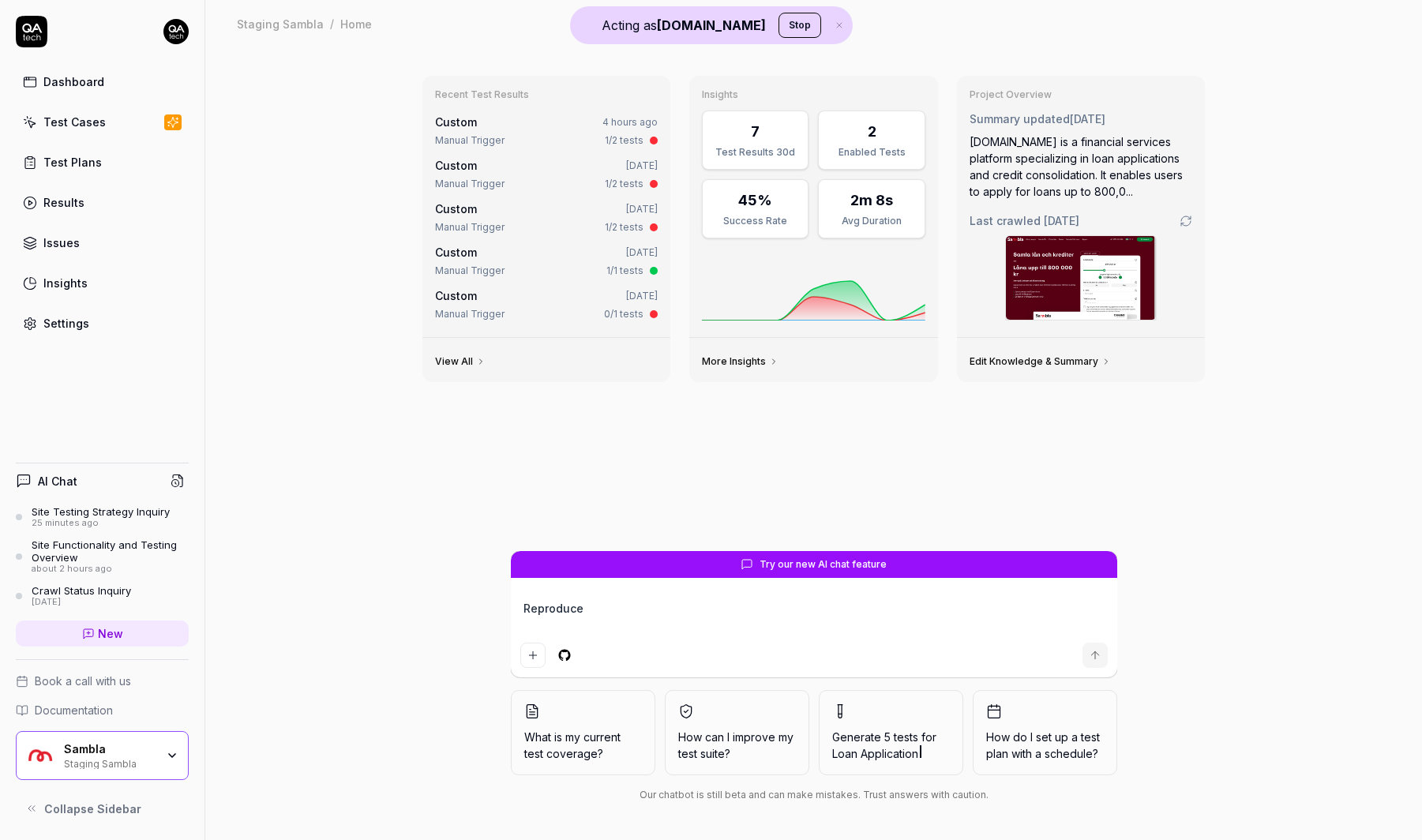
type textarea "*"
type textarea "Reproduce t"
type textarea "*"
type textarea "Reproduce th"
type textarea "*"
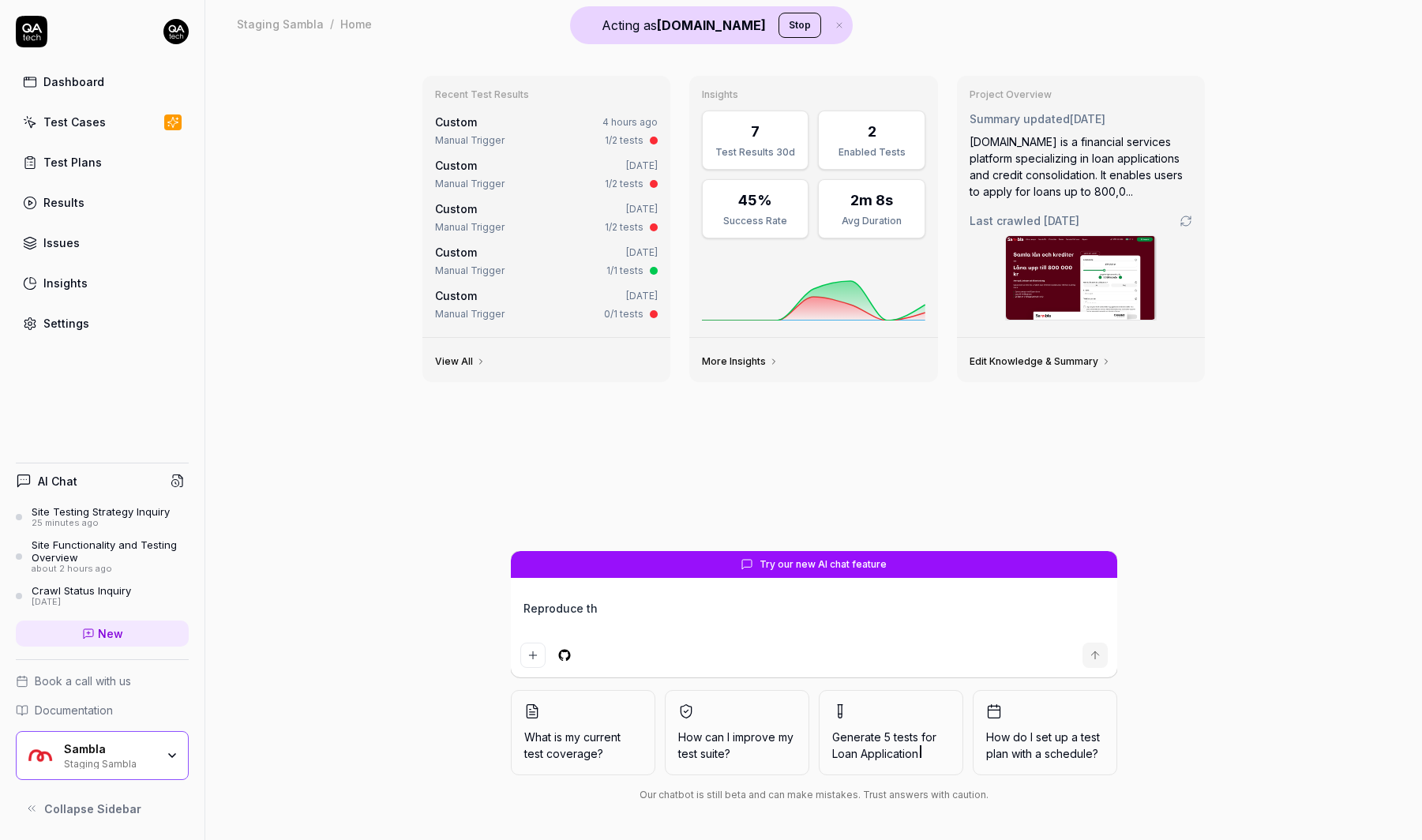
type textarea "Reproduce thi"
type textarea "*"
type textarea "Reproduce this"
type textarea "*"
type textarea "Reproduce this"
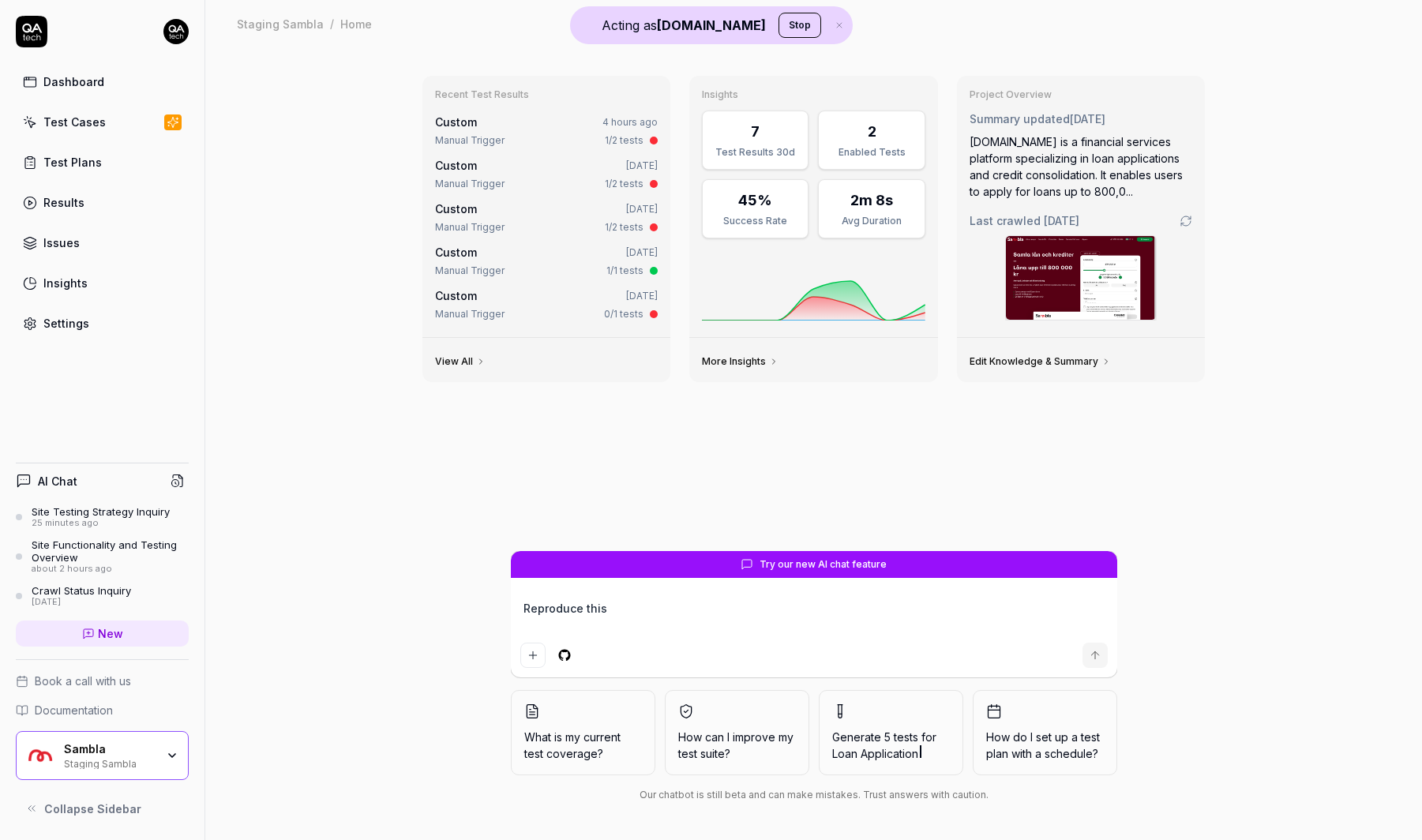
type textarea "*"
type textarea "Reproduce this b"
type textarea "*"
type textarea "Reproduce this bu"
type textarea "*"
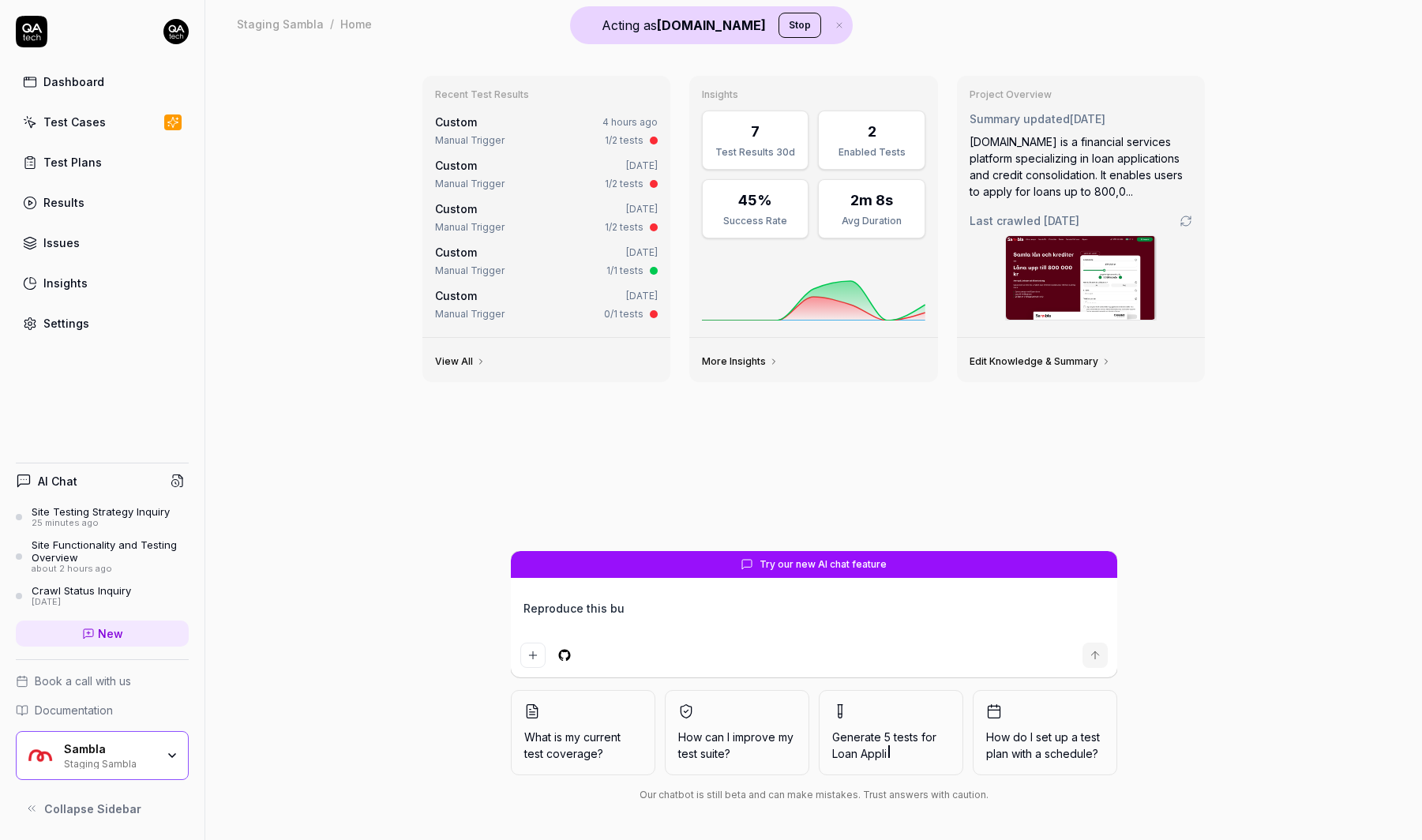
type textarea "Reproduce this bug"
type textarea "*"
type textarea "Reproduce this bug:"
type textarea "*"
type textarea "Reproduce this bug:"
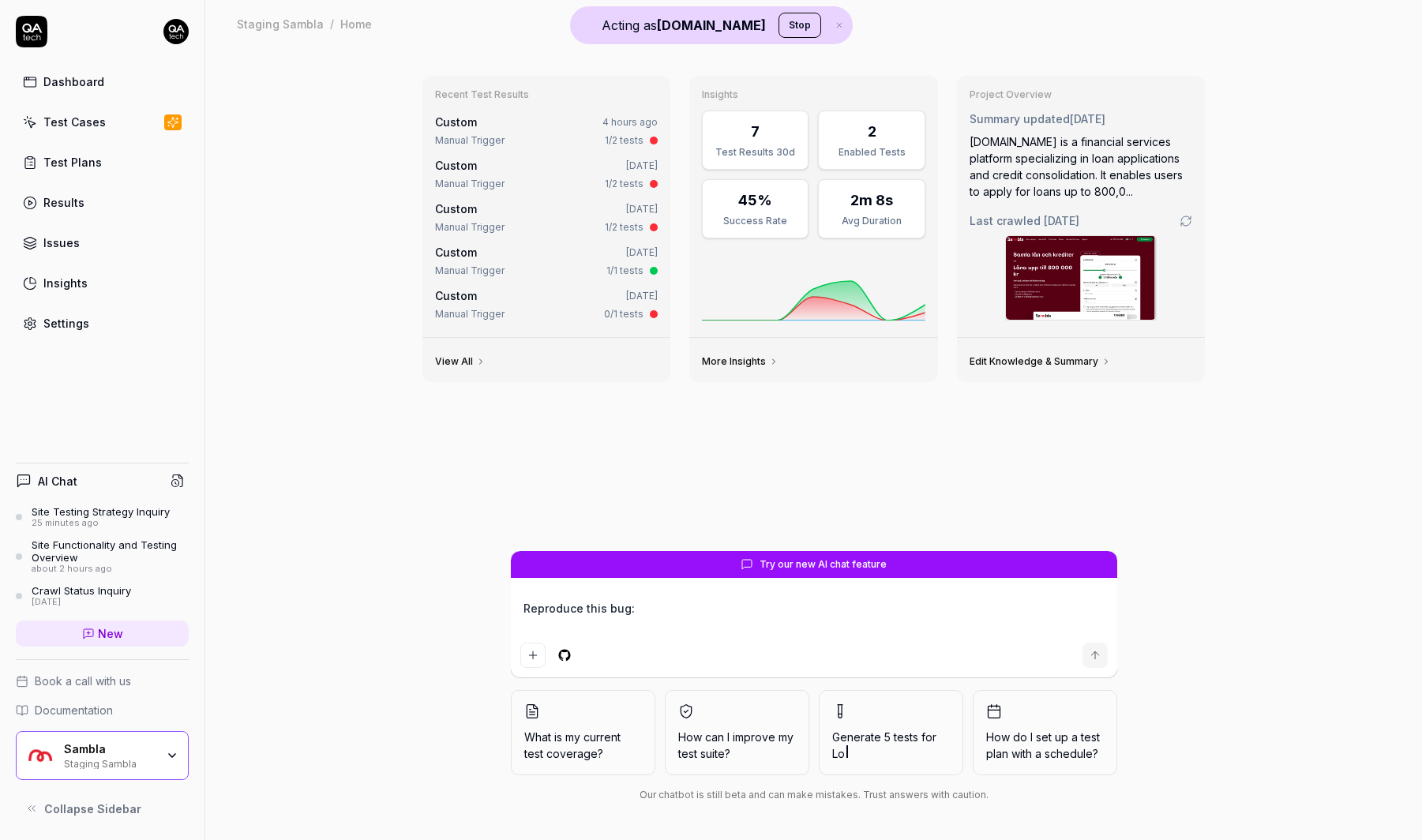
type textarea "*"
type textarea "Reproduce this bug:"
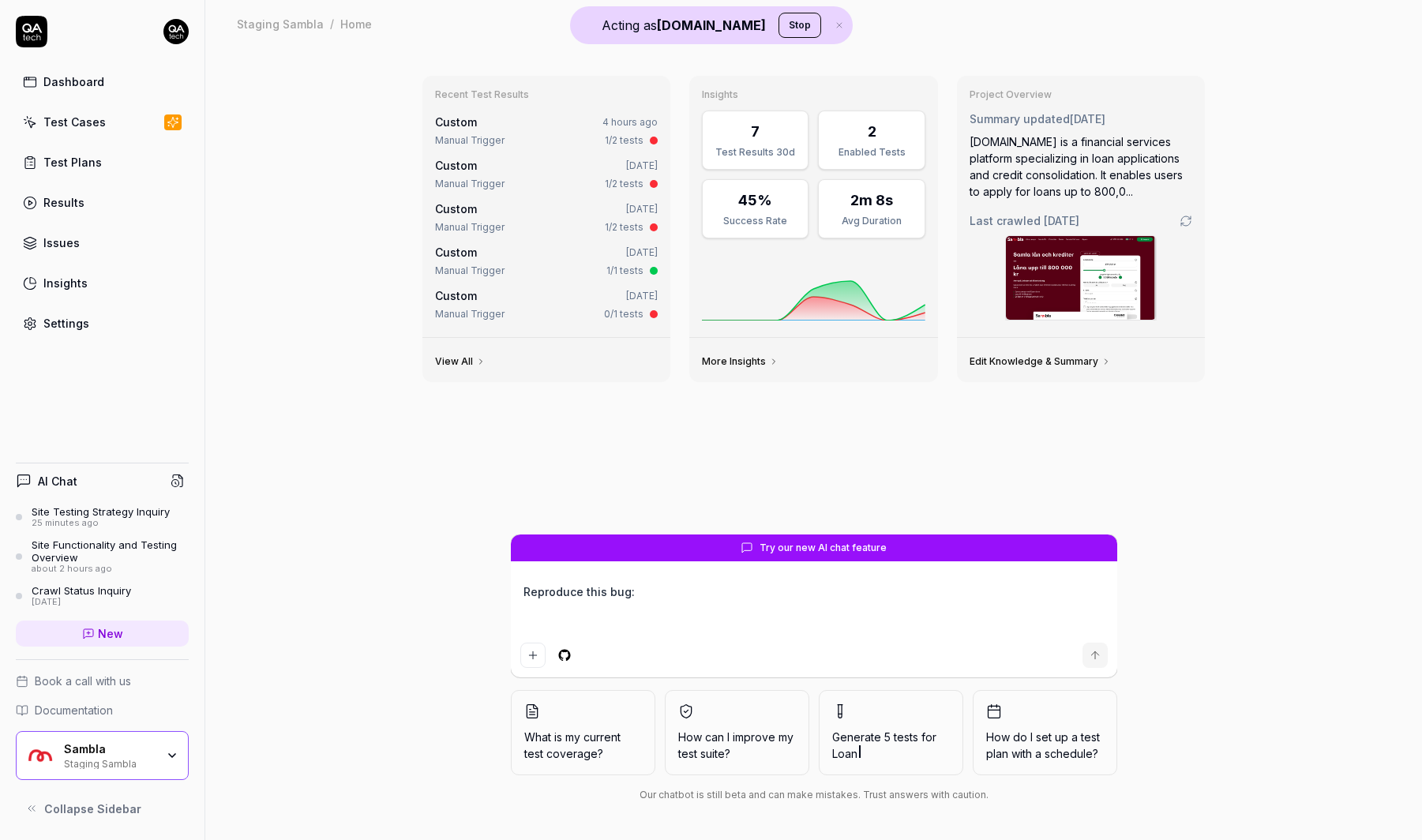
type textarea "*"
type textarea "Reproduce this bug: T"
type textarea "*"
type textarea "Reproduce this bug: Try"
type textarea "*"
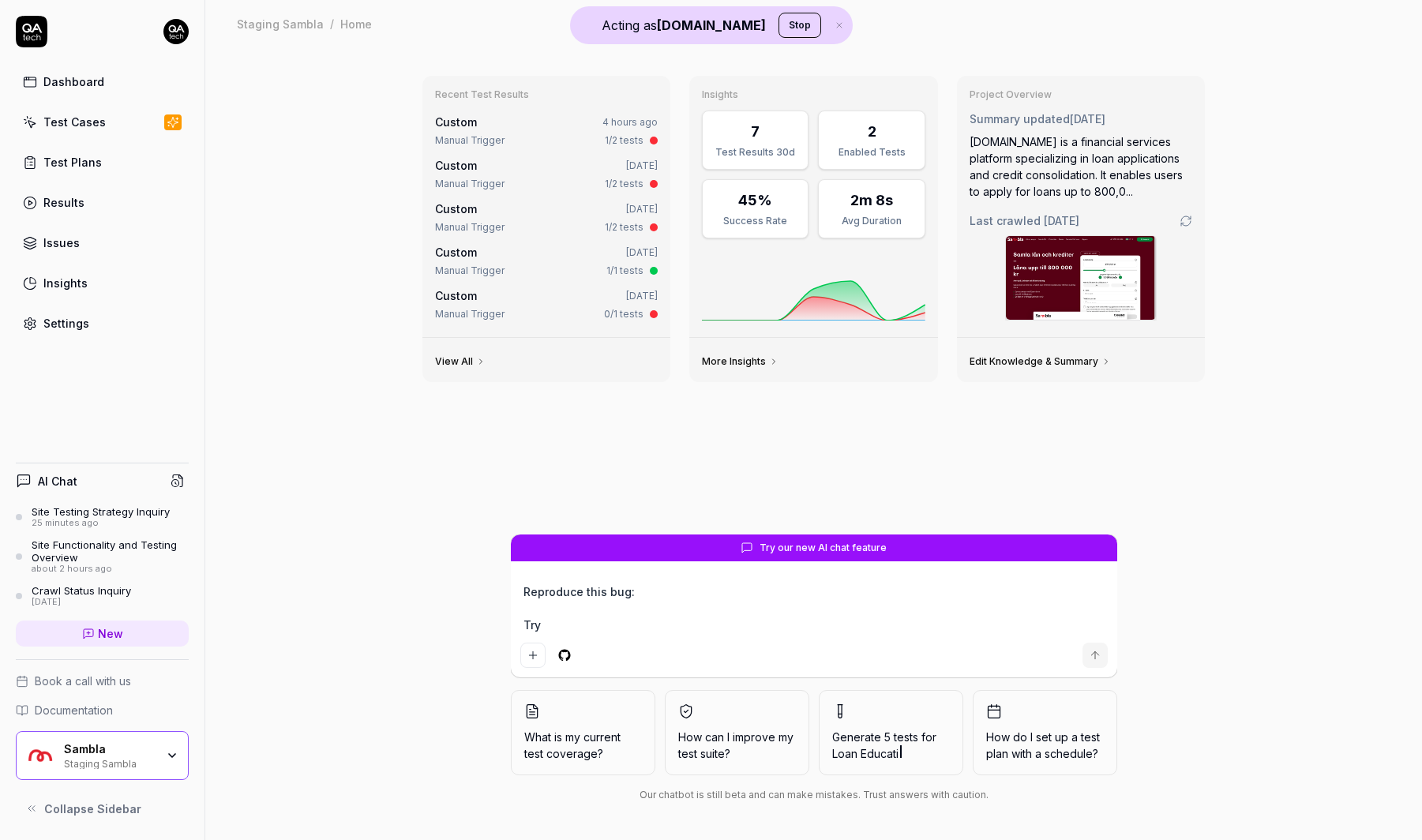
type textarea "Reproduce this bug: Try"
type textarea "*"
type textarea "Reproduce this bug: Try t"
type textarea "*"
type textarea "Reproduce this bug: Try to"
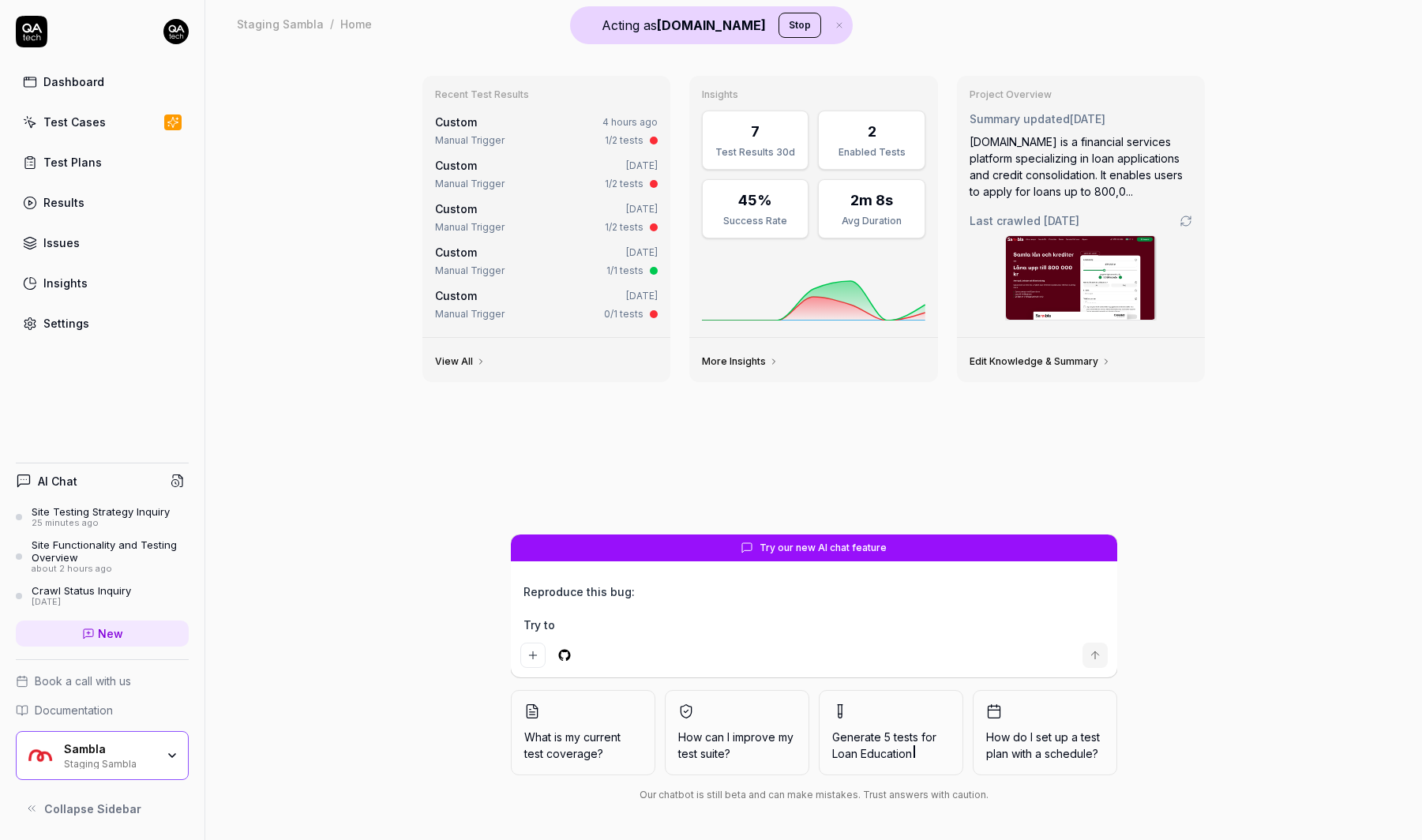
type textarea "*"
type textarea "Reproduce this bug: Try to"
type textarea "*"
type textarea "Reproduce this bug: Try to a"
type textarea "*"
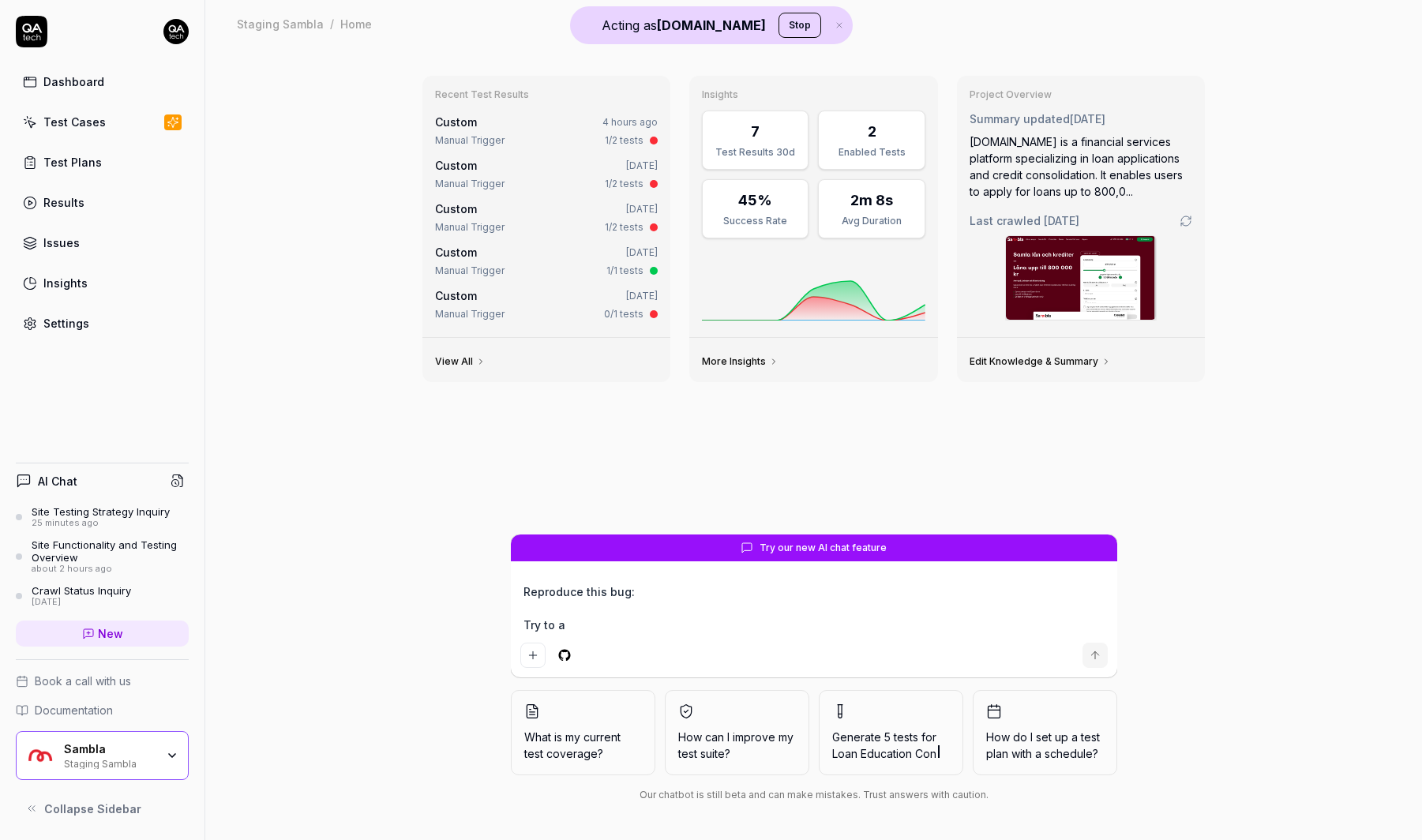
type textarea "Reproduce this bug: Try to ap"
type textarea "*"
type textarea "Reproduce this bug: Try to app"
type textarea "*"
type textarea "Reproduce this bug: Try to appl"
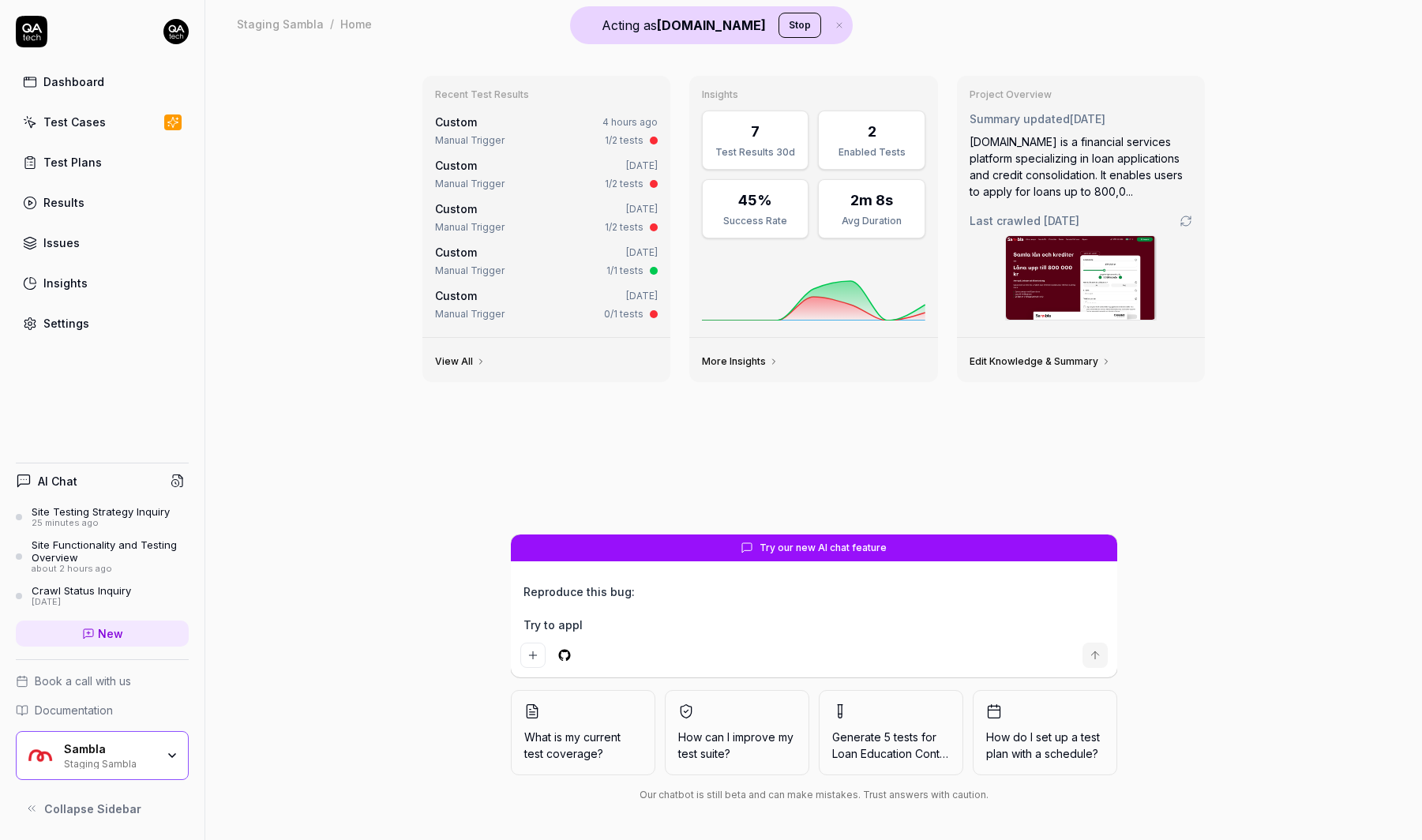
type textarea "*"
type textarea "Reproduce this bug: Try to apply"
type textarea "*"
type textarea "Reproduce this bug: Try to apply"
type textarea "*"
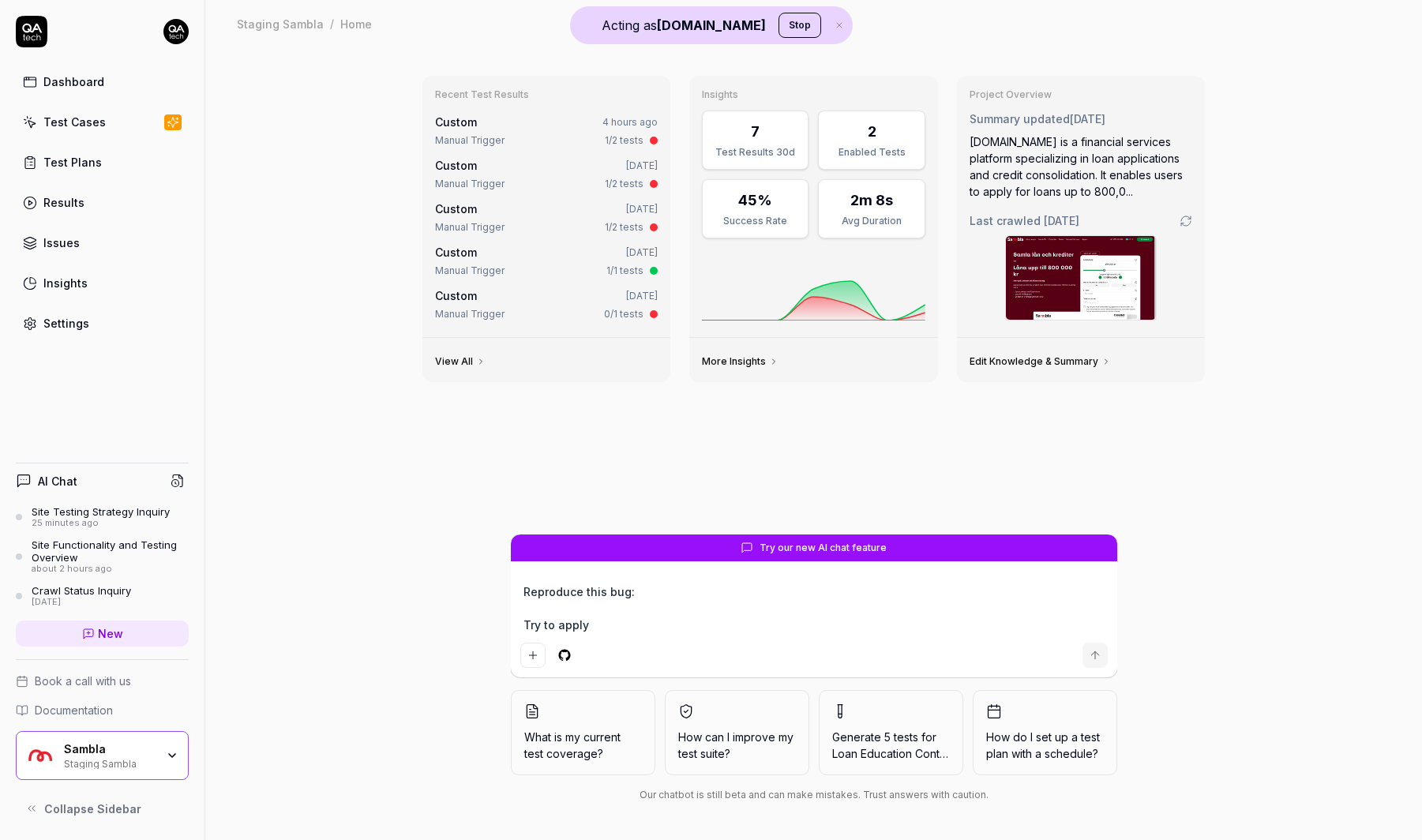
type textarea "Reproduce this bug: Try to apply f"
type textarea "*"
type textarea "Reproduce this bug: Try to apply fo"
type textarea "*"
type textarea "Reproduce this bug: Try to apply for"
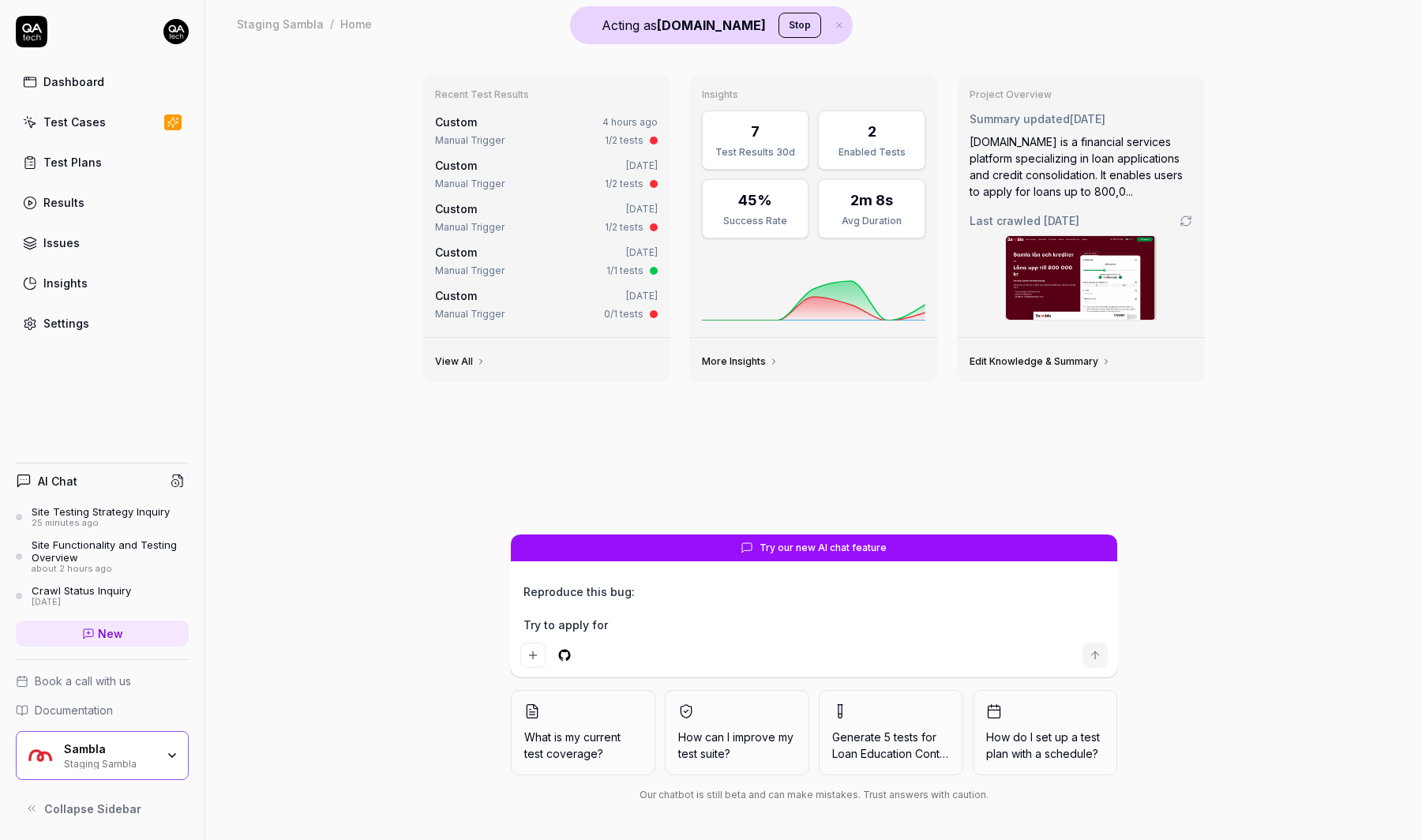
type textarea "*"
type textarea "Reproduce this bug: Try to apply for"
type textarea "*"
type textarea "Reproduce this bug: Try to apply for a"
type textarea "*"
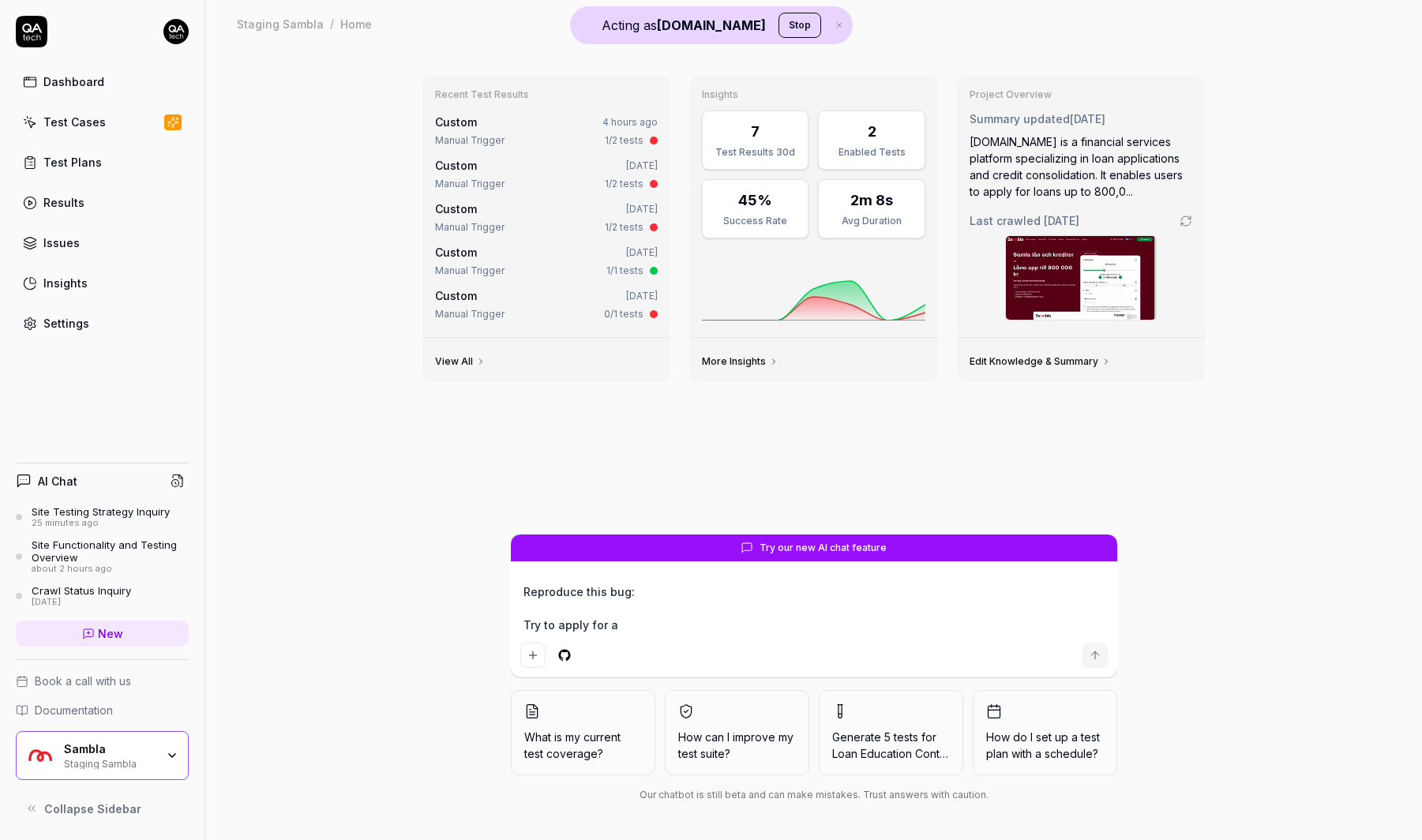
type textarea "Reproduce this bug: Try to apply for a"
type textarea "*"
type textarea "Reproduce this bug: Try to apply for a l"
type textarea "*"
type textarea "Reproduce this bug: Try to apply for a lo"
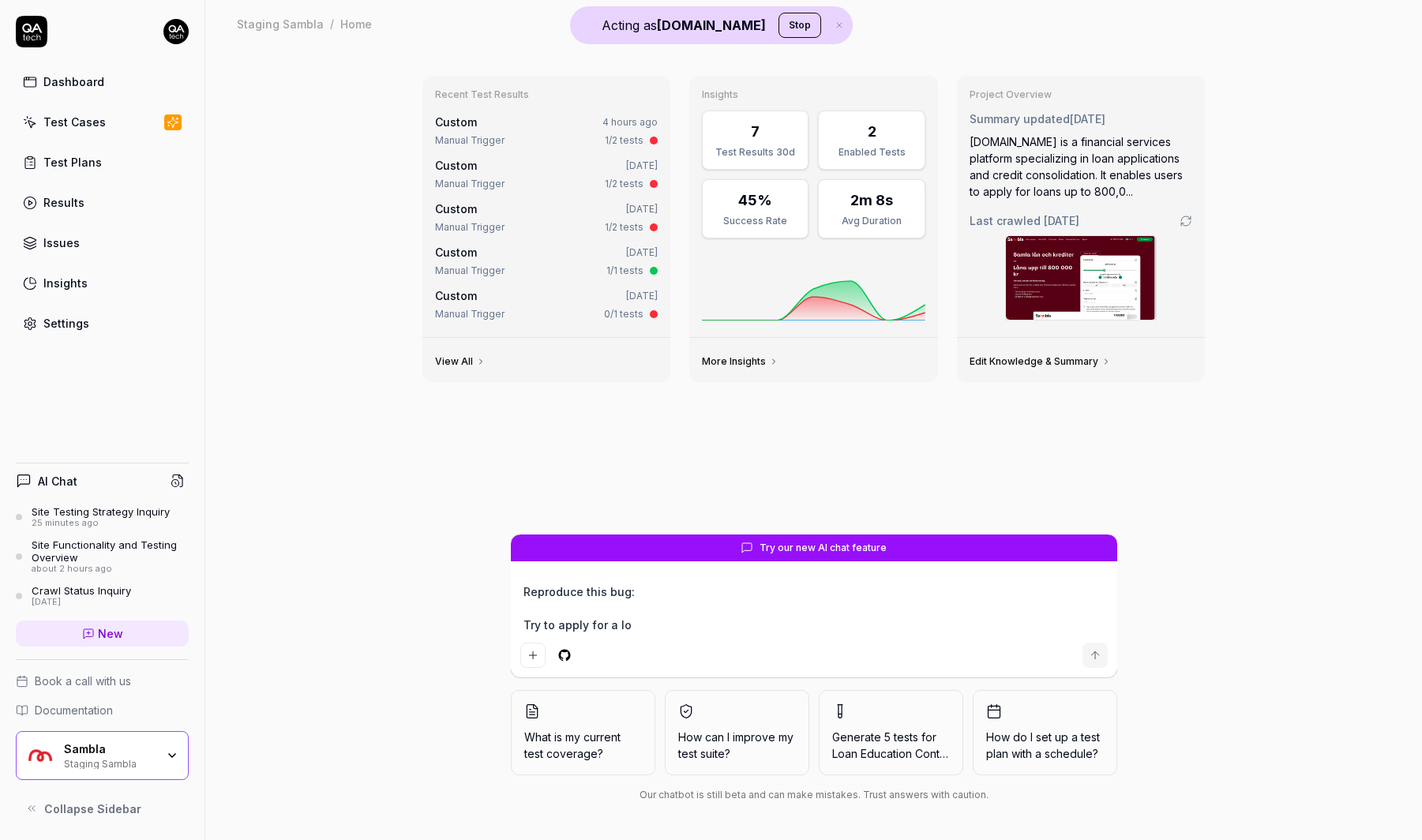
type textarea "*"
type textarea "Reproduce this bug: Try to apply for a loan"
type textarea "*"
type textarea "Reproduce this bug: Try to apply for a loan"
type textarea "*"
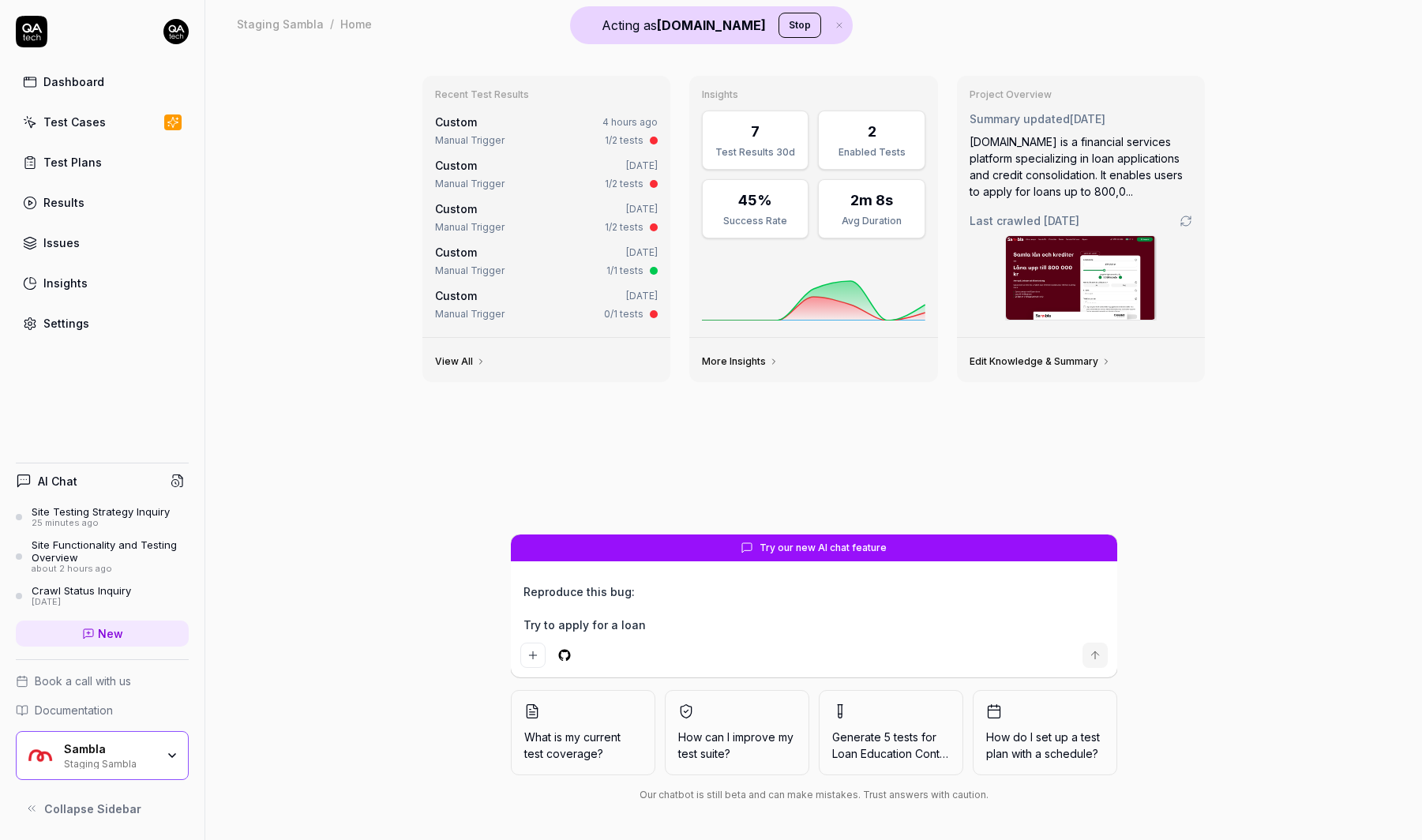
type textarea "Reproduce this bug: Try to apply for a loan w"
type textarea "*"
type textarea "Reproduce this bug: Try to apply for a loan wi"
type textarea "*"
type textarea "Reproduce this bug: Try to apply for a loan wit"
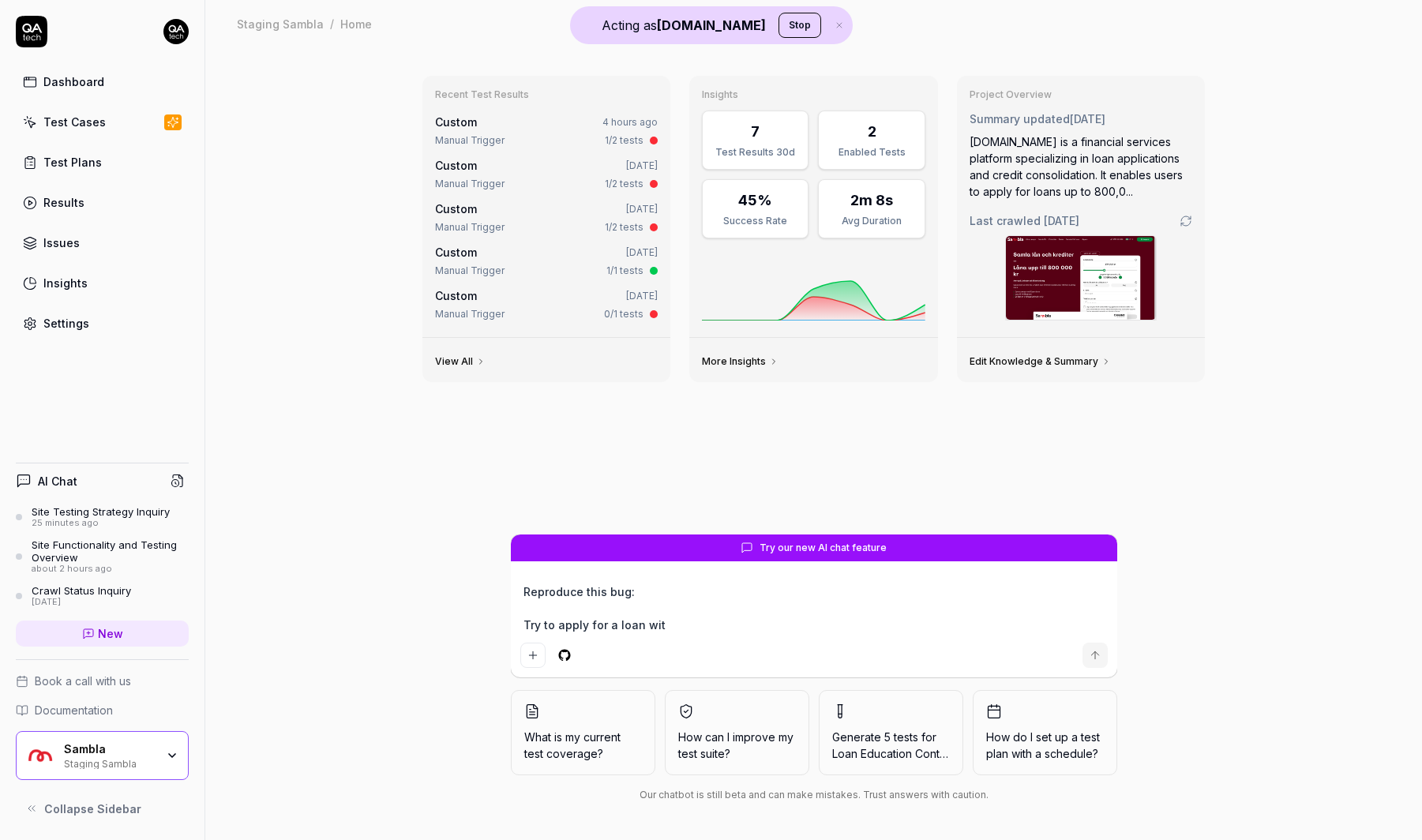
type textarea "*"
type textarea "Reproduce this bug: Try to apply for a loan with"
type textarea "*"
type textarea "Reproduce this bug: Try to apply for a loan with"
type textarea "*"
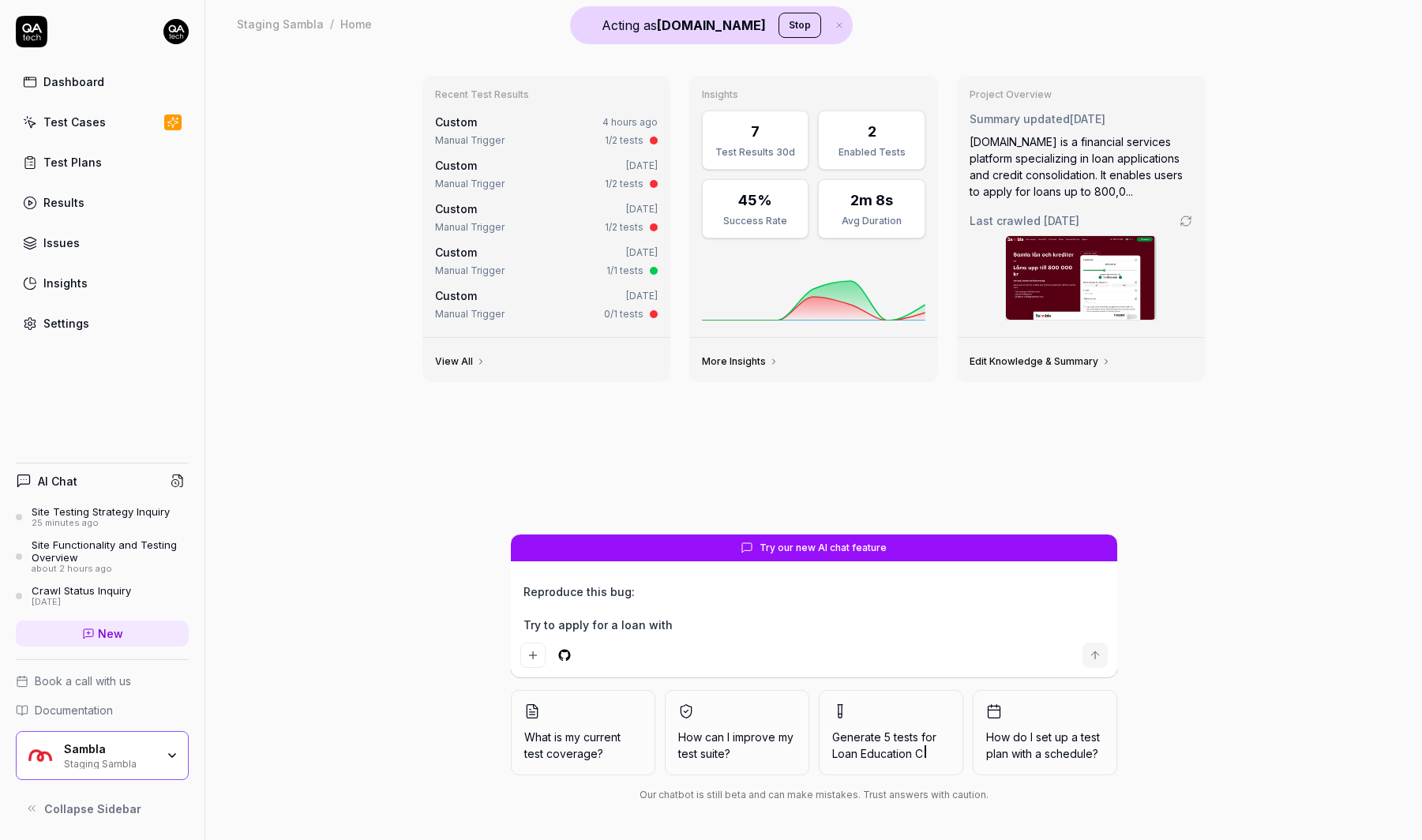
type textarea "Reproduce this bug: Try to apply for a loan with ."
type textarea "*"
type textarea "Reproduce this bug: Try to apply for a loan with .-"
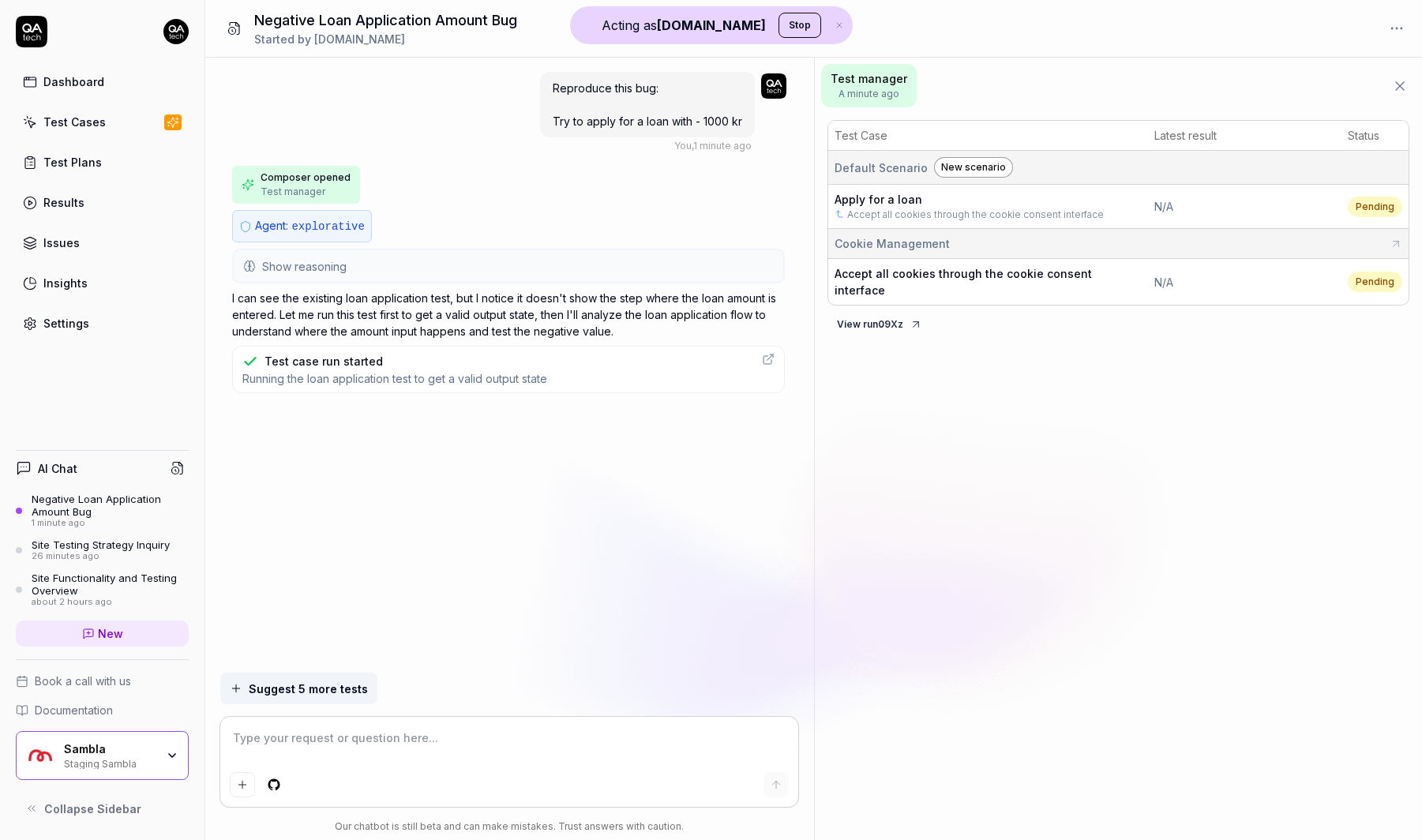
click at [503, 522] on div "Reproduce this bug: Try to apply for a loan with - 1000 kr You , 1 minute ago C…" at bounding box center [509, 365] width 609 height 615
